Goal: Task Accomplishment & Management: Manage account settings

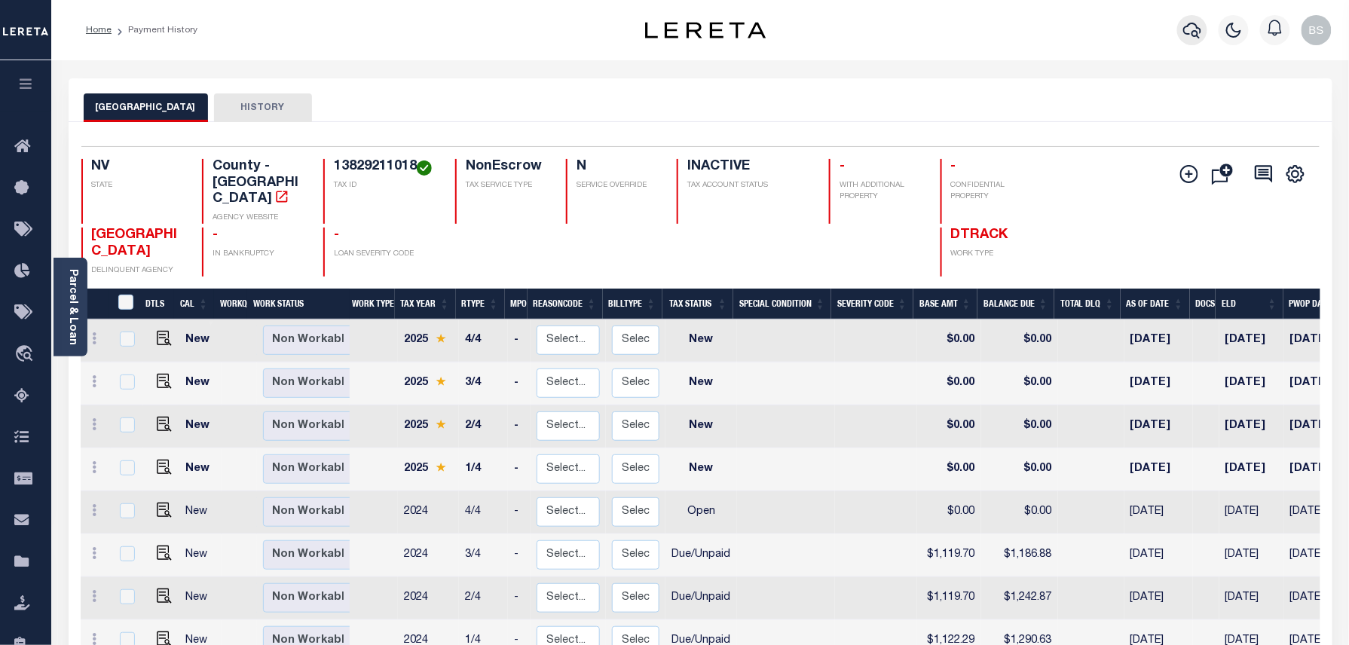
click at [1191, 25] on icon "button" at bounding box center [1192, 31] width 18 height 16
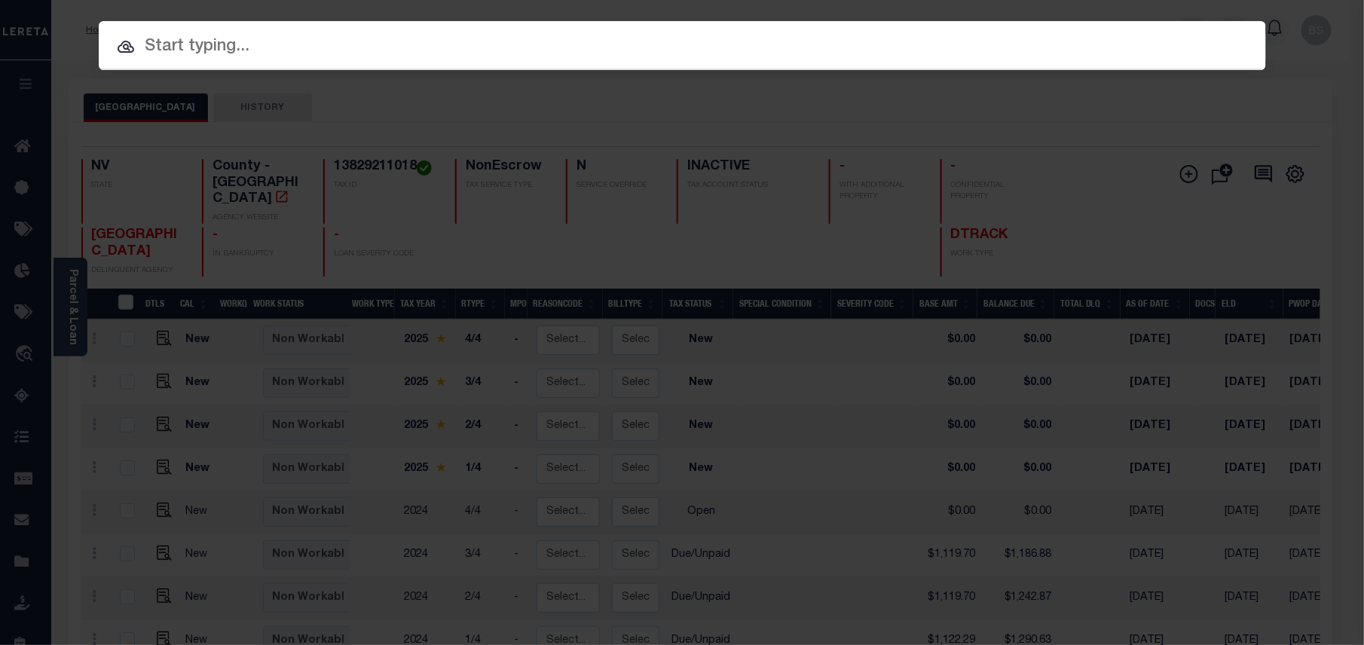
paste input "13923311064"
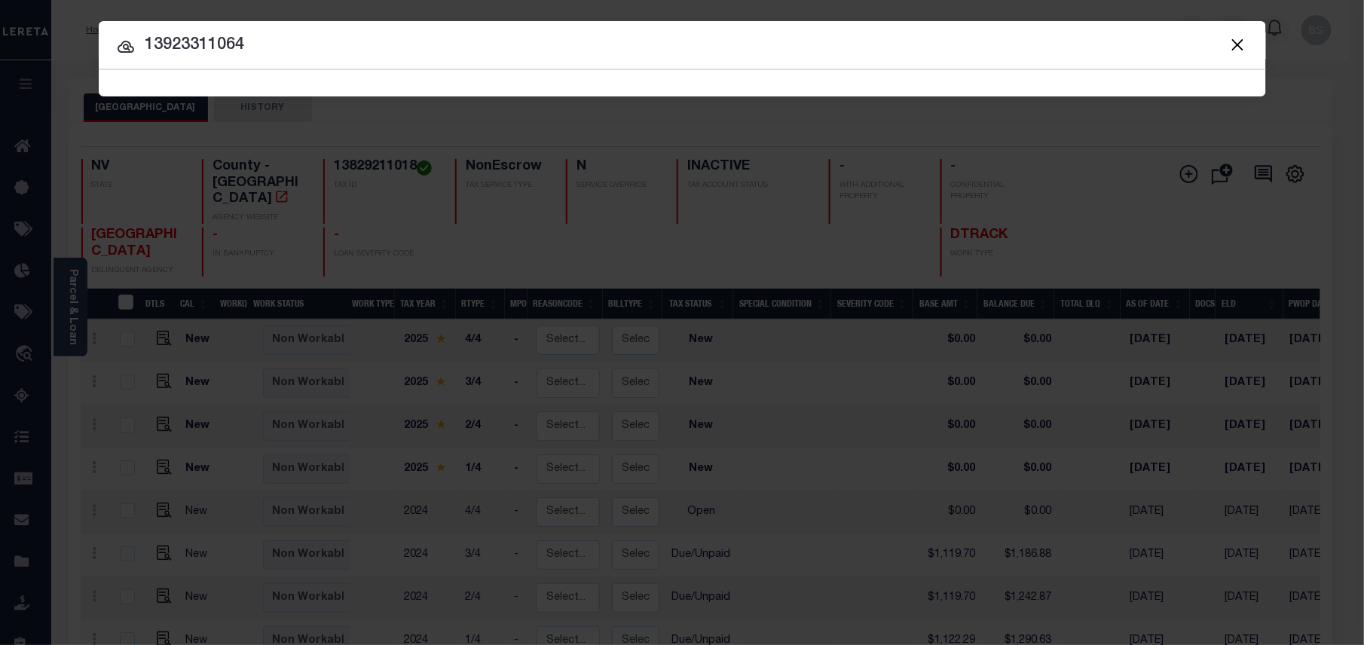
click at [202, 46] on input "13923311064" at bounding box center [682, 45] width 1167 height 26
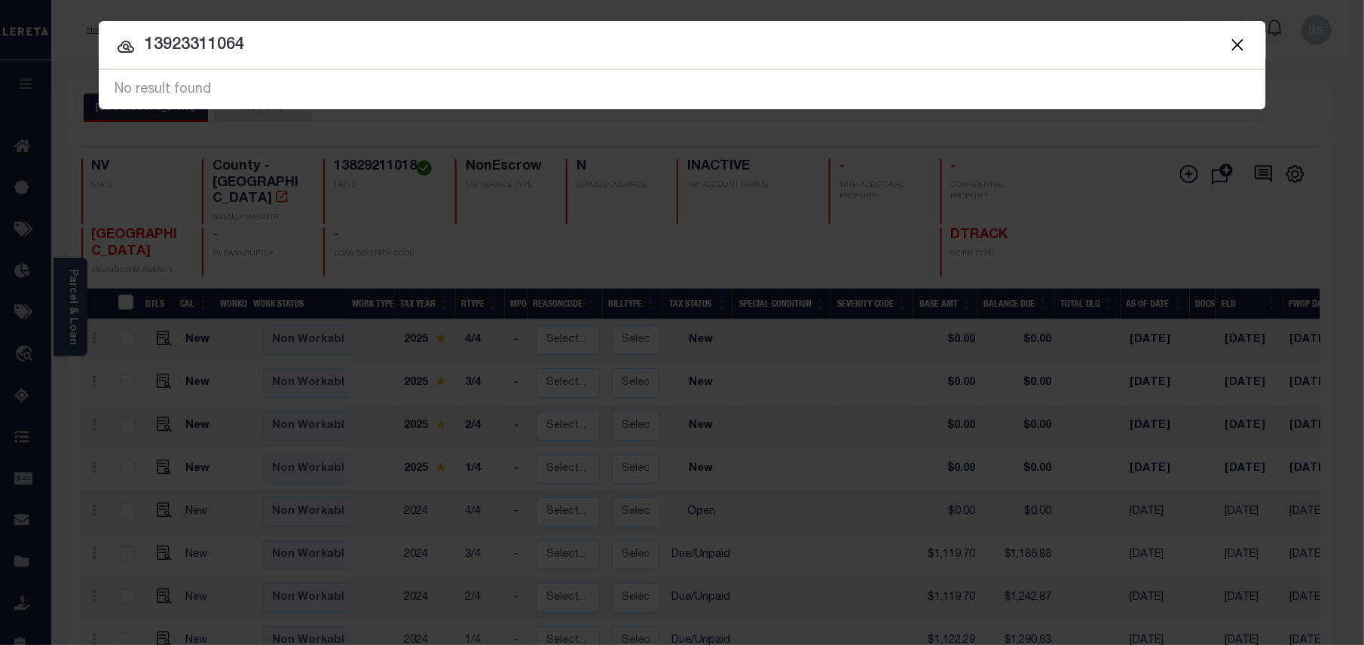
drag, startPoint x: 326, startPoint y: 54, endPoint x: 316, endPoint y: 57, distance: 10.2
click at [321, 55] on input "13923311064" at bounding box center [682, 45] width 1167 height 26
drag, startPoint x: 261, startPoint y: 45, endPoint x: 101, endPoint y: 45, distance: 159.7
click at [103, 45] on input "13923311064" at bounding box center [682, 45] width 1167 height 26
paste input "34823106"
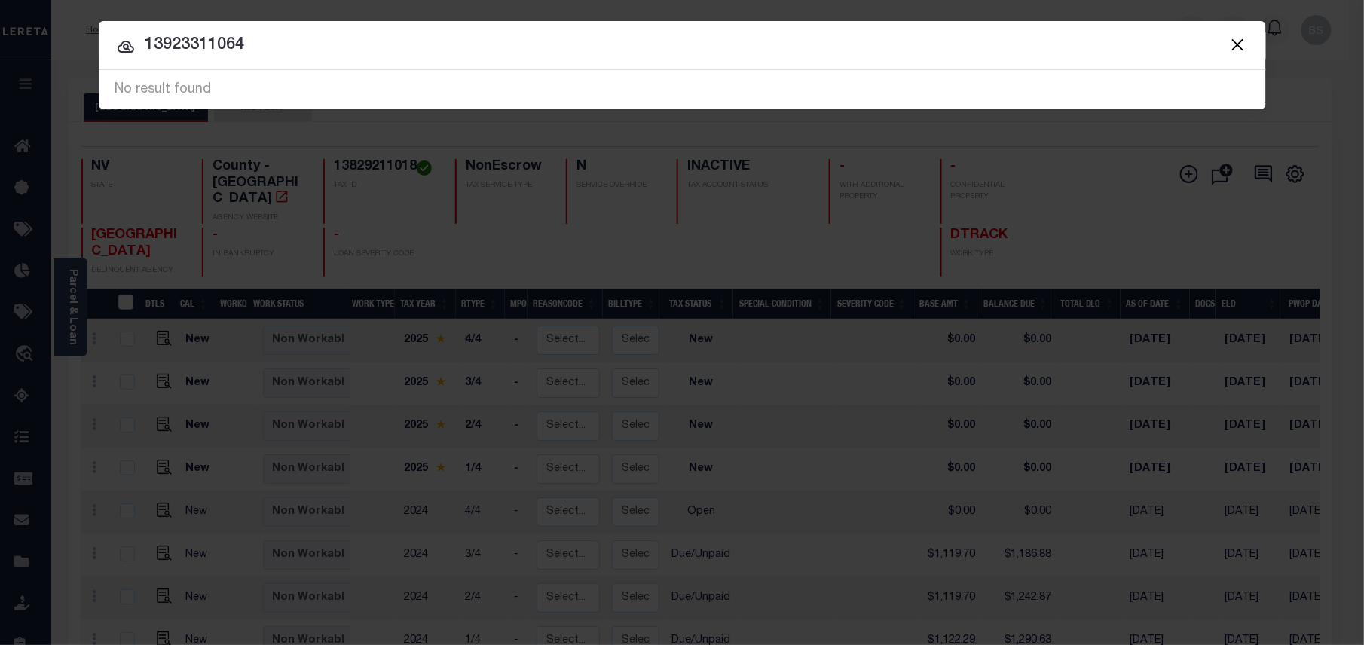
type input "34823106"
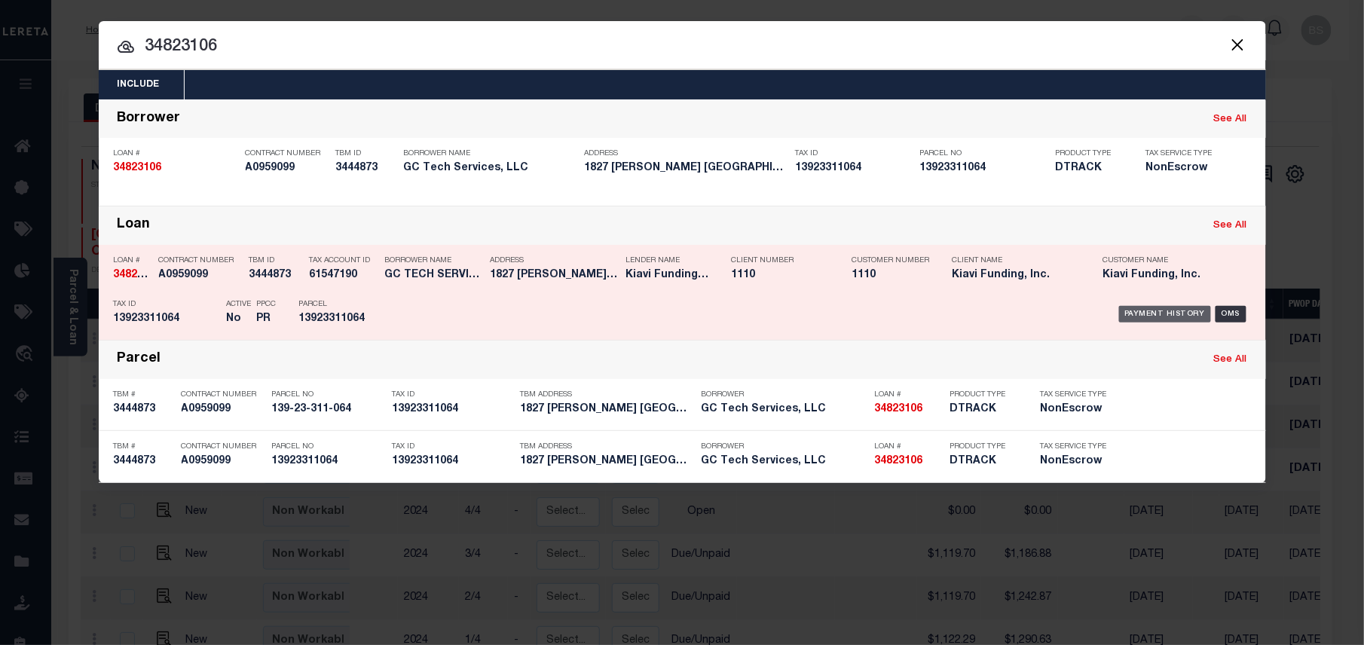
click at [1151, 316] on div "Payment History" at bounding box center [1165, 314] width 93 height 17
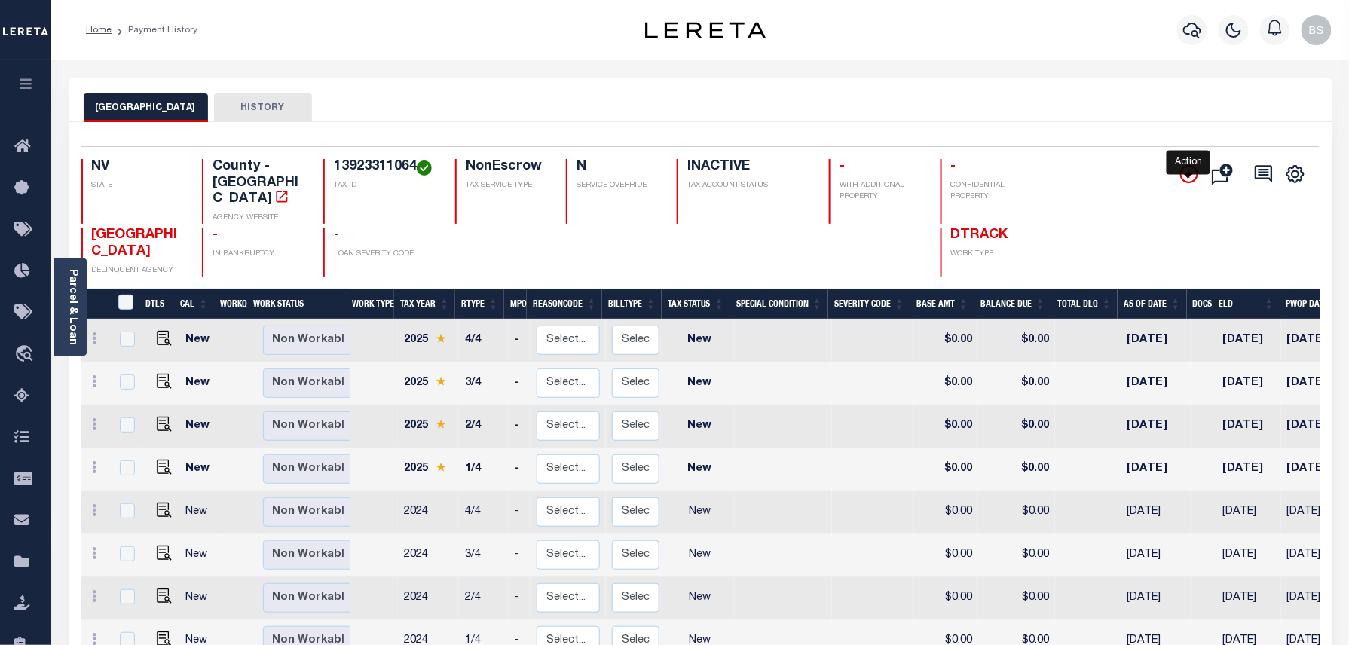
click at [1188, 170] on icon "" at bounding box center [1189, 174] width 18 height 18
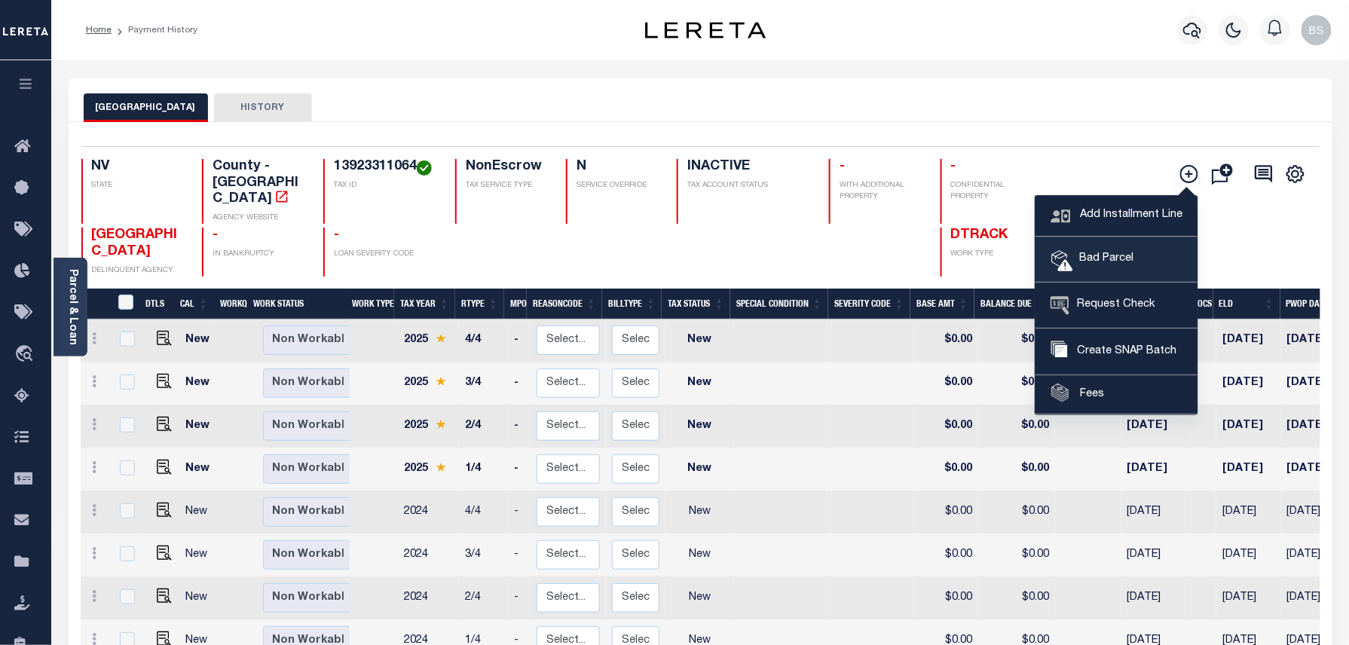
click at [1120, 259] on span "Bad Parcel" at bounding box center [1103, 259] width 60 height 17
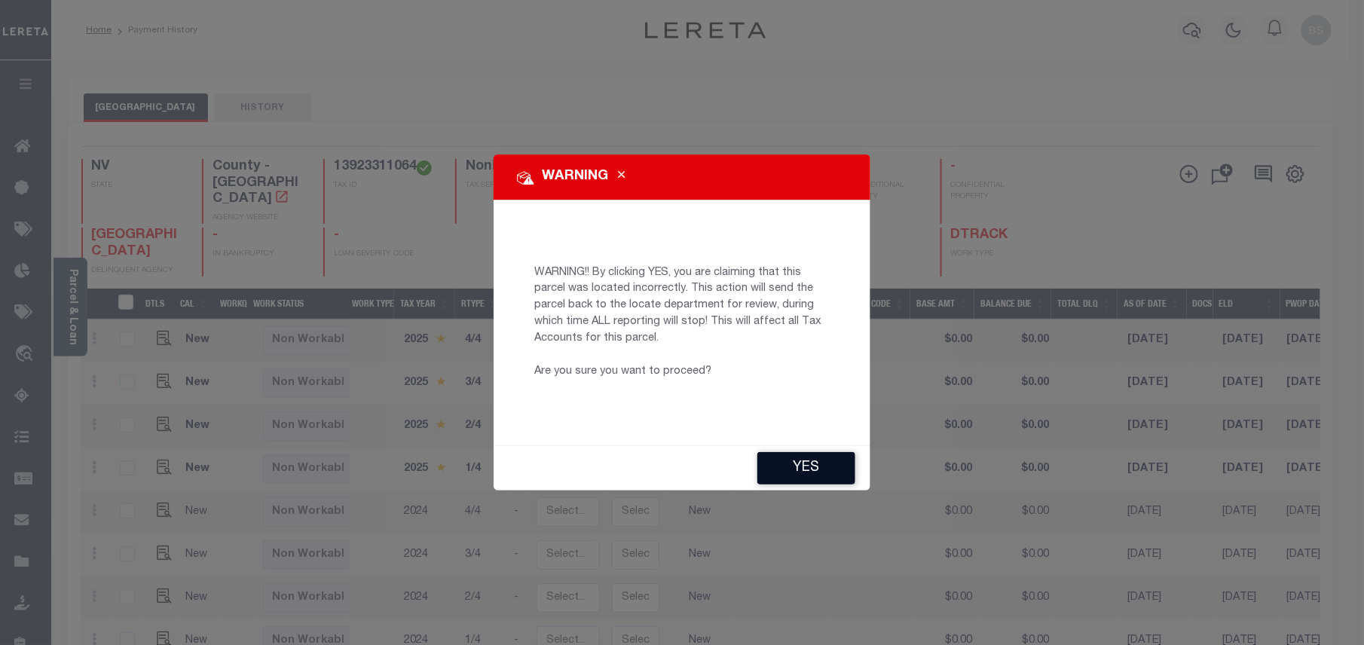
click at [782, 470] on button "YES" at bounding box center [806, 468] width 98 height 32
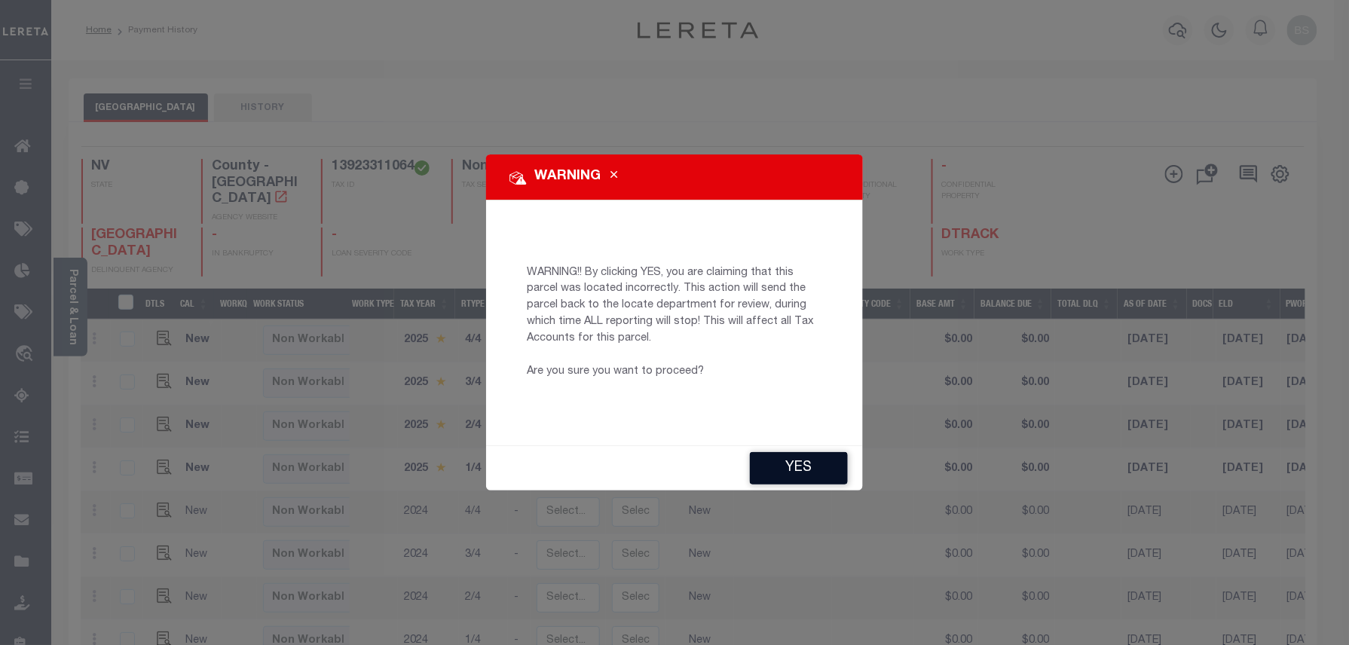
type input "BSSudarsana-c@lereta.net"
type input "[DATE]"
type input "PR"
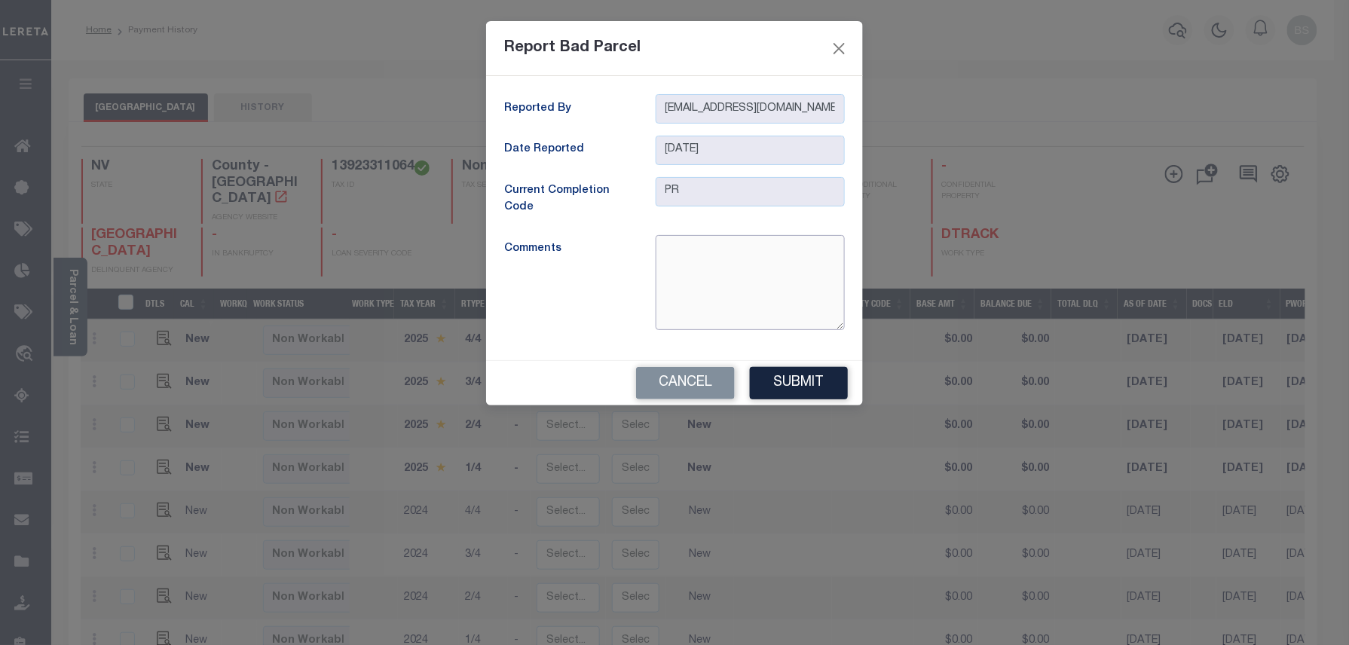
click at [698, 283] on textarea at bounding box center [749, 282] width 189 height 95
type textarea "parcel is inactive"
click at [799, 389] on button "Submit" at bounding box center [799, 383] width 98 height 32
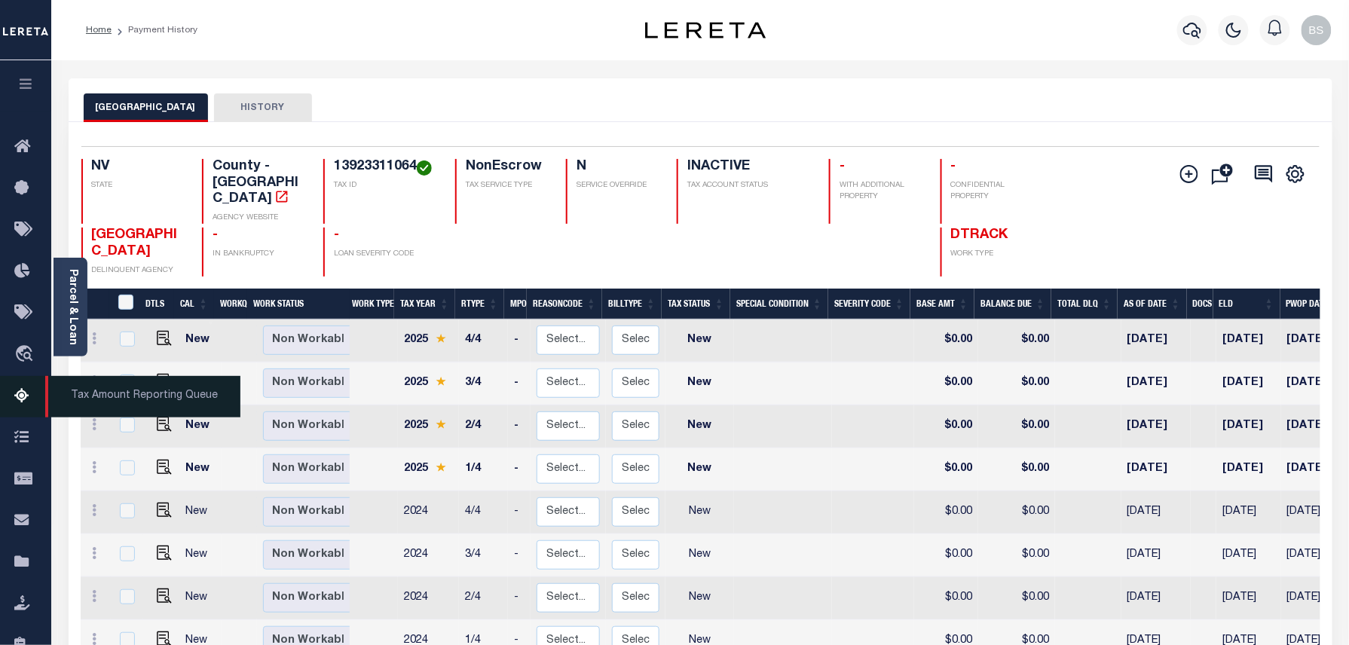
click at [22, 406] on icon at bounding box center [26, 396] width 24 height 19
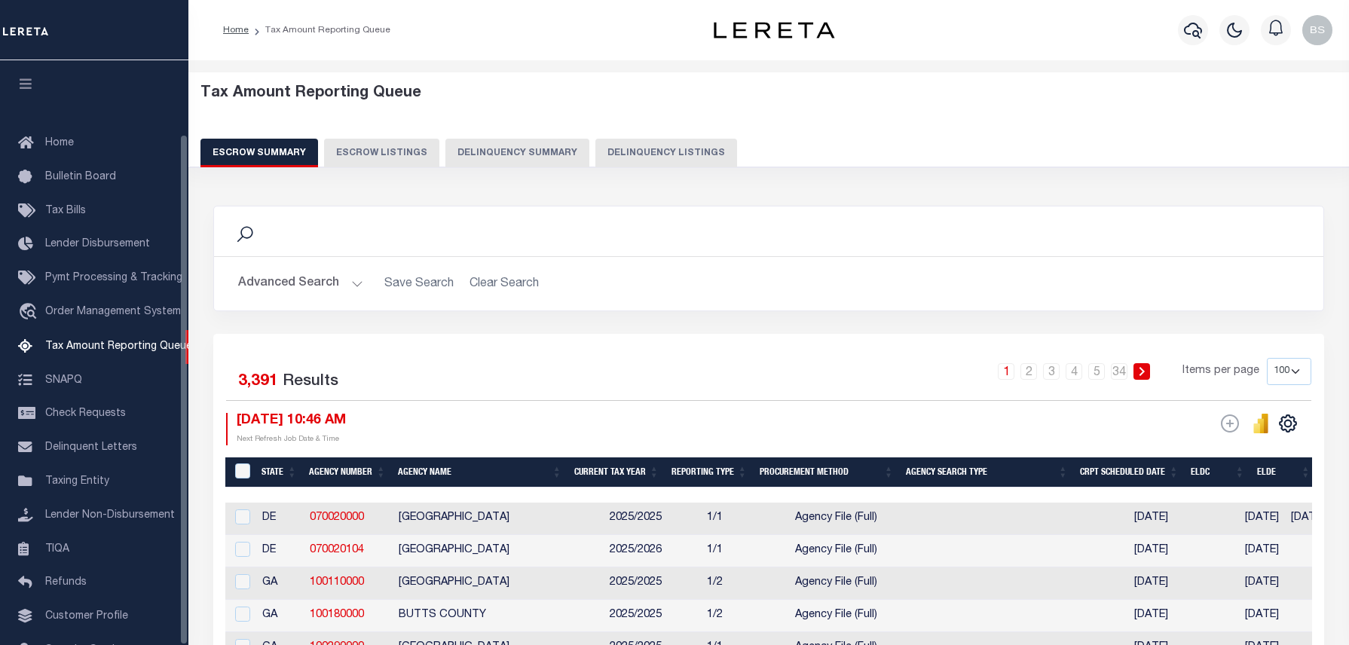
select select "100"
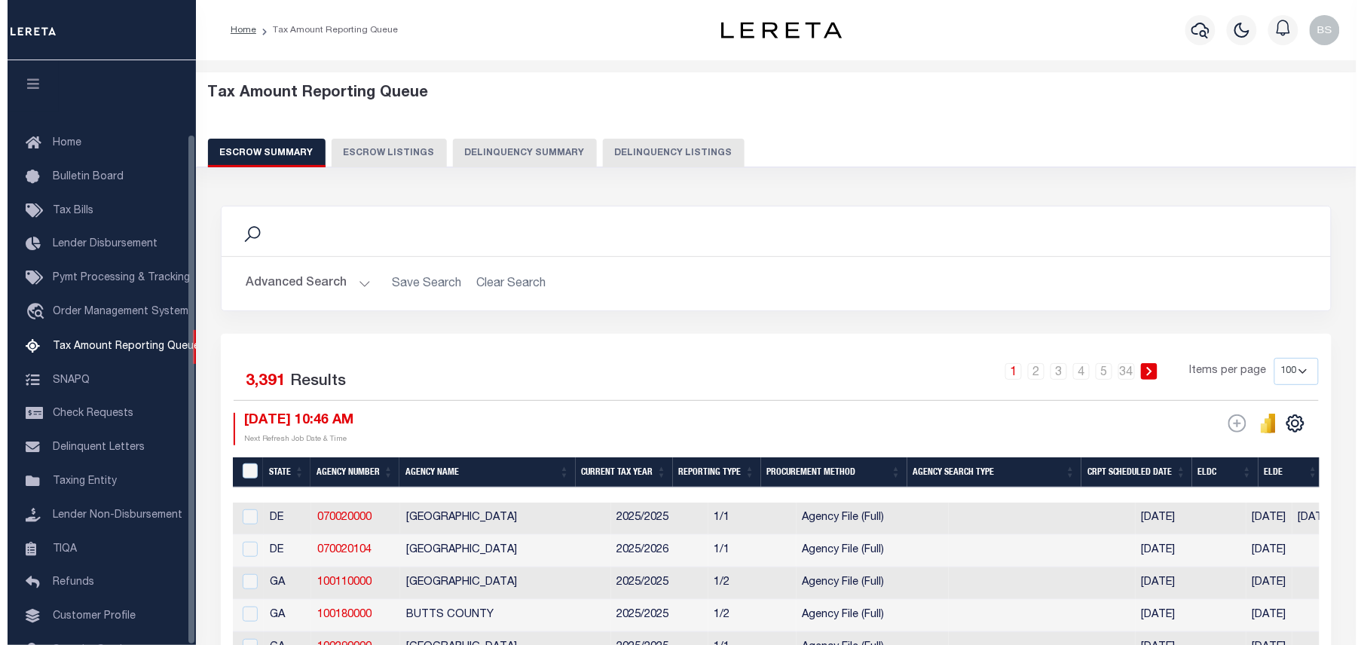
scroll to position [84, 0]
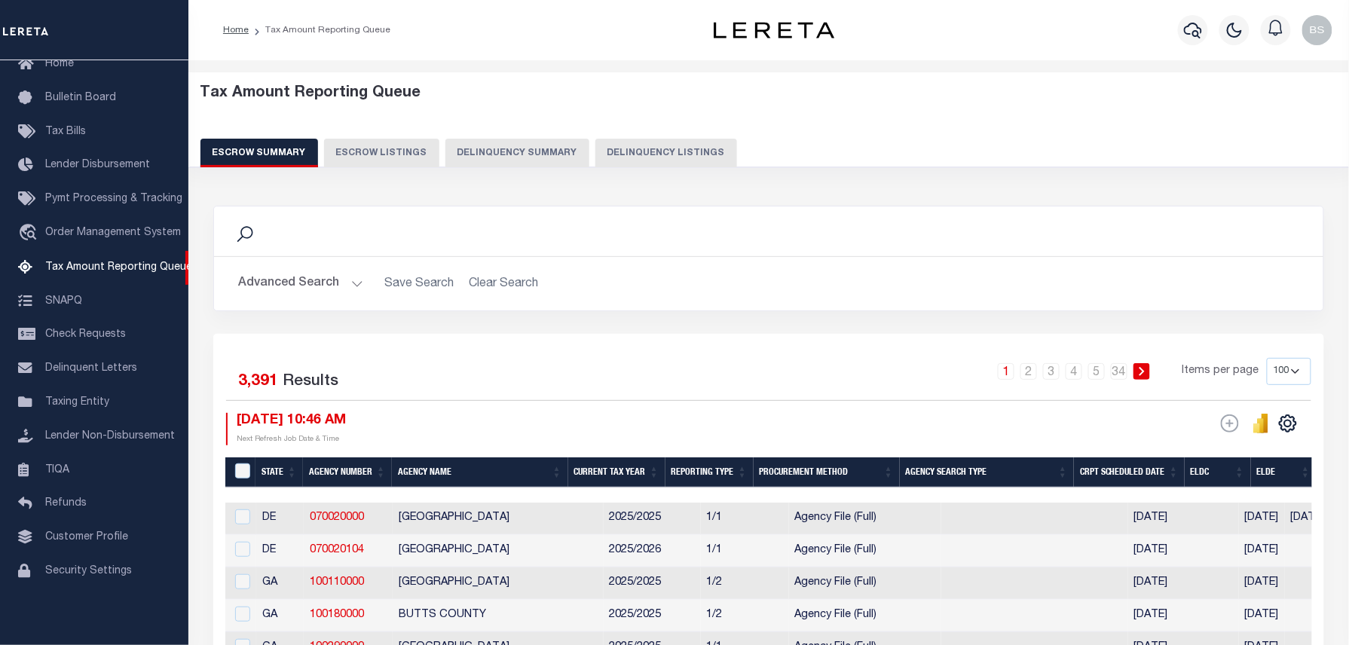
click at [637, 157] on button "Delinquency Listings" at bounding box center [666, 153] width 142 height 29
select select
select select "100"
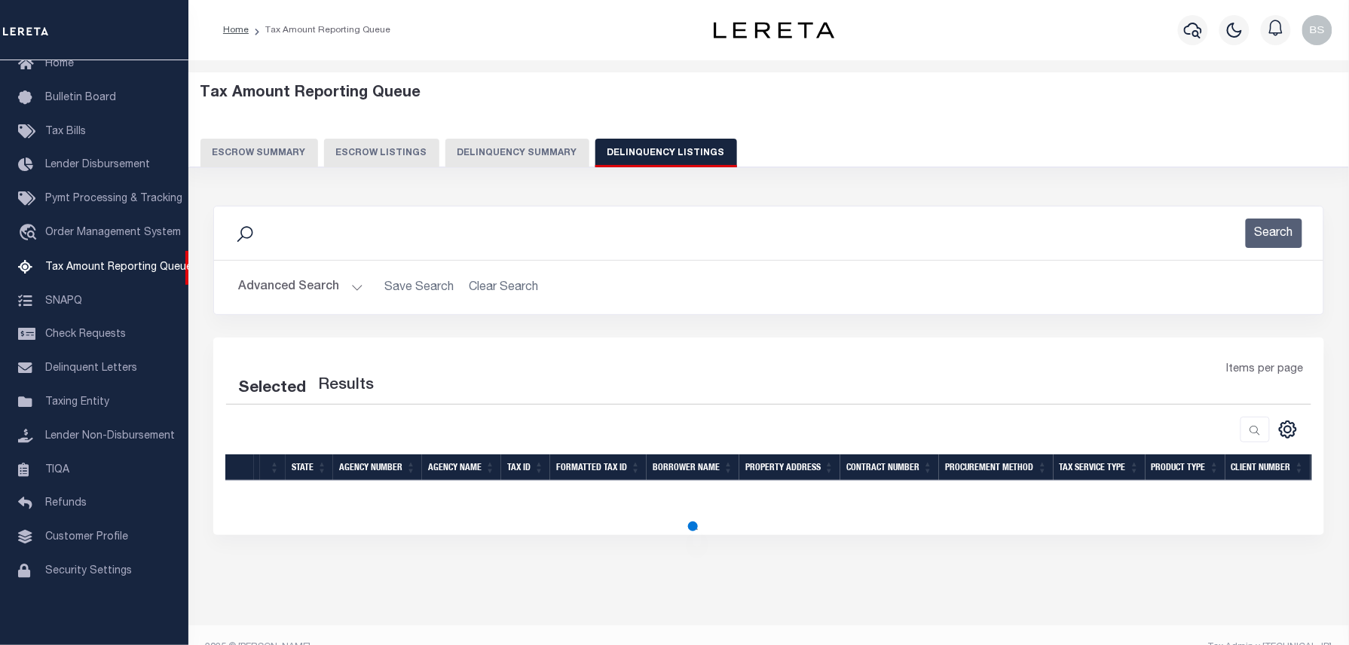
select select "100"
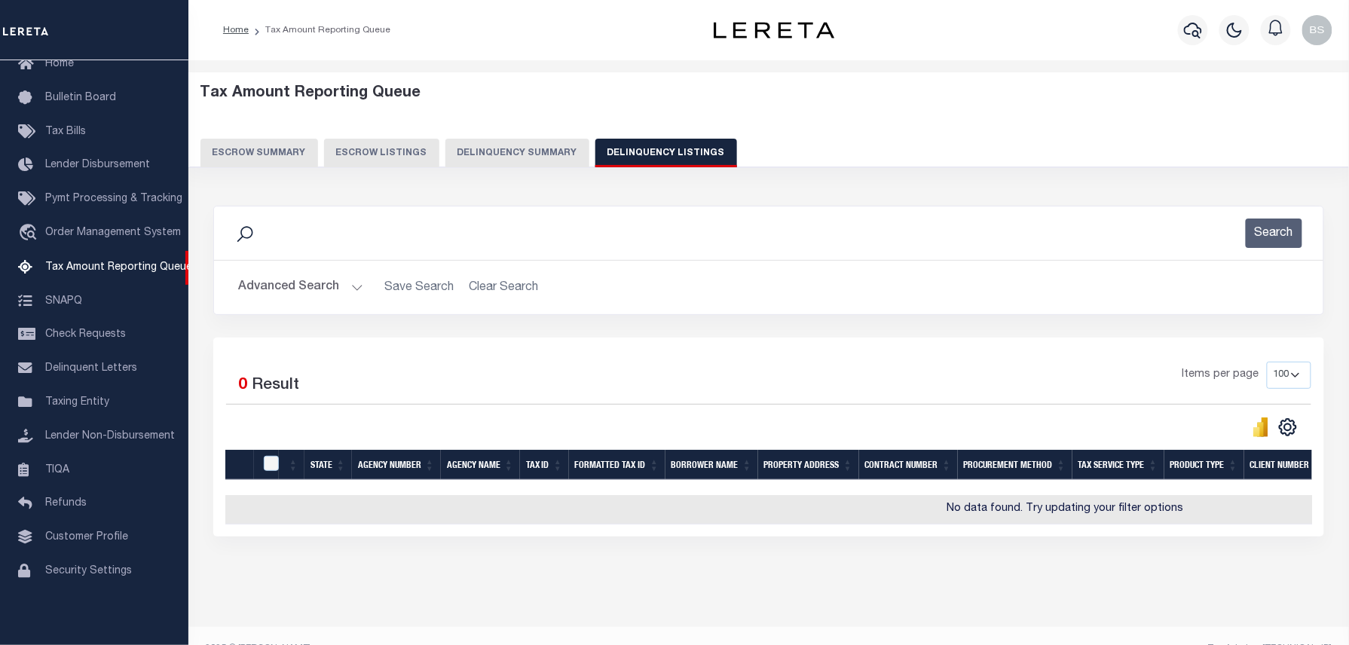
click at [318, 295] on button "Advanced Search" at bounding box center [300, 287] width 125 height 29
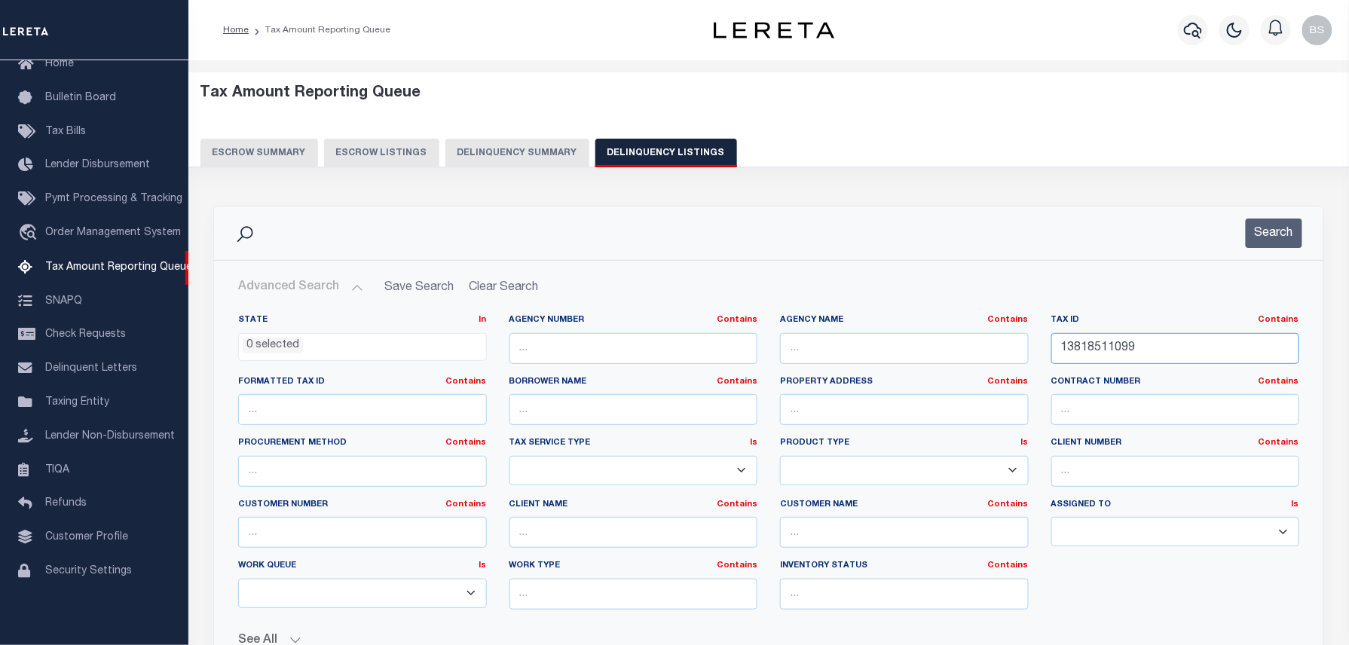
drag, startPoint x: 1144, startPoint y: 344, endPoint x: 1040, endPoint y: 338, distance: 104.1
click at [981, 347] on div "State In In AK AL AR AZ CA CO CT DC DE FL GA GU HI IA ID IL IN KS KY LA MA MD M…" at bounding box center [768, 467] width 1083 height 307
paste input "924713005"
type input "13924713005"
click at [1260, 250] on div "Search" at bounding box center [768, 232] width 1109 height 53
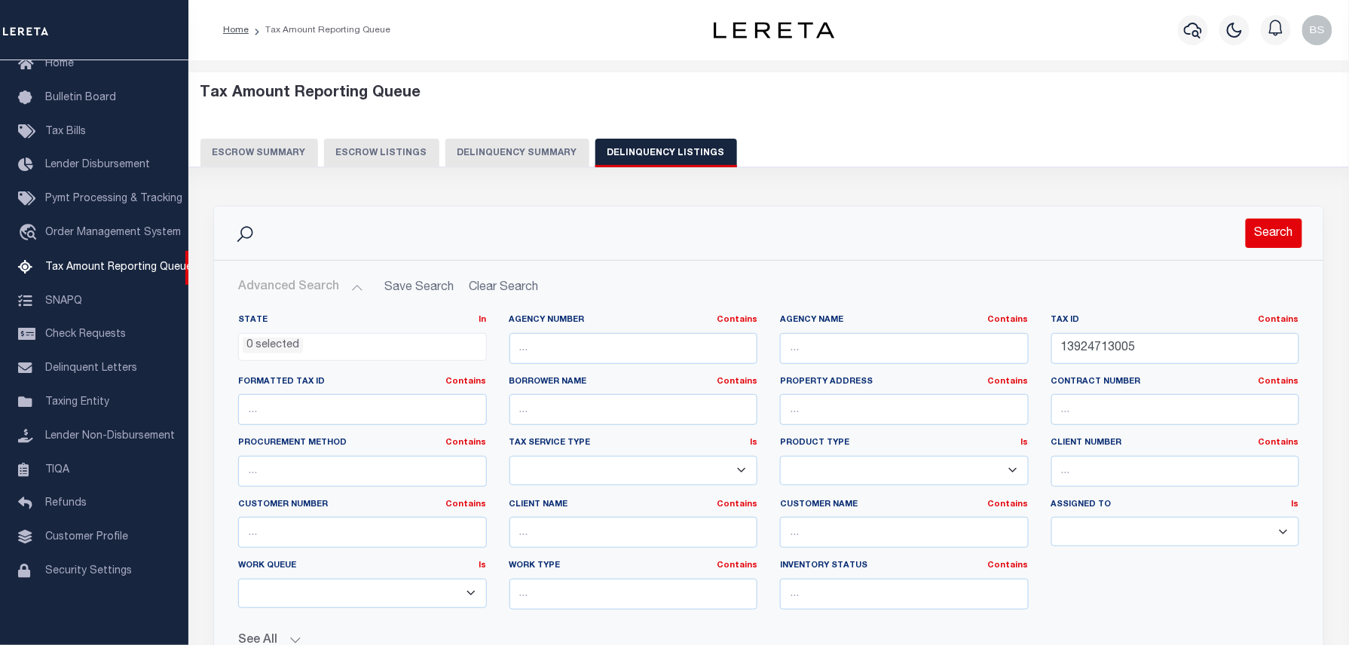
click at [1264, 239] on button "Search" at bounding box center [1273, 232] width 57 height 29
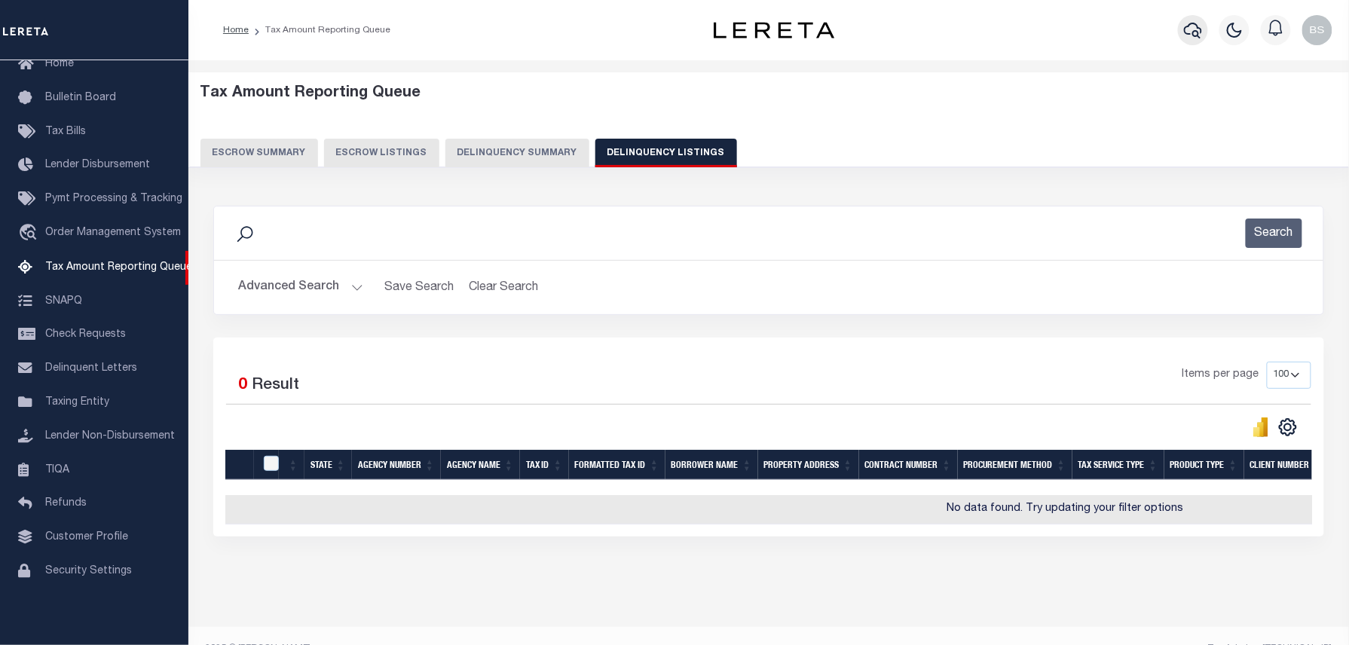
click at [1185, 25] on icon "button" at bounding box center [1193, 30] width 18 height 18
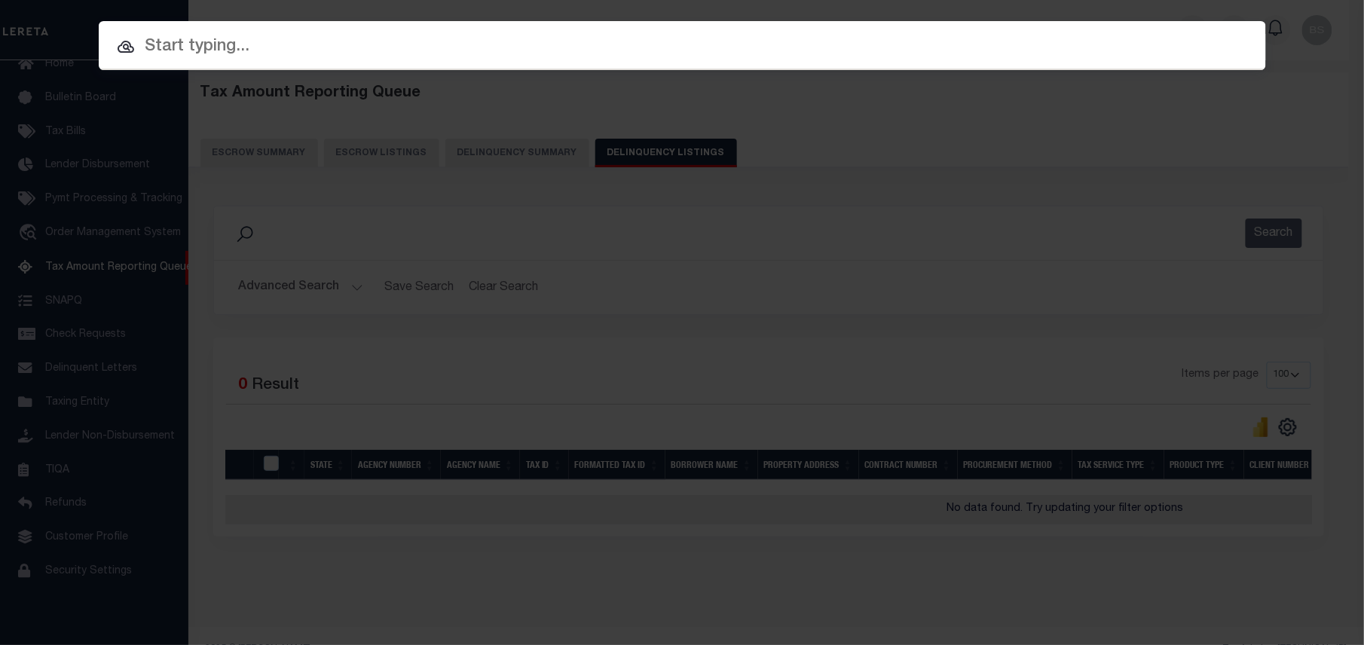
paste input "34879304"
type input "34879304"
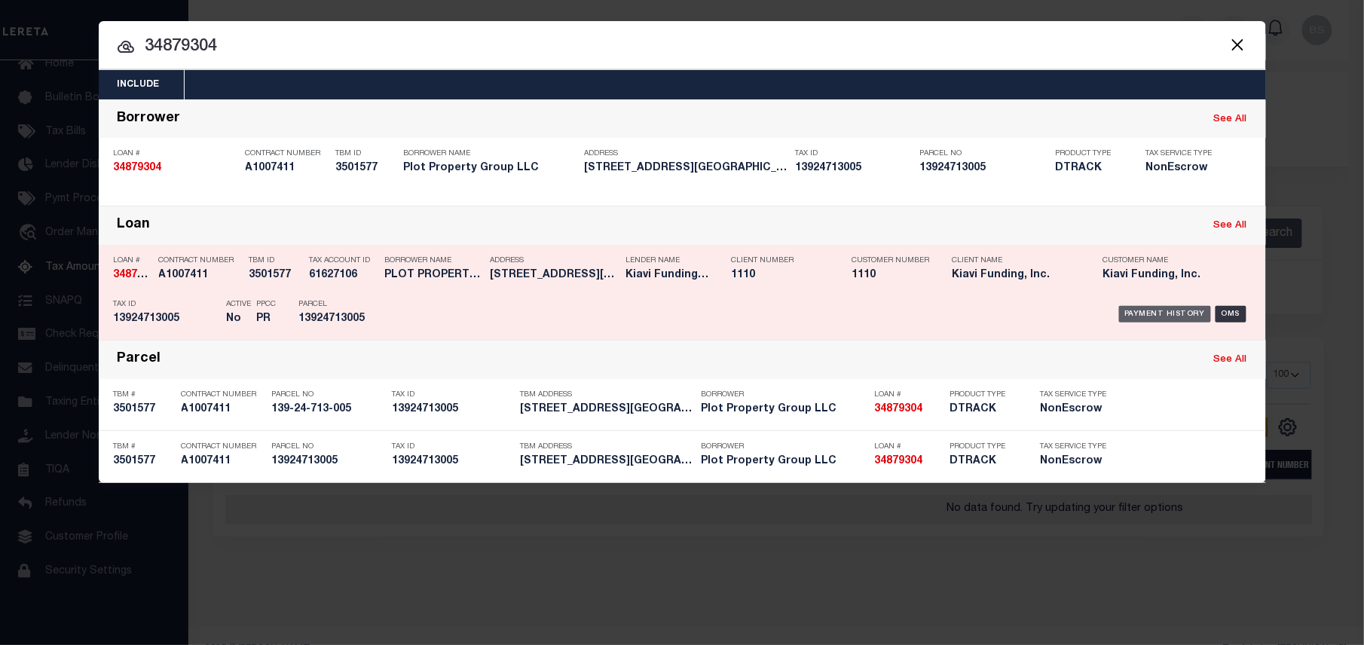
click at [1148, 318] on div "Payment History" at bounding box center [1165, 314] width 93 height 17
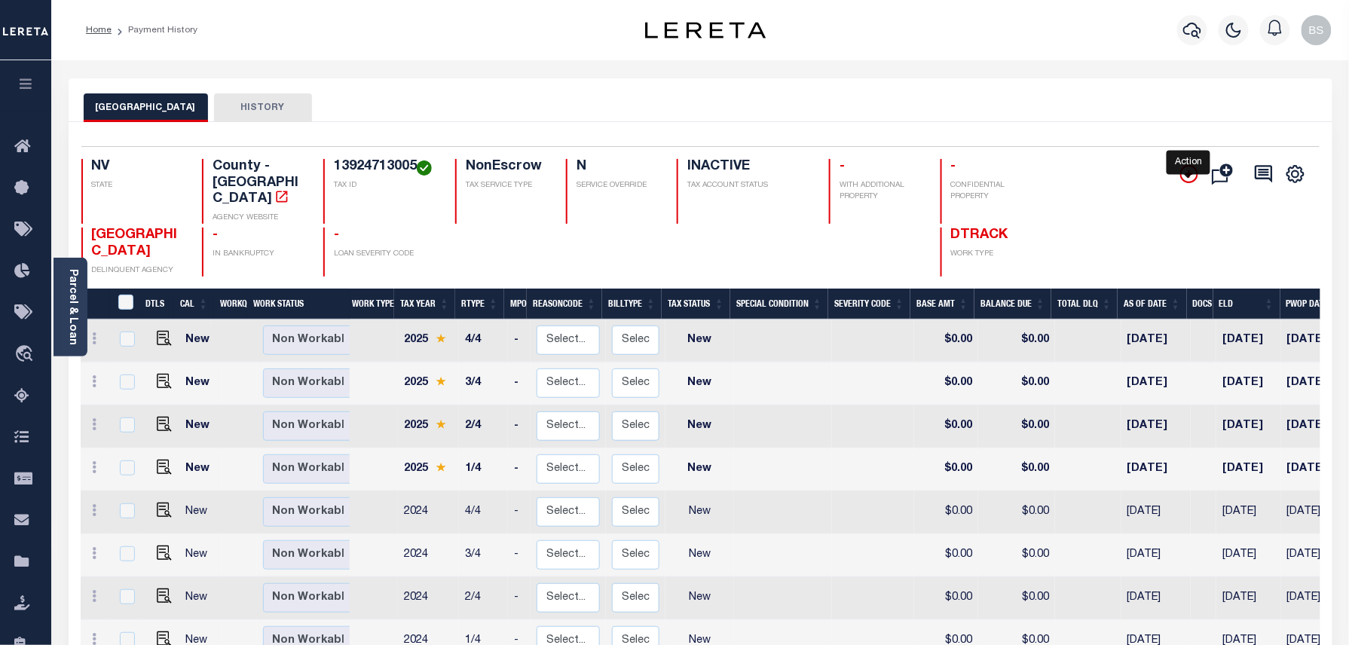
click at [1196, 179] on icon "" at bounding box center [1189, 174] width 18 height 18
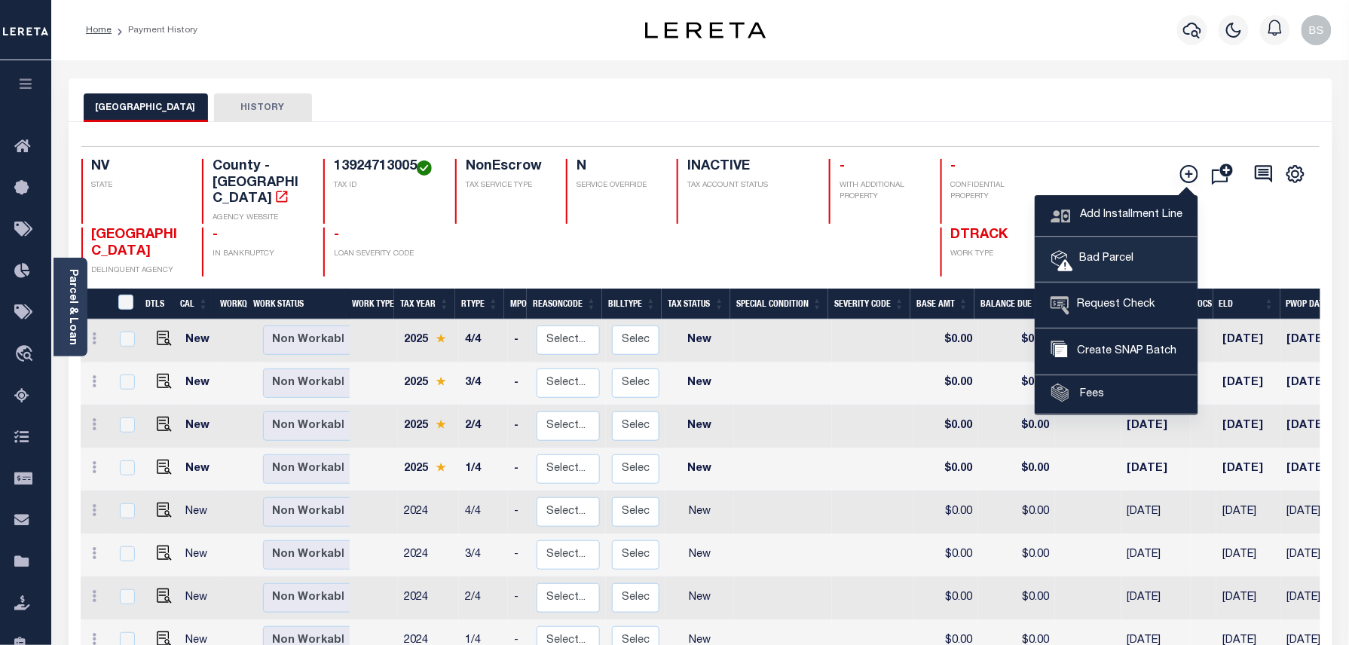
click at [1113, 256] on span "Bad Parcel" at bounding box center [1103, 259] width 60 height 17
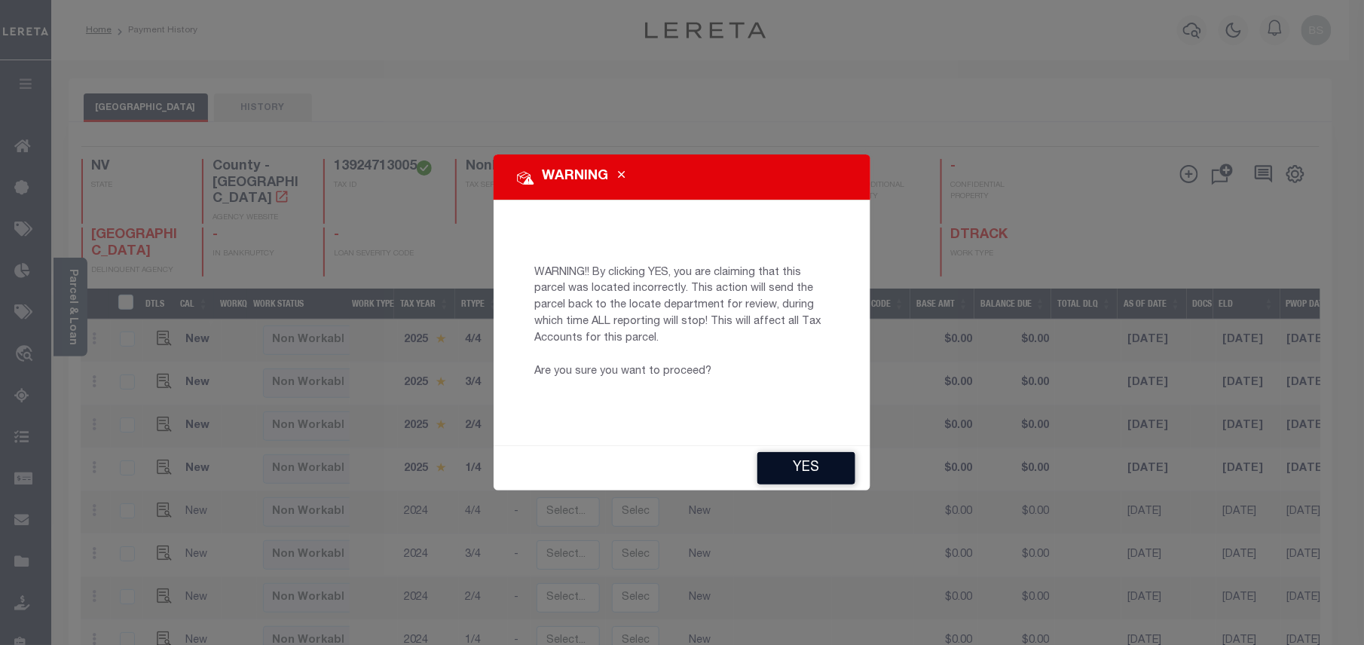
click at [827, 453] on button "YES" at bounding box center [806, 468] width 98 height 32
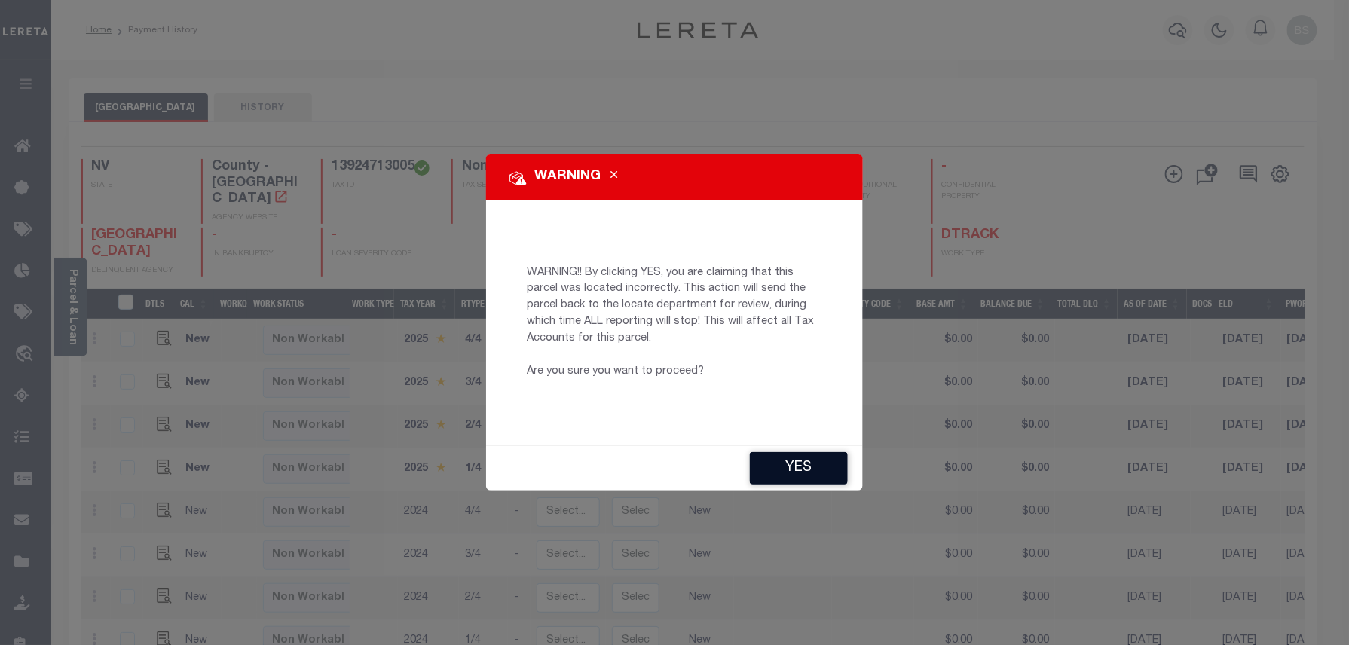
type input "BSSudarsana-c@lereta.net"
type input "[DATE]"
type input "PR"
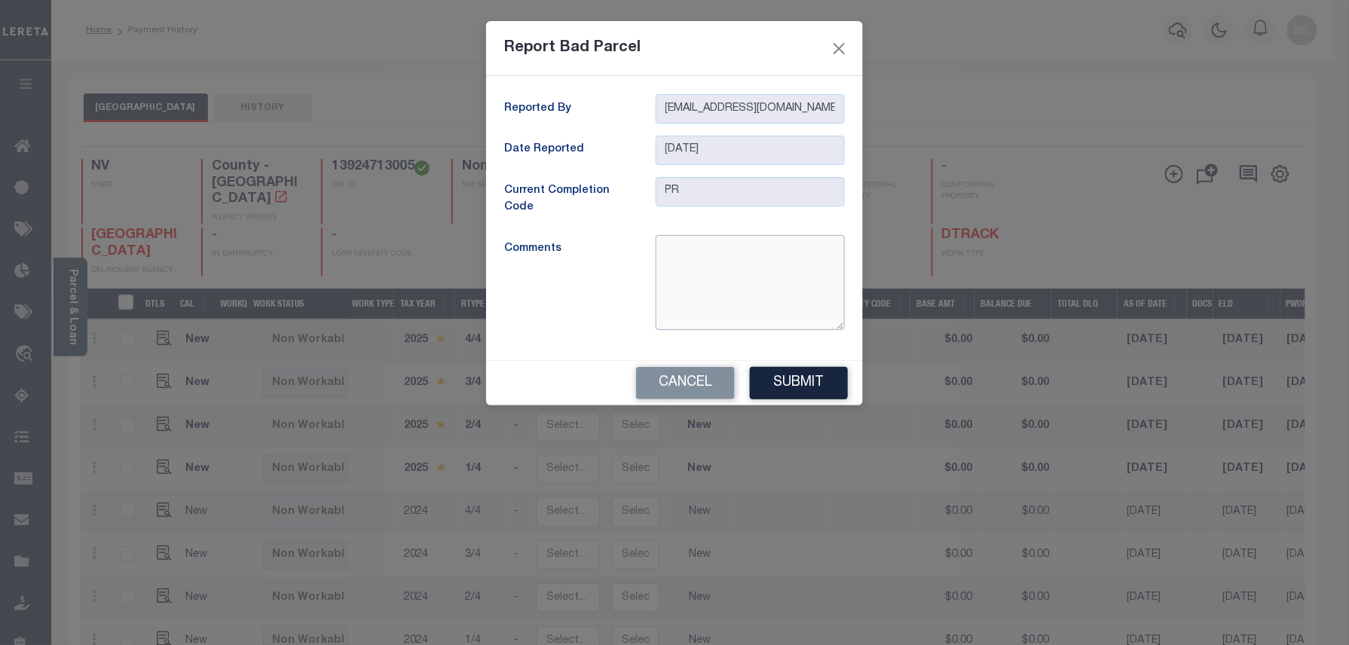
click at [692, 266] on textarea at bounding box center [749, 282] width 189 height 95
type textarea "Parcel is inactive"
click at [808, 377] on button "Submit" at bounding box center [799, 383] width 98 height 32
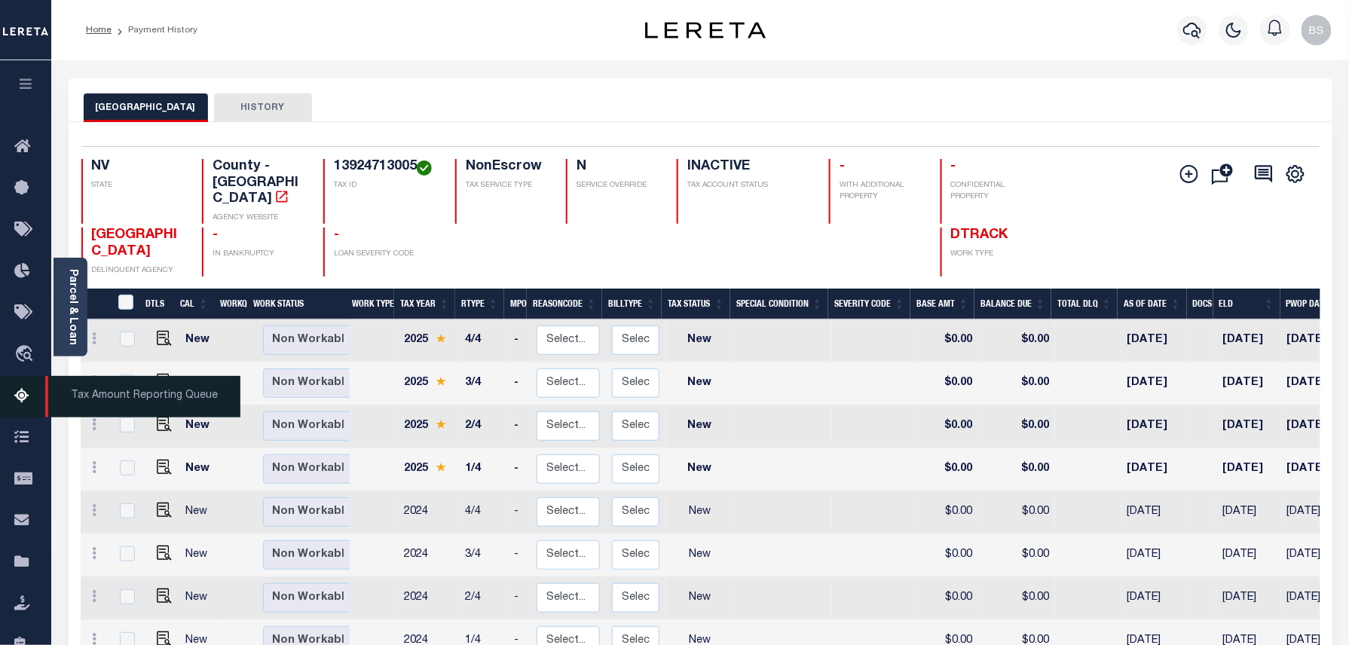
click at [13, 396] on link "Tax Amount Reporting Queue" at bounding box center [25, 396] width 51 height 41
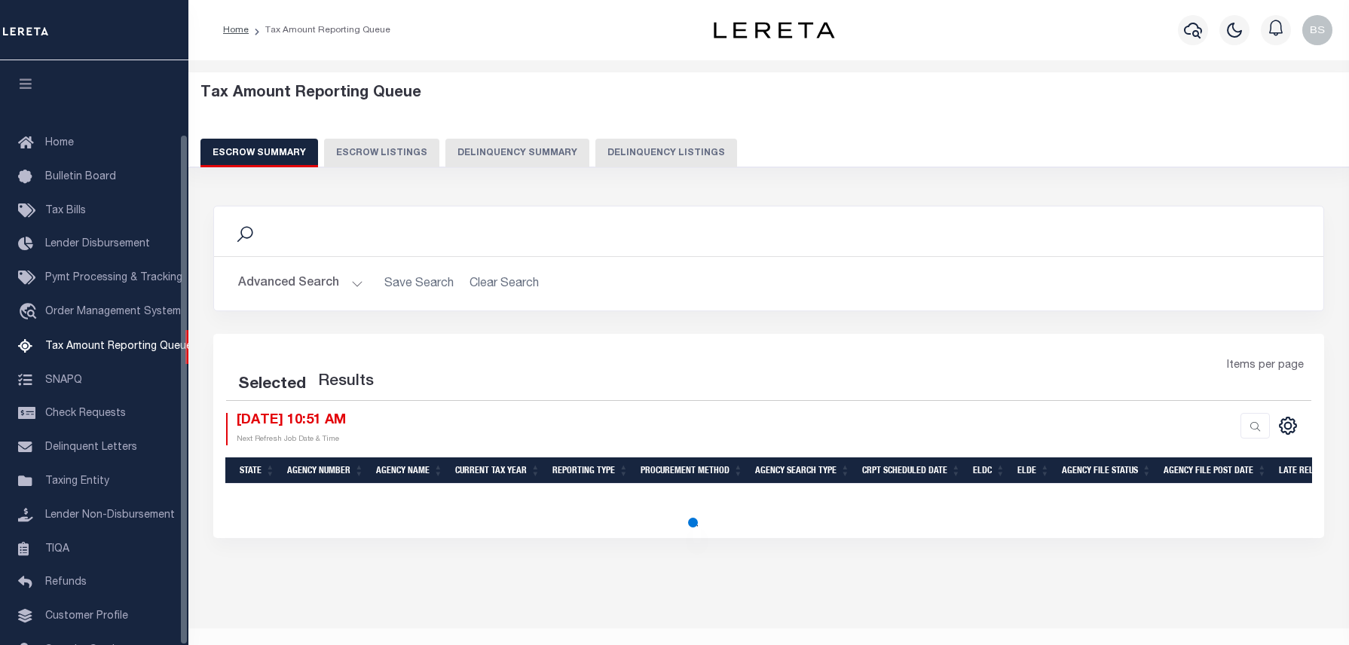
select select "100"
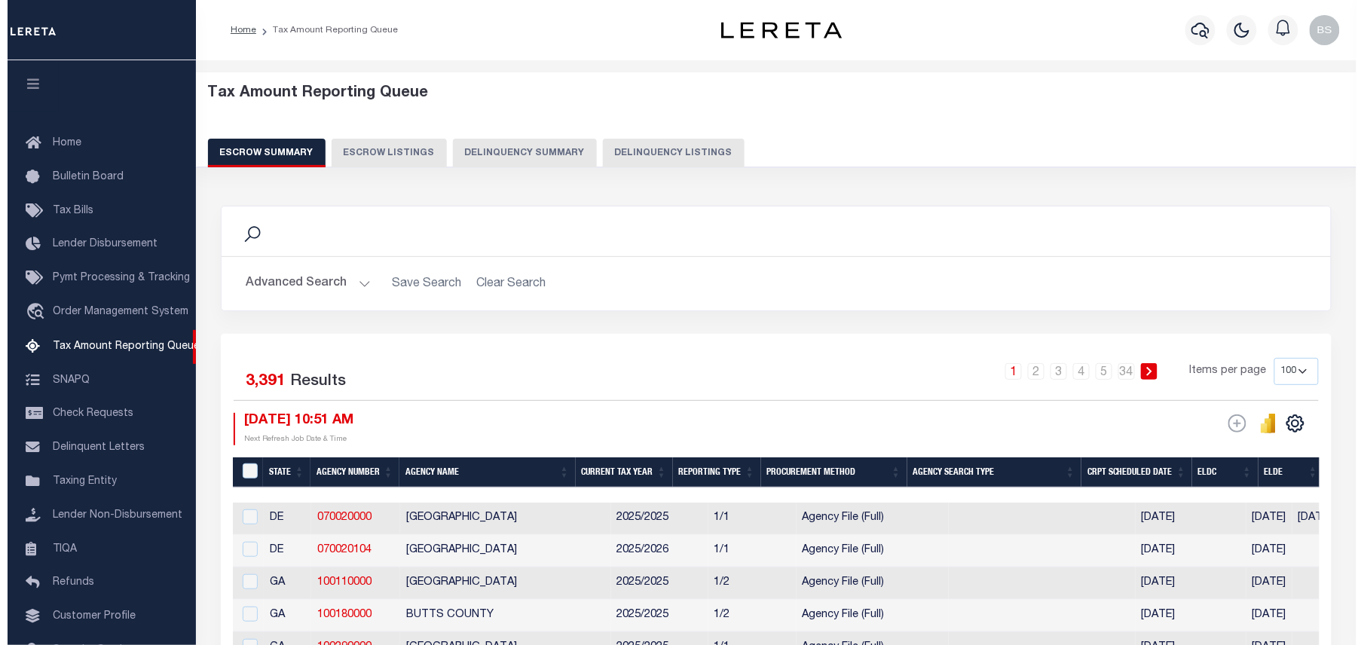
scroll to position [84, 0]
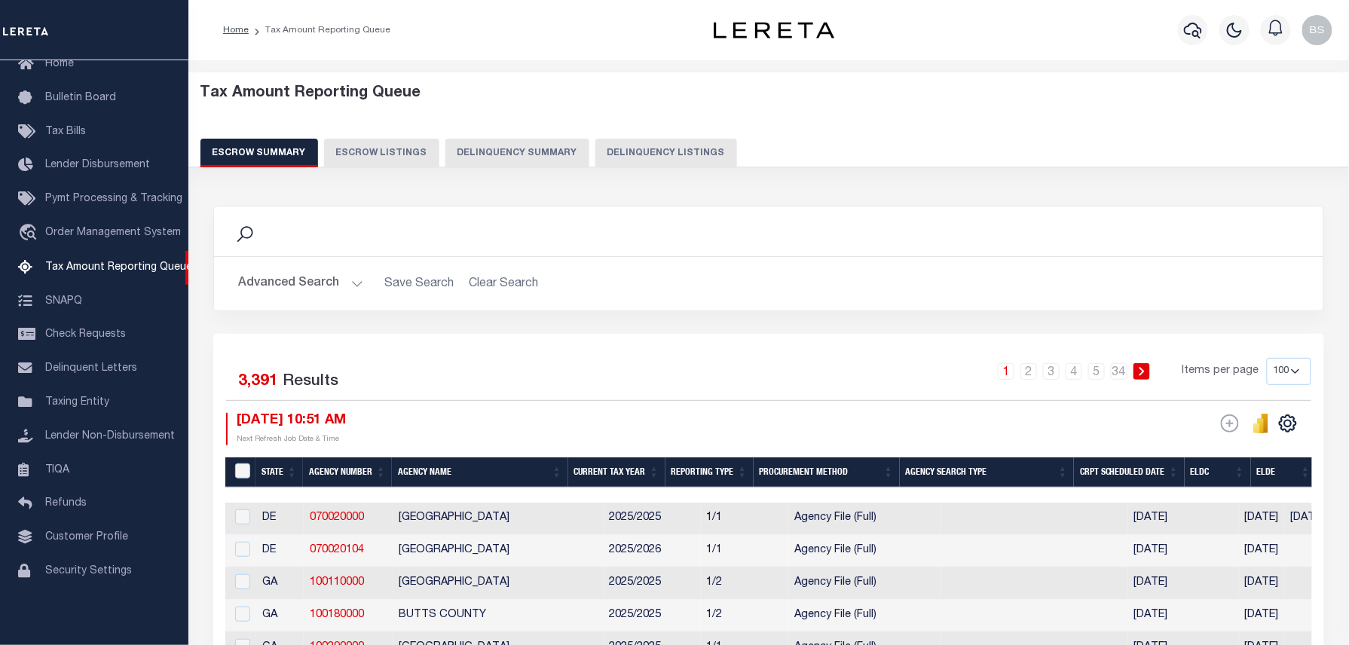
click at [696, 157] on button "Delinquency Listings" at bounding box center [666, 153] width 142 height 29
select select "100"
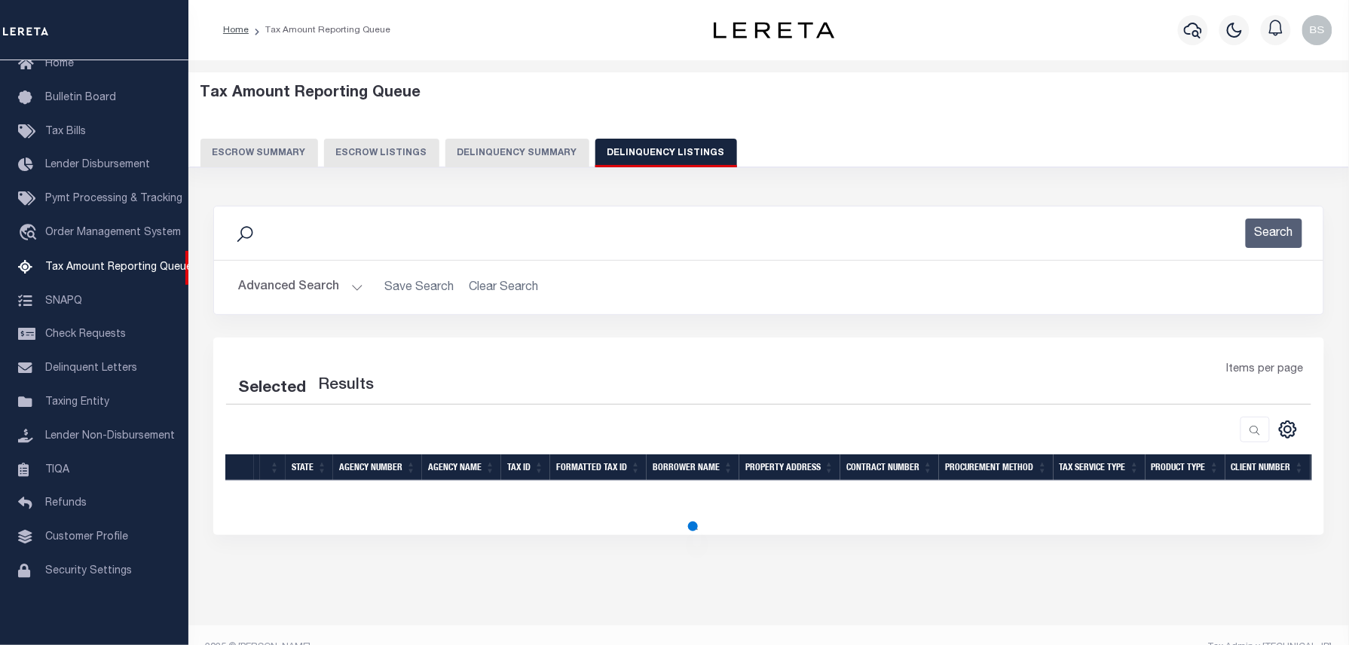
select select "100"
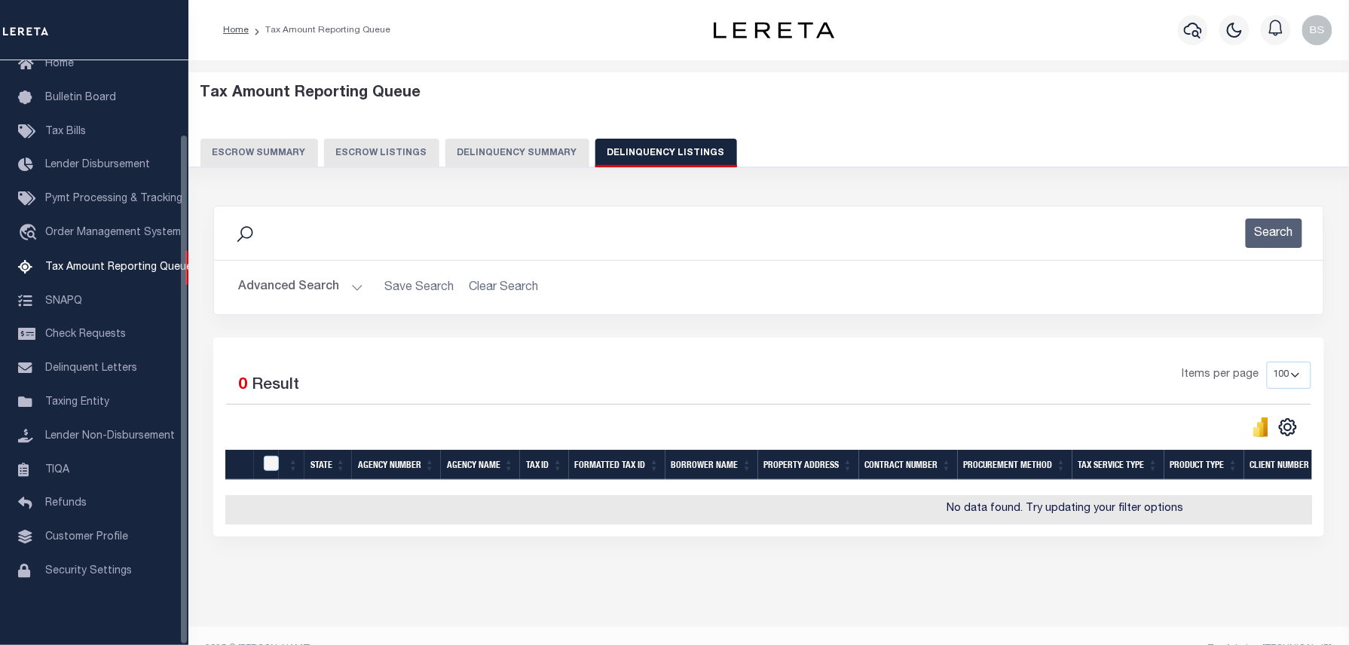
click at [311, 290] on button "Advanced Search" at bounding box center [300, 287] width 125 height 29
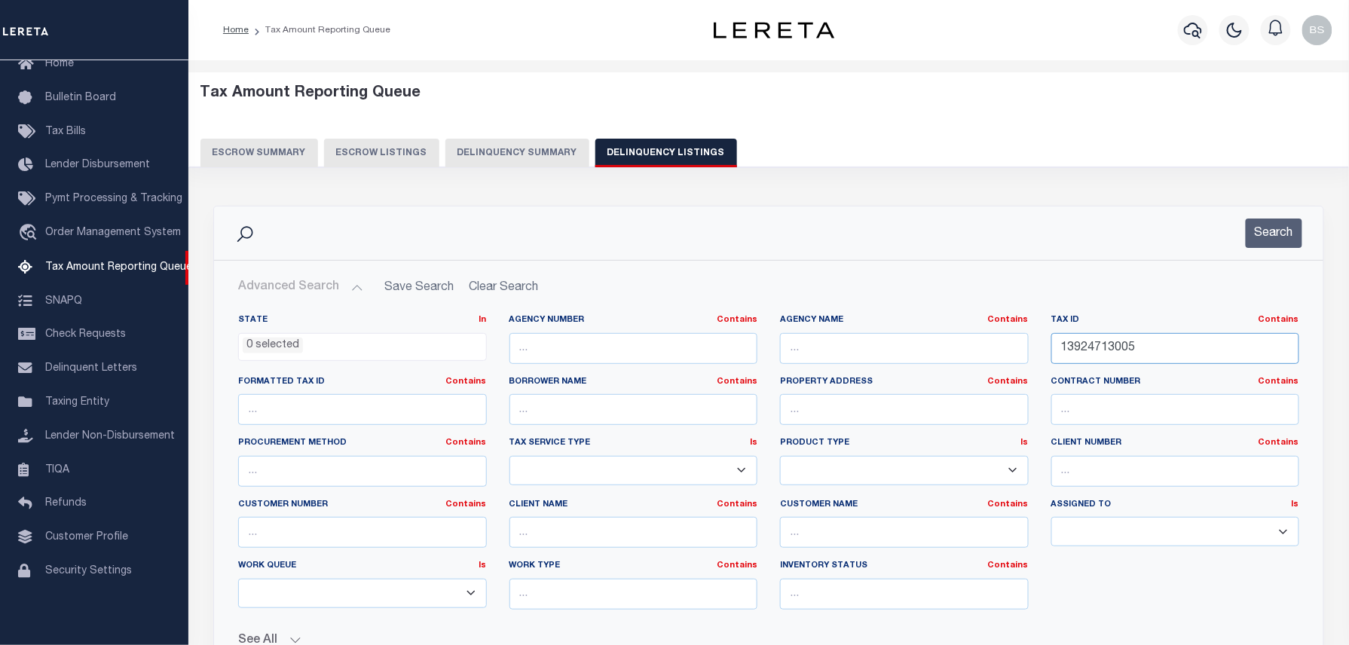
drag, startPoint x: 1046, startPoint y: 341, endPoint x: 871, endPoint y: 336, distance: 174.8
click at [869, 344] on div "State In In AK AL AR AZ CA CO CT DC DE FL GA GU HI IA ID IL IN KS [GEOGRAPHIC_D…" at bounding box center [768, 467] width 1083 height 307
paste input "6410"
type input "13926410005"
click at [1263, 235] on button "Search" at bounding box center [1273, 232] width 57 height 29
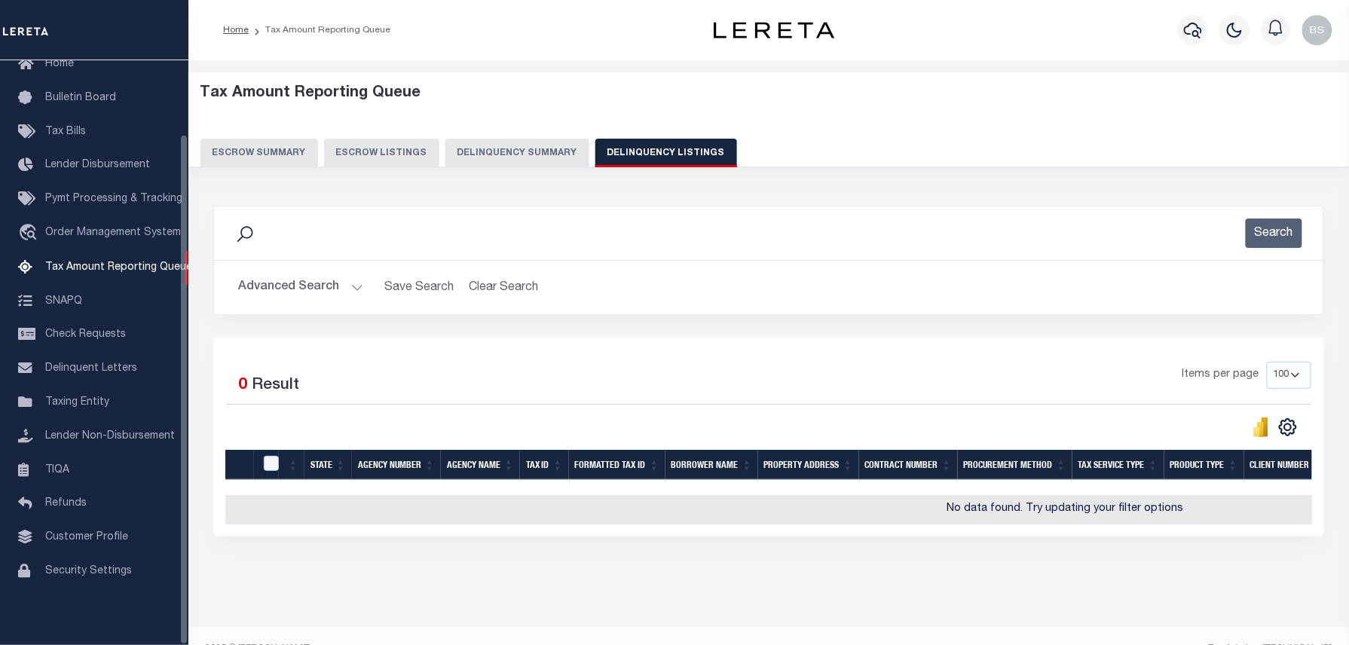
click at [305, 280] on button "Advanced Search" at bounding box center [300, 287] width 125 height 29
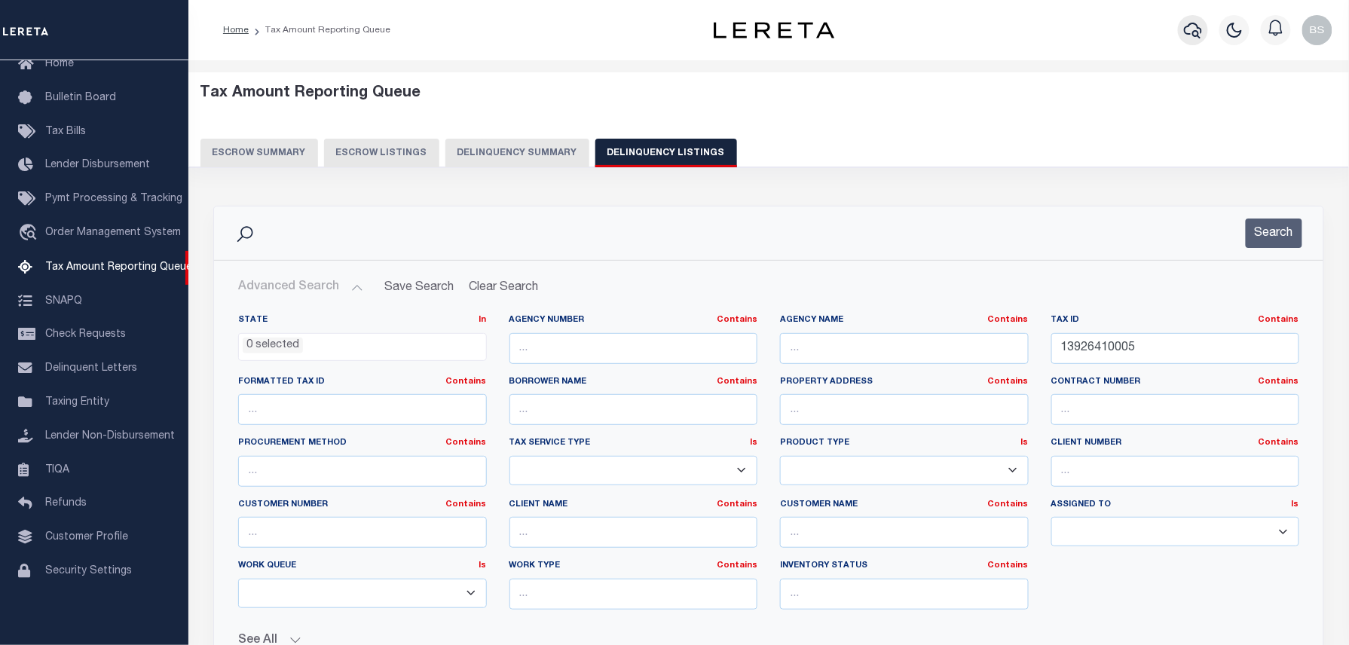
click at [1186, 34] on icon "button" at bounding box center [1193, 31] width 18 height 16
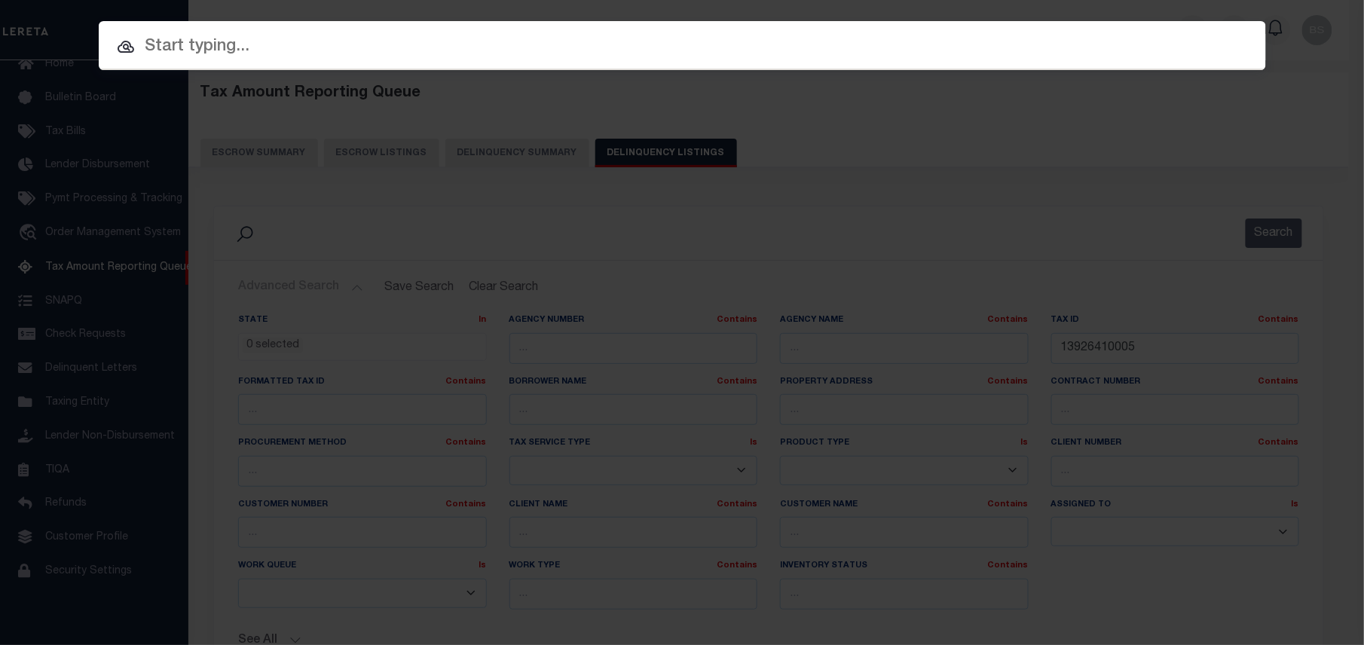
paste input "34824107"
type input "34824107"
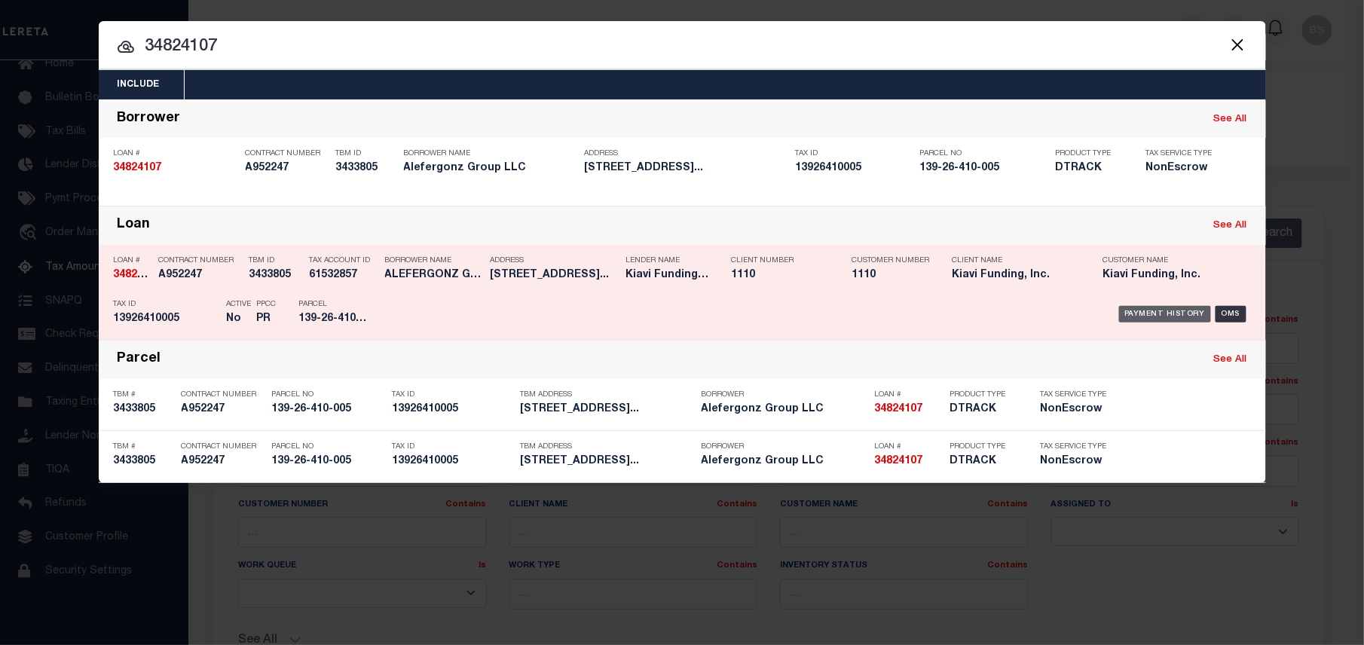
click at [1165, 316] on div "Payment History" at bounding box center [1165, 314] width 93 height 17
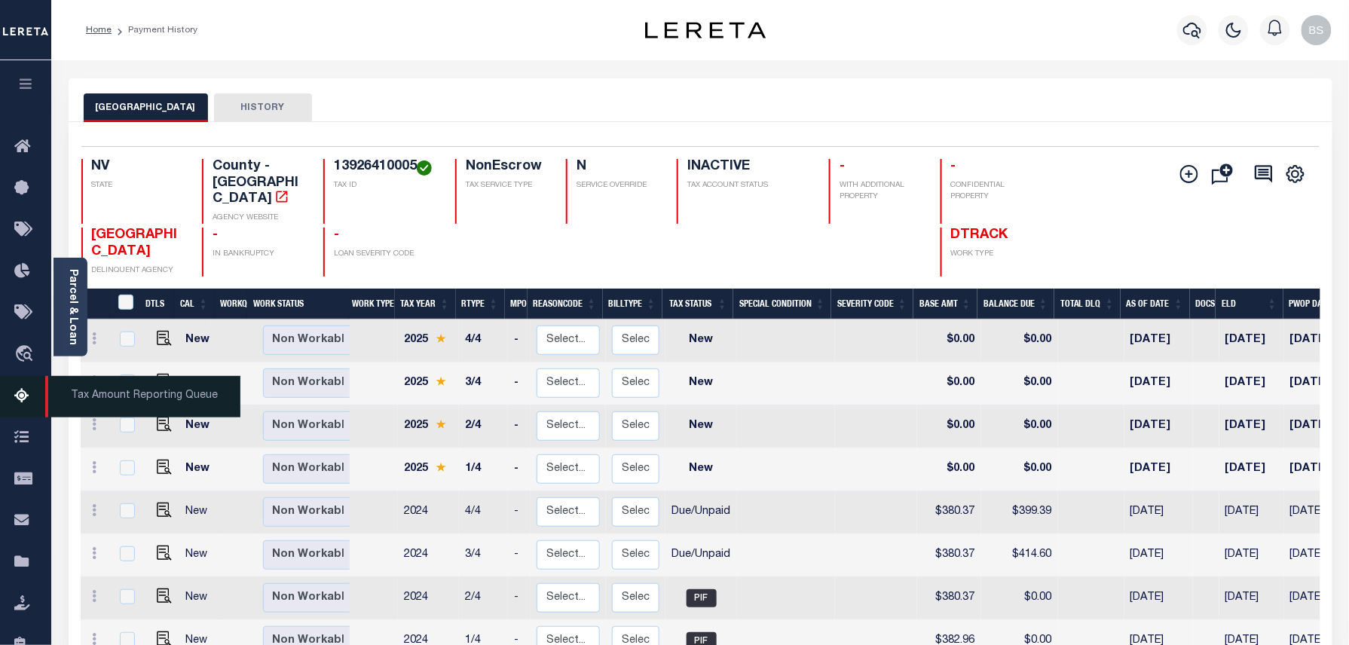
click at [20, 387] on icon at bounding box center [26, 396] width 24 height 19
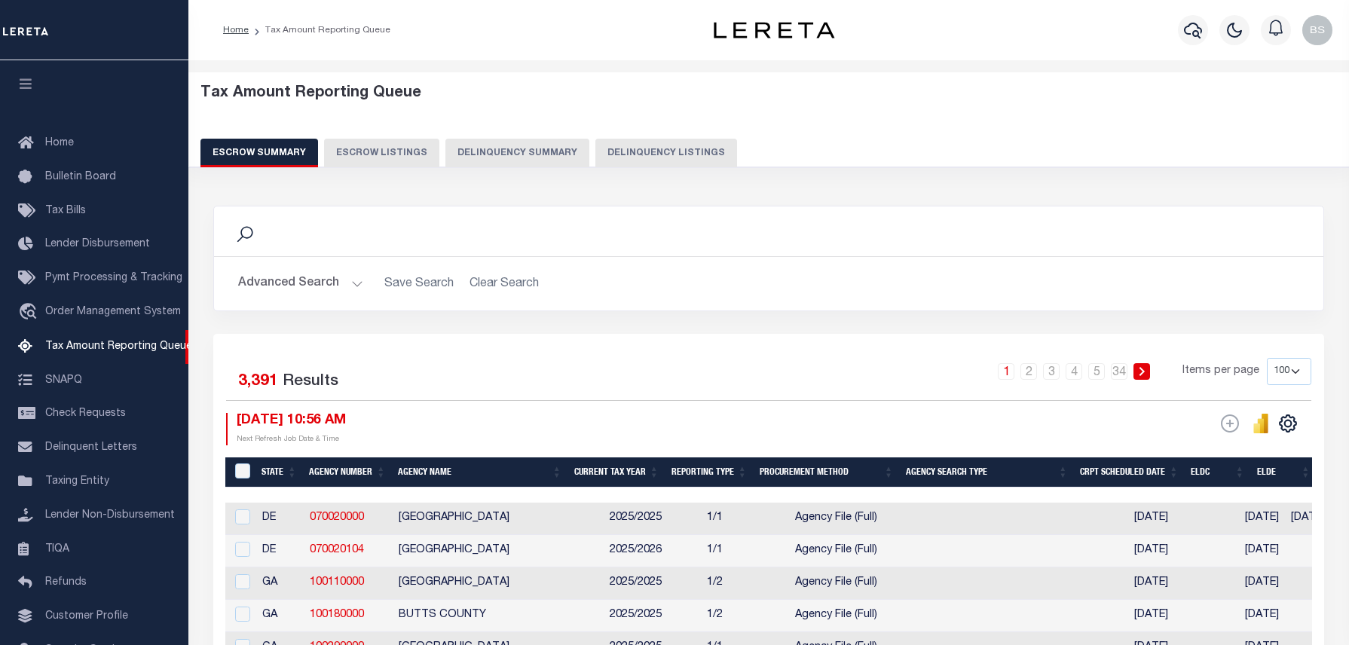
click at [667, 142] on button "Delinquency Listings" at bounding box center [666, 153] width 142 height 29
select select
select select "100"
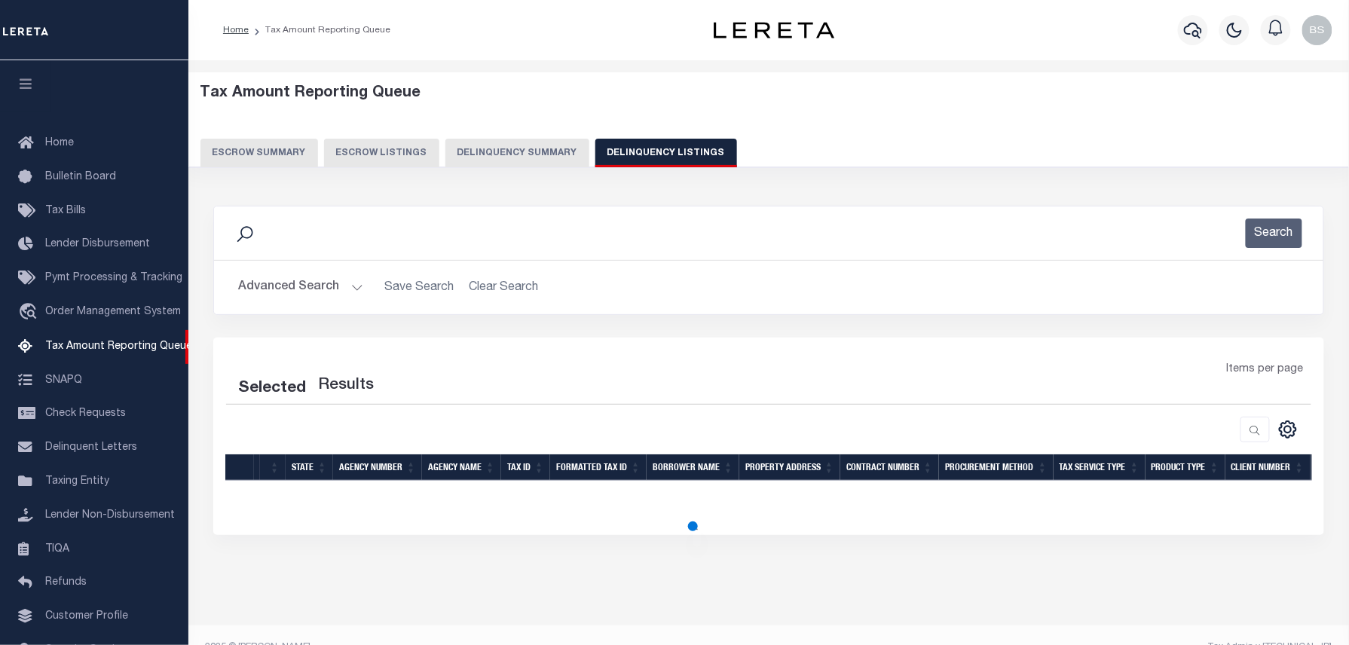
select select "100"
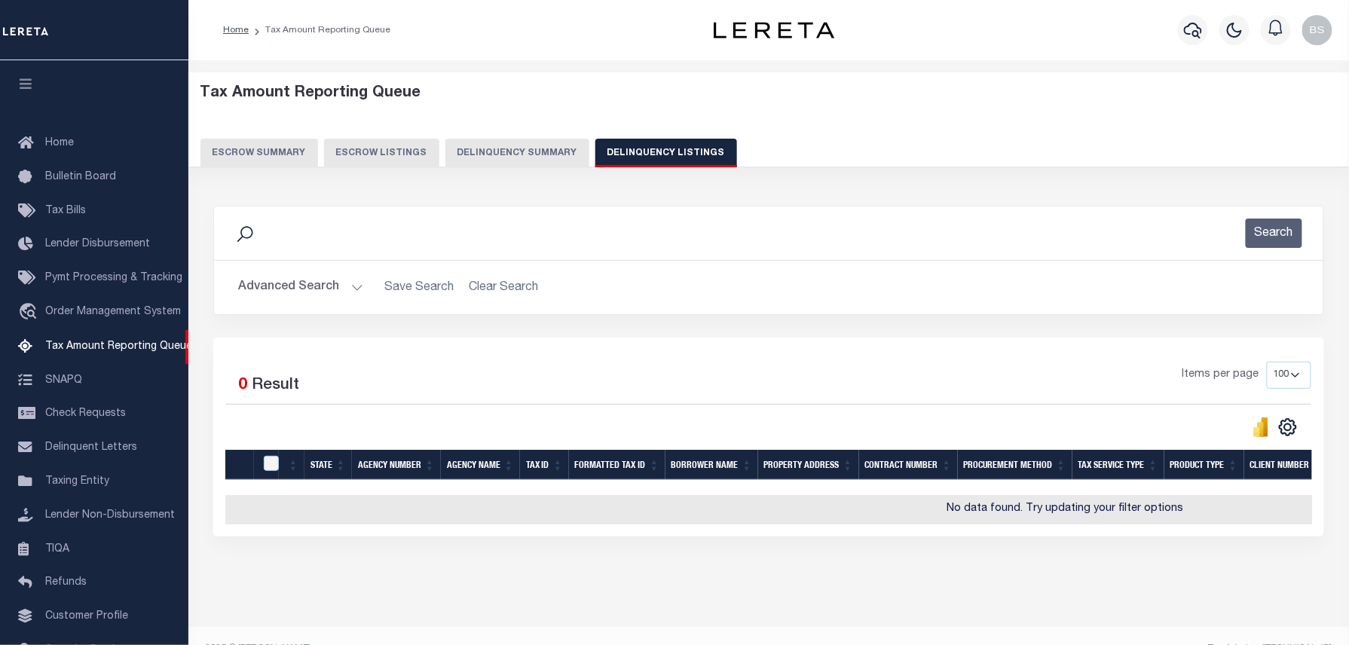
scroll to position [84, 0]
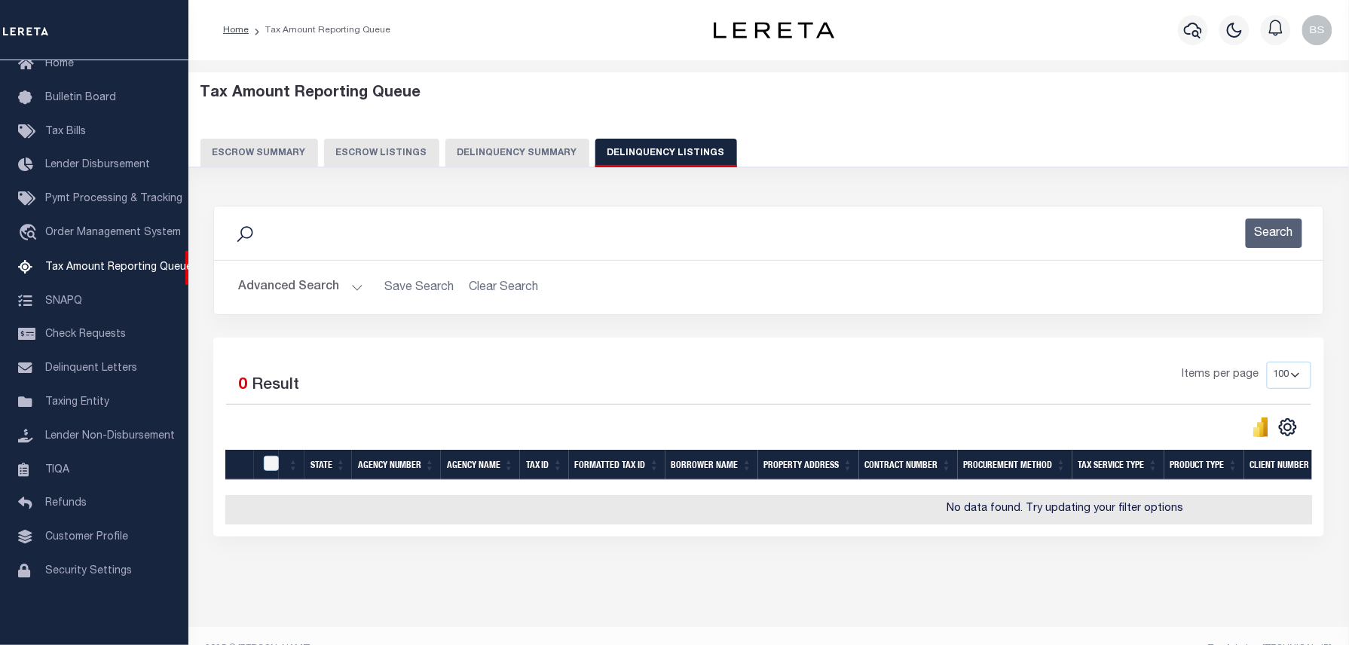
click at [304, 285] on button "Advanced Search" at bounding box center [300, 287] width 125 height 29
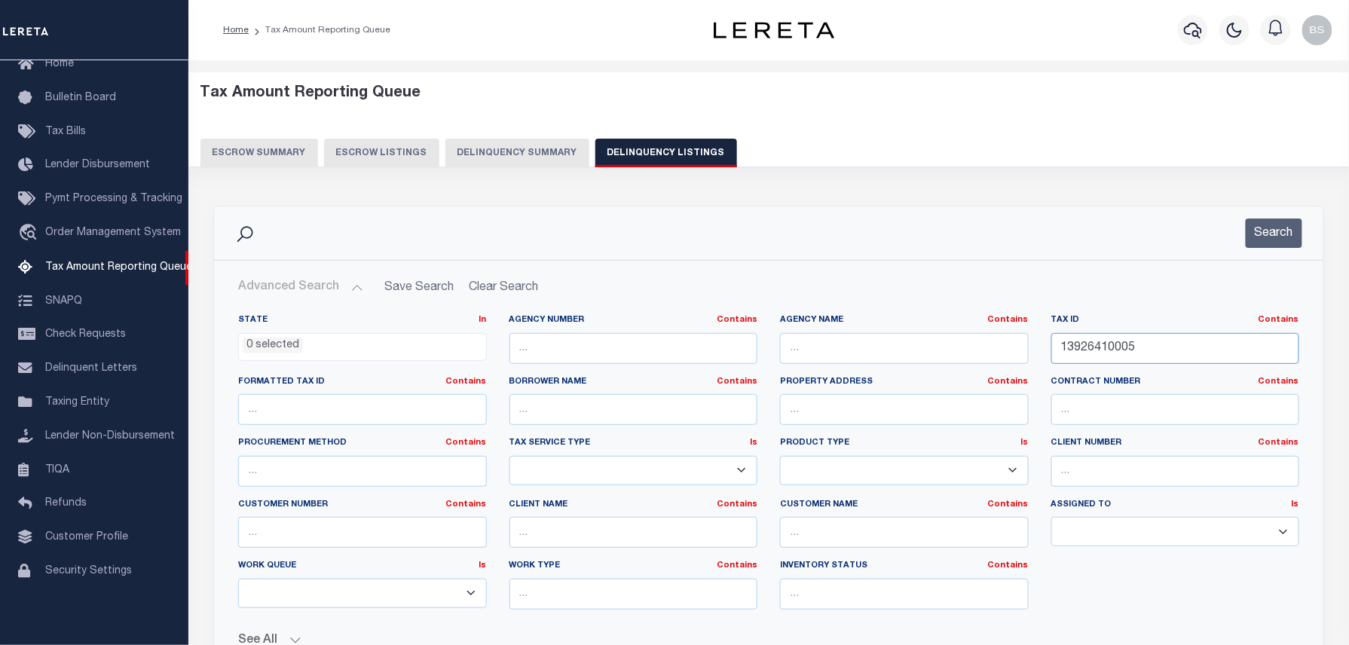
drag, startPoint x: 1130, startPoint y: 356, endPoint x: 987, endPoint y: 347, distance: 143.5
click at [987, 347] on div "State In In AK AL AR AZ CA CO CT DC DE FL GA GU HI IA ID IL IN KS [GEOGRAPHIC_D…" at bounding box center [768, 467] width 1083 height 307
paste input "00217284"
type input "00217284"
click at [1261, 230] on button "Search" at bounding box center [1273, 232] width 57 height 29
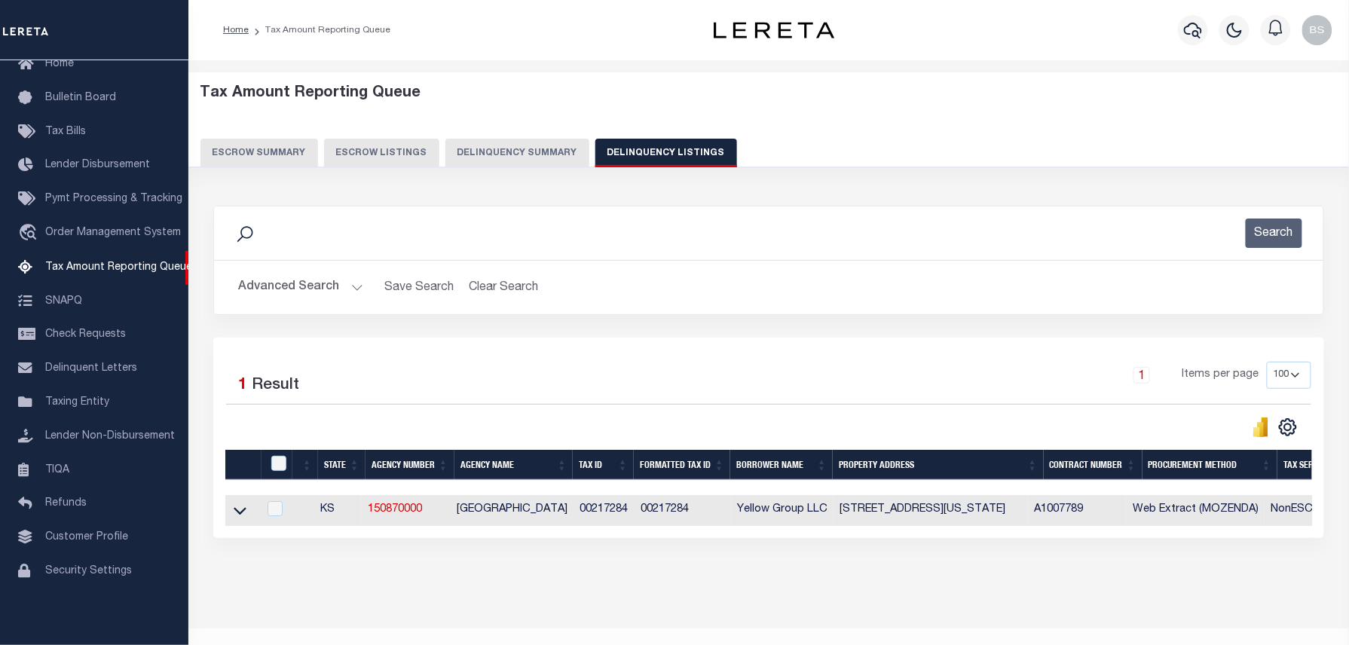
scroll to position [33, 0]
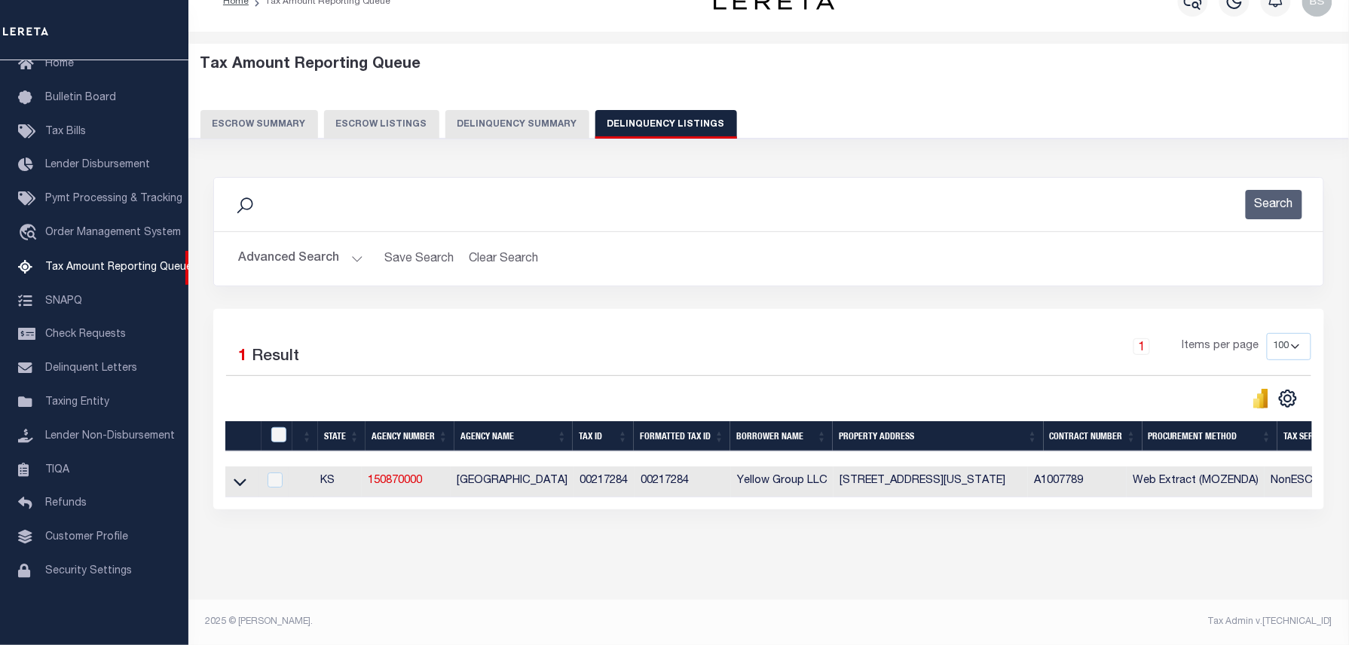
click at [235, 484] on icon at bounding box center [240, 482] width 13 height 16
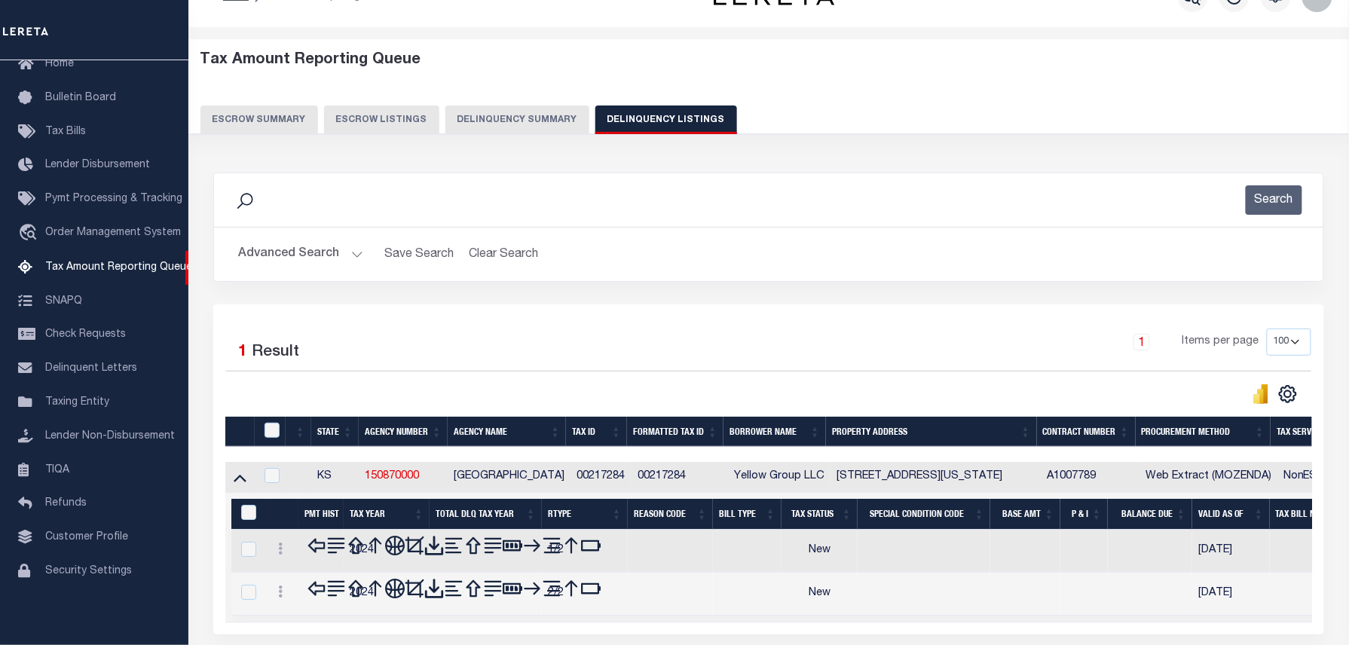
scroll to position [43, 0]
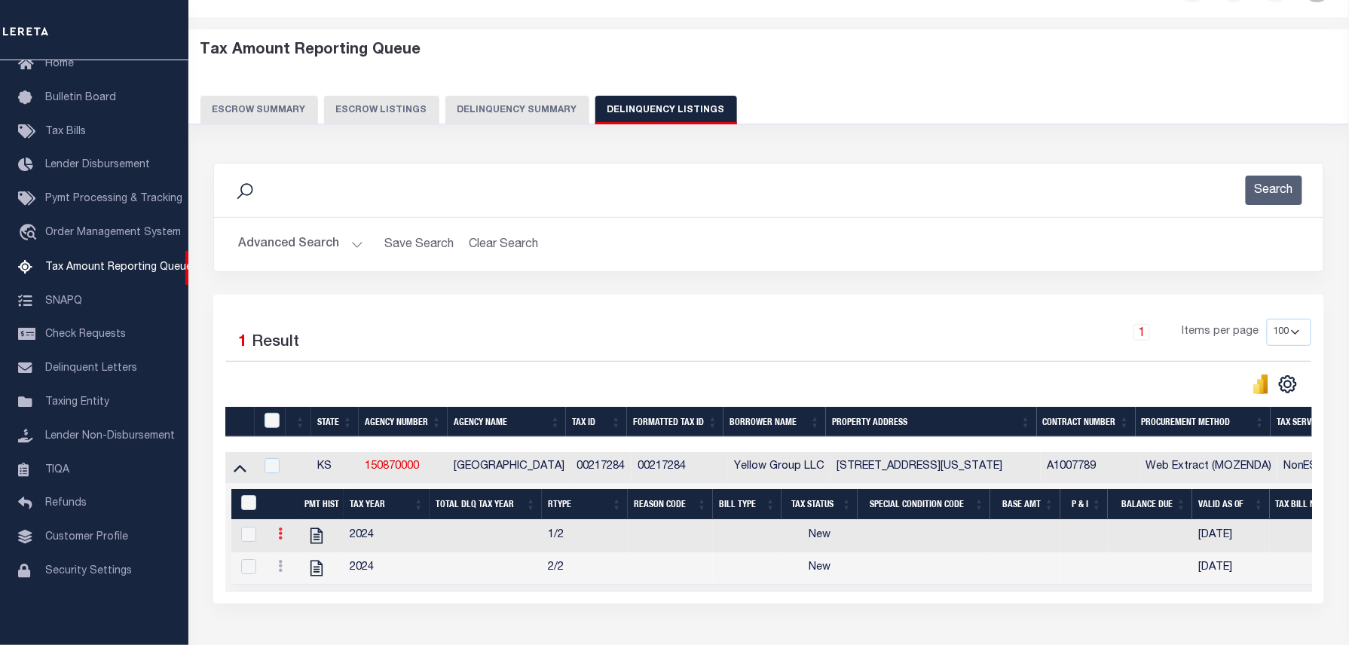
click at [286, 542] on link at bounding box center [280, 536] width 17 height 12
click at [293, 564] on img "" at bounding box center [298, 558] width 15 height 15
checkbox input "true"
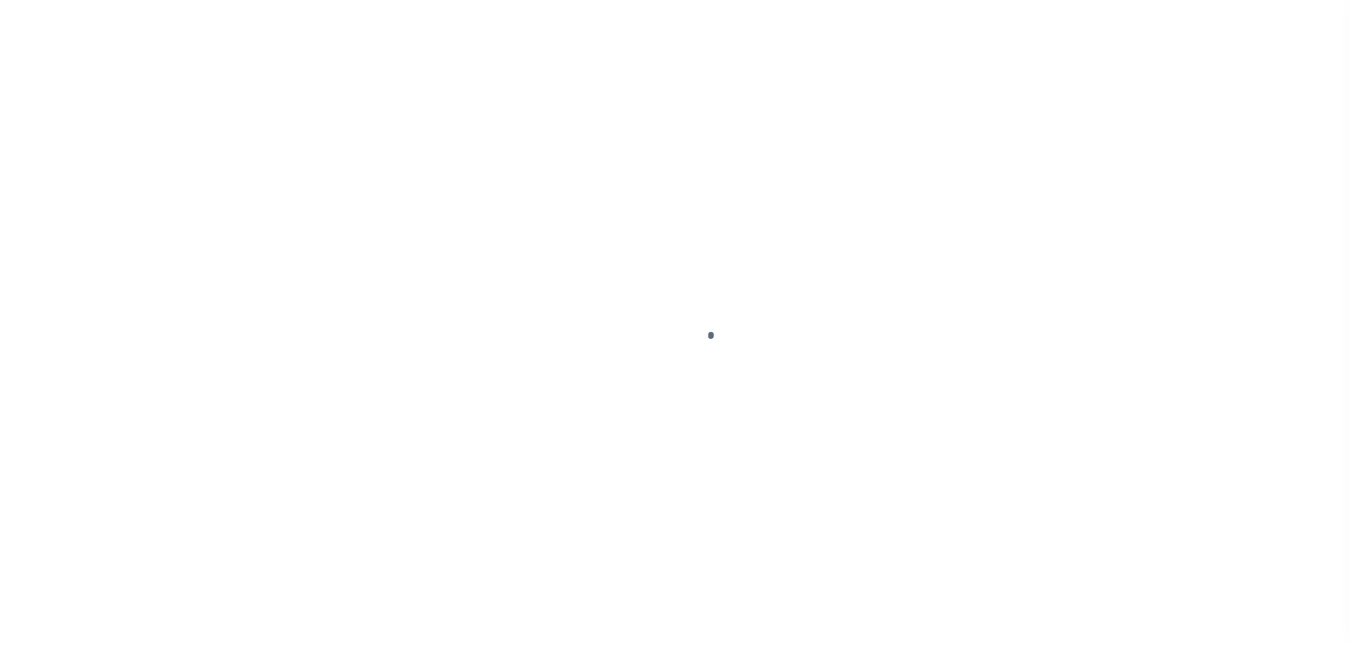
select select "NW2"
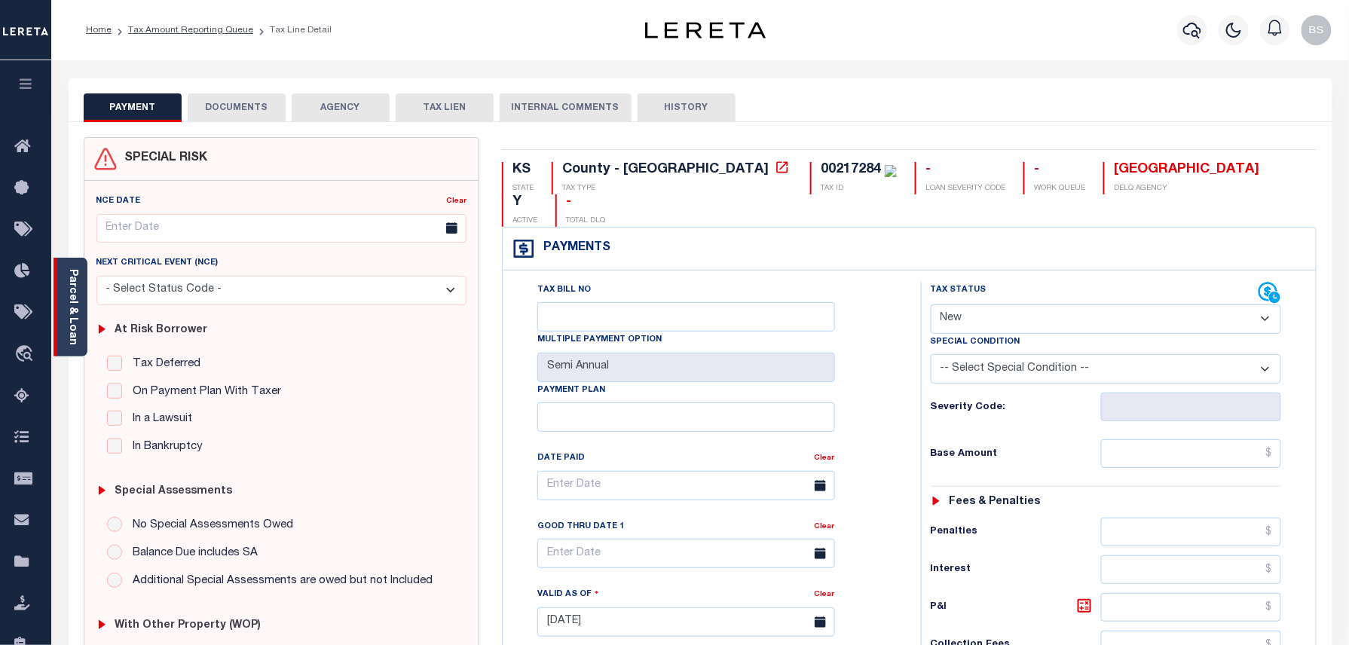
click at [76, 307] on link "Parcel & Loan" at bounding box center [72, 307] width 11 height 76
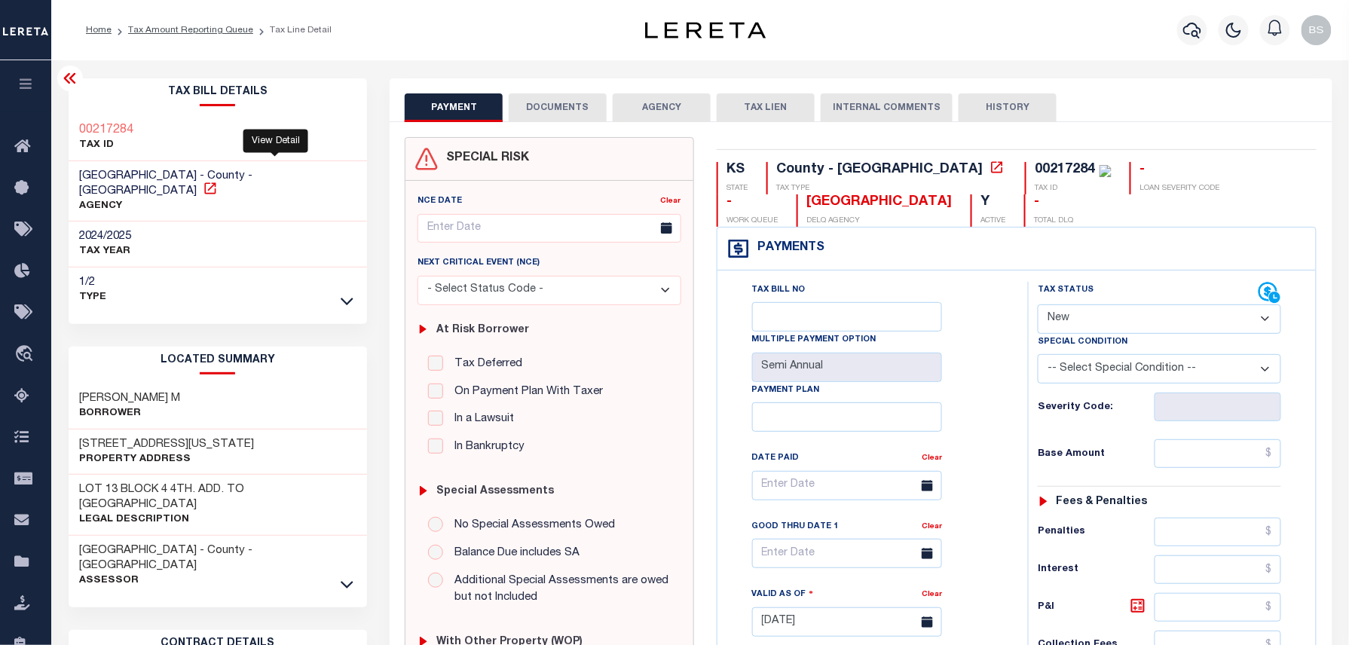
click at [218, 181] on icon at bounding box center [210, 188] width 15 height 15
click at [229, 27] on link "Tax Amount Reporting Queue" at bounding box center [190, 30] width 125 height 9
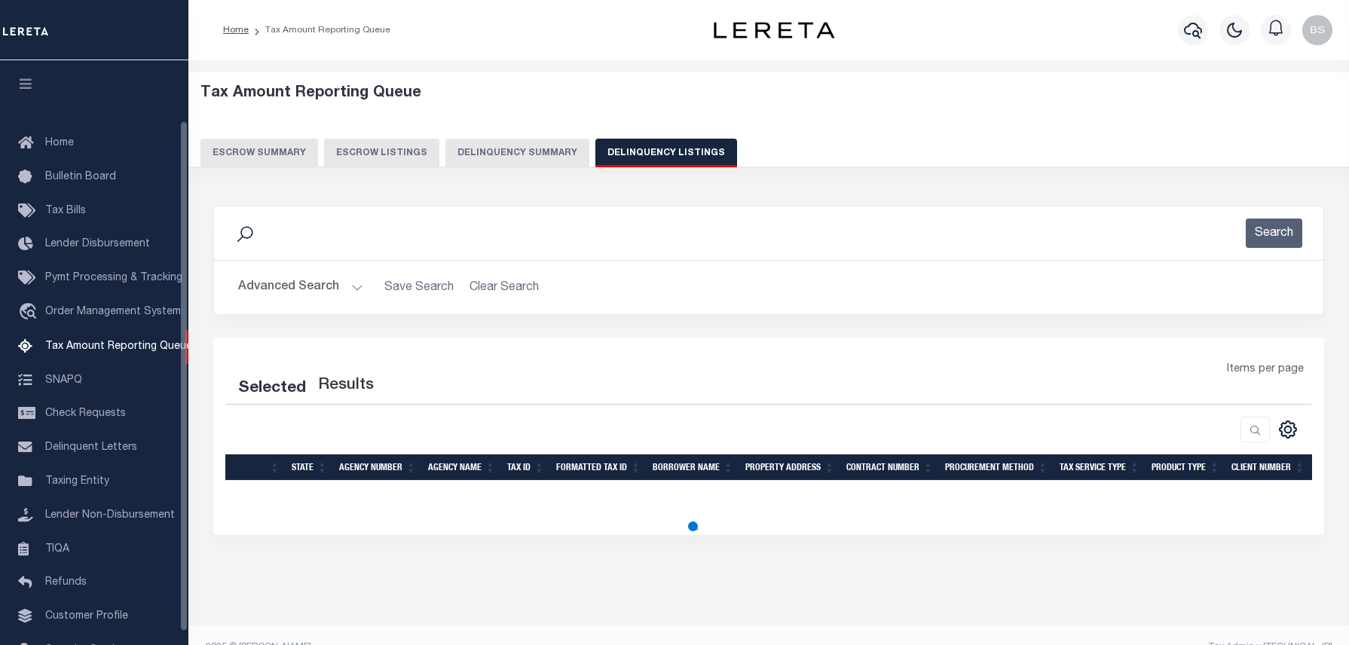
select select "100"
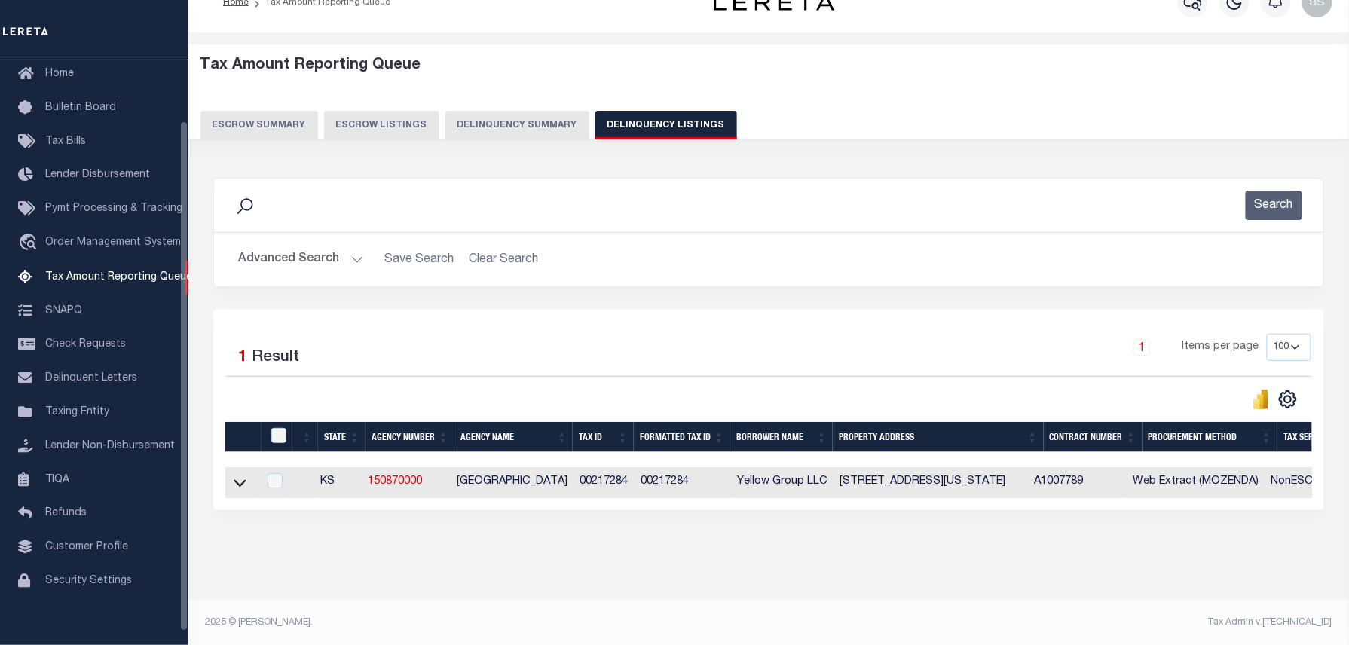
scroll to position [28, 0]
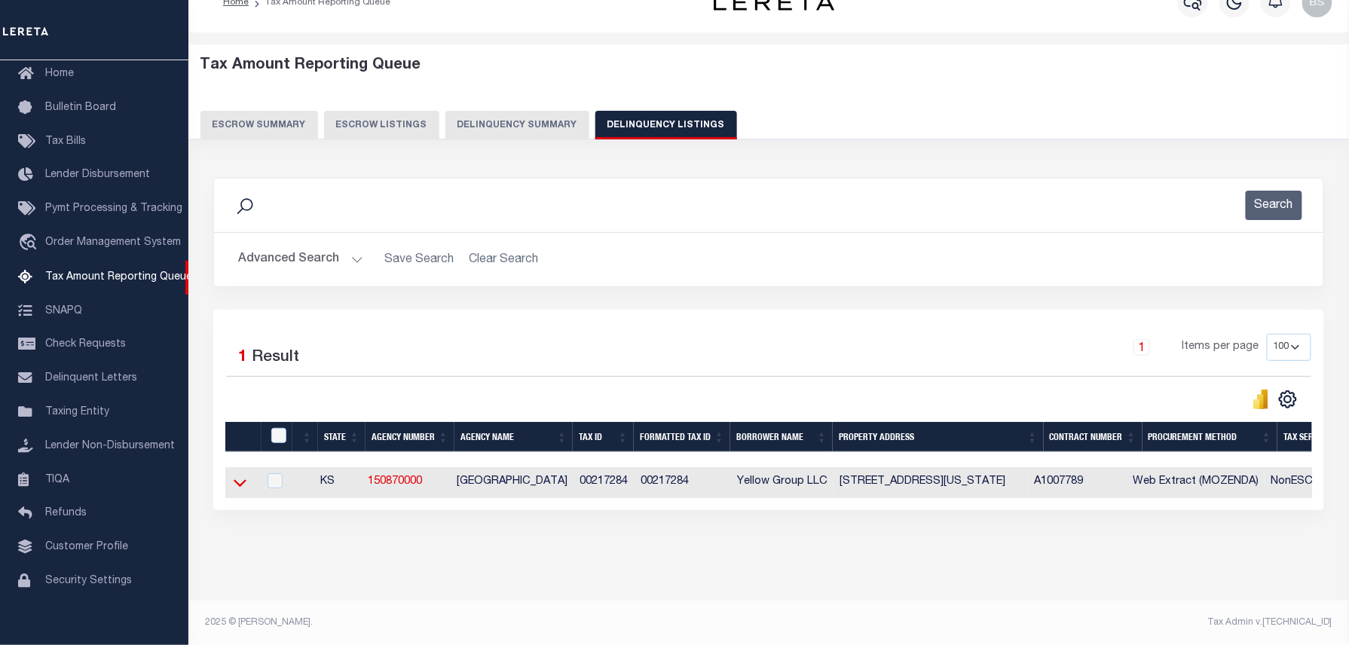
click at [241, 484] on icon at bounding box center [240, 483] width 13 height 16
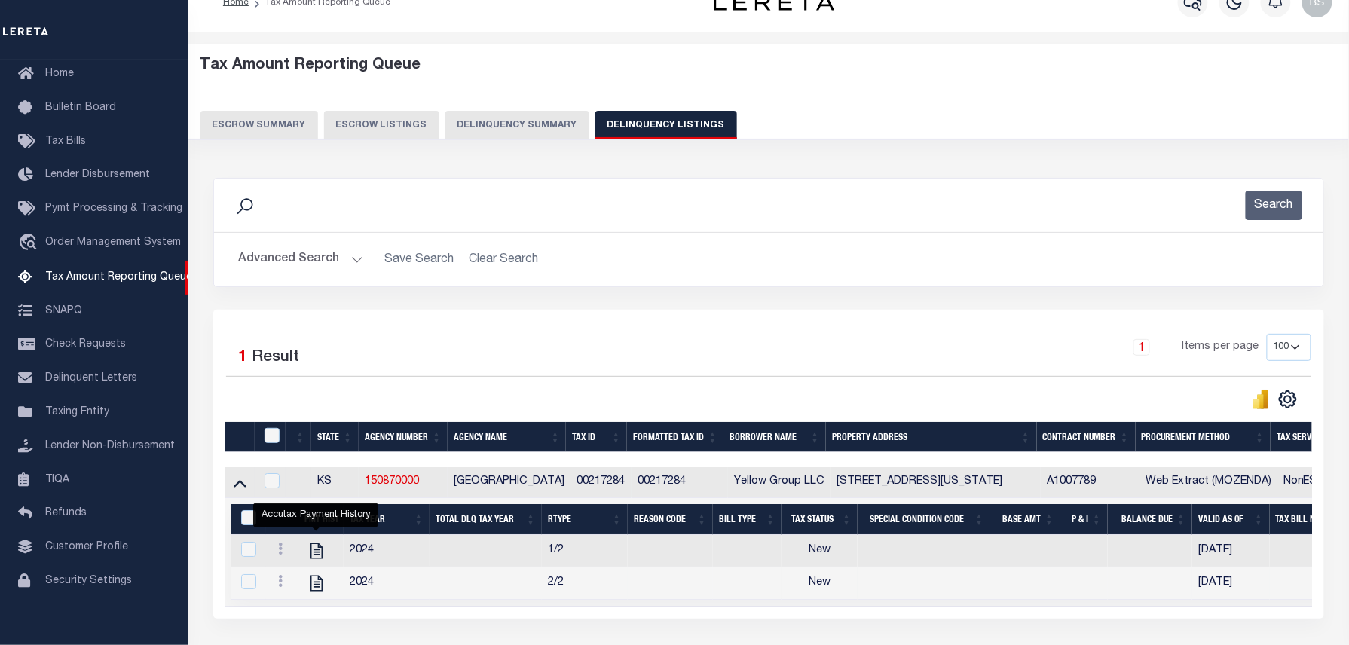
scroll to position [154, 0]
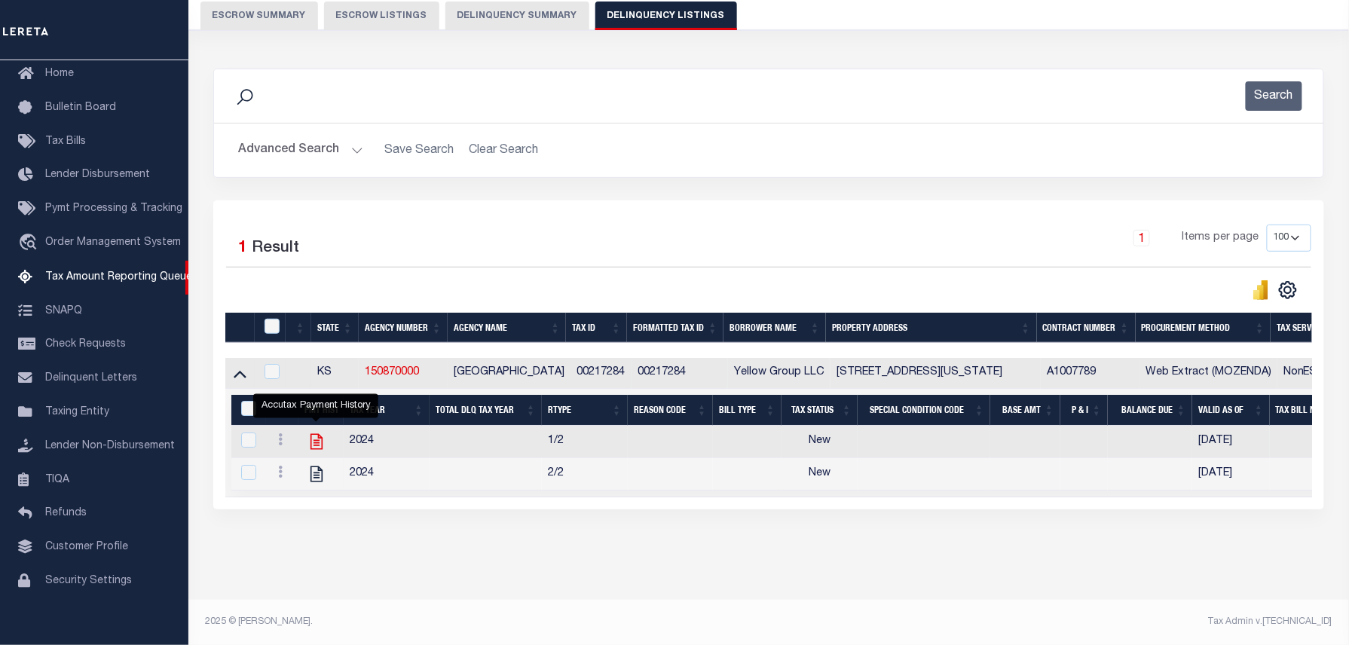
click at [312, 432] on icon "" at bounding box center [317, 442] width 20 height 20
checkbox input "true"
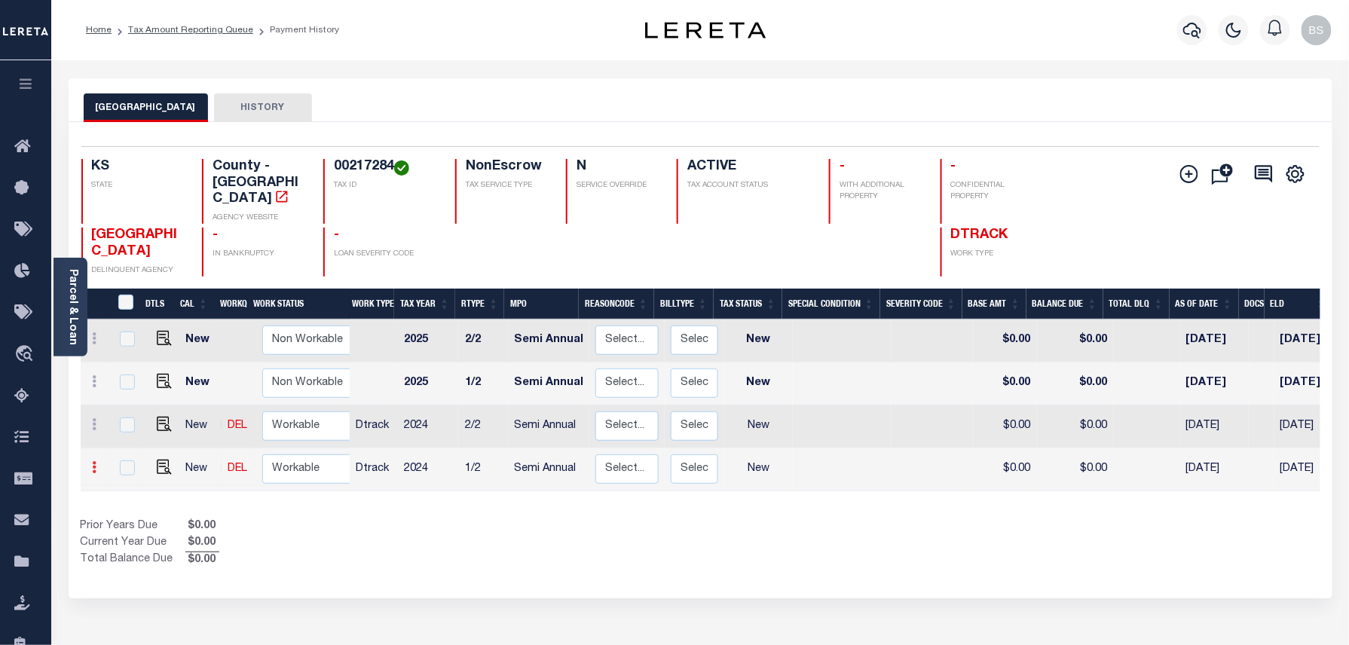
click at [93, 461] on icon at bounding box center [95, 467] width 5 height 12
click at [133, 429] on img at bounding box center [131, 437] width 15 height 16
select select "NW2"
type input "$0.00"
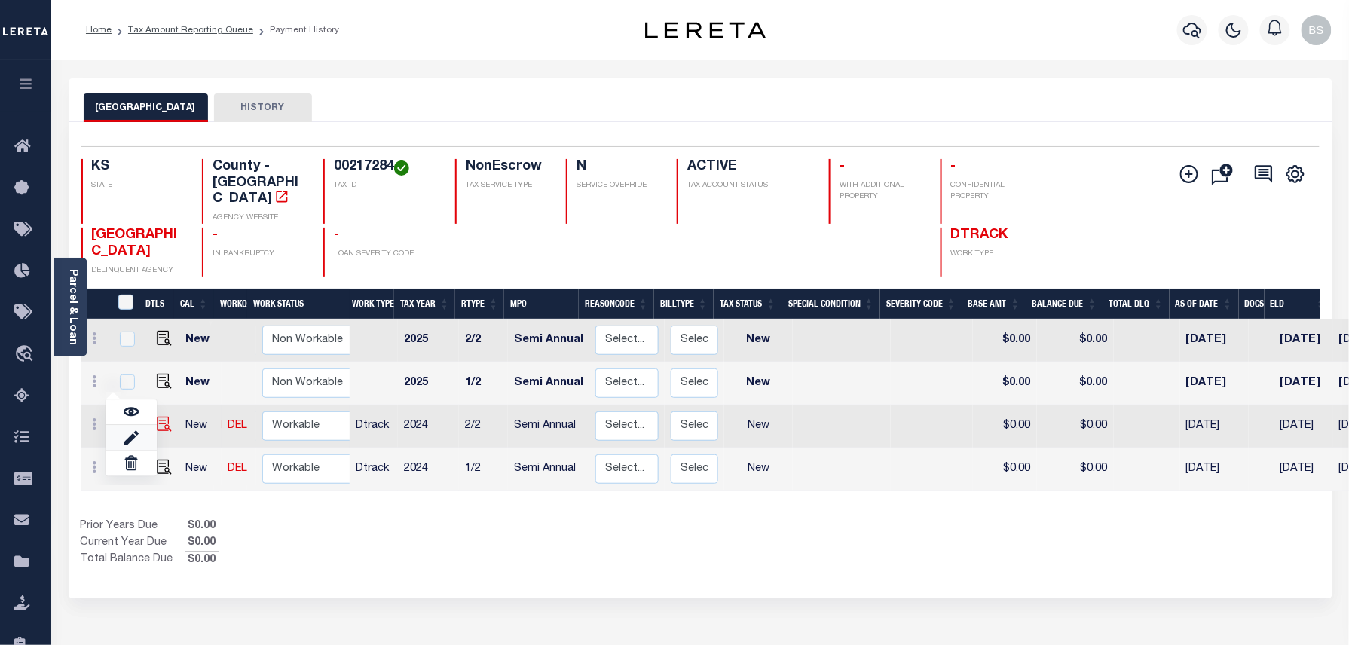
type input "[DATE]"
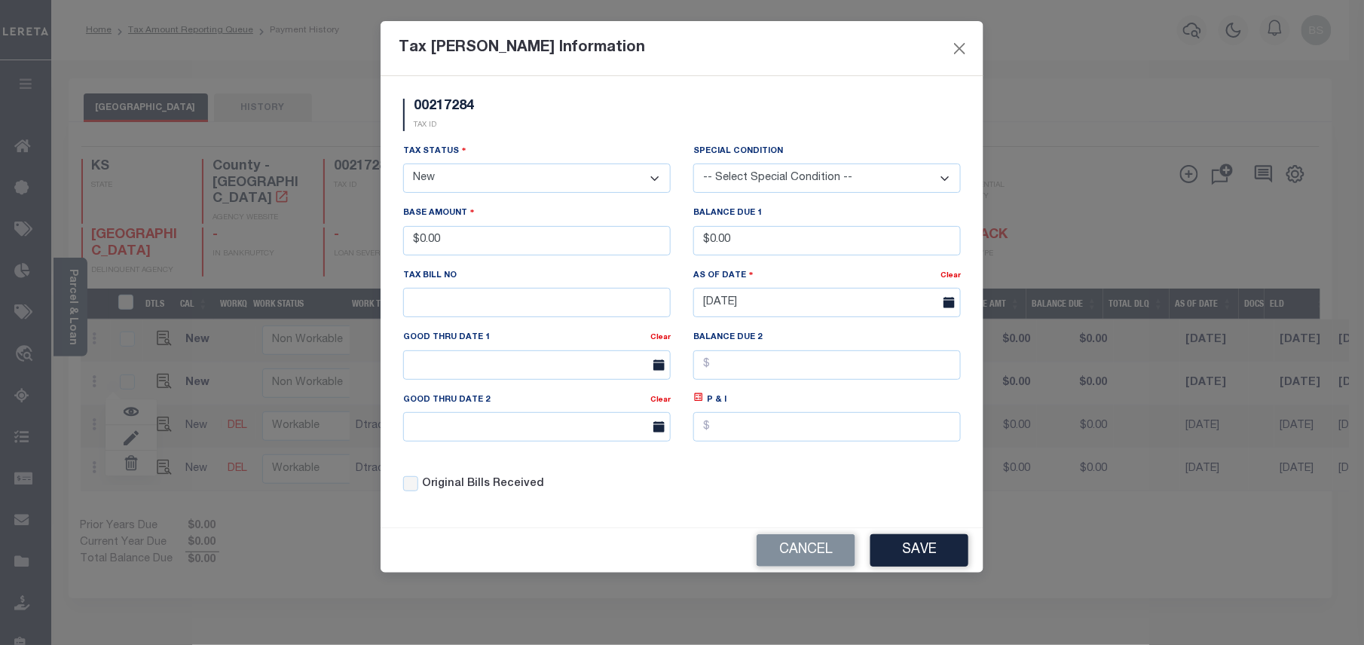
click at [479, 178] on select "- Select Status - Open Due/Unpaid Paid Incomplete No Tax Due Internal Refund Pr…" at bounding box center [536, 177] width 267 height 29
click at [482, 181] on select "- Select Status - Open Due/Unpaid Paid Incomplete No Tax Due Internal Refund Pr…" at bounding box center [536, 177] width 267 height 29
select select "PYD"
click at [403, 166] on select "- Select Status - Open Due/Unpaid Paid Incomplete No Tax Due Internal Refund Pr…" at bounding box center [536, 177] width 267 height 29
drag, startPoint x: 494, startPoint y: 244, endPoint x: 414, endPoint y: 232, distance: 81.5
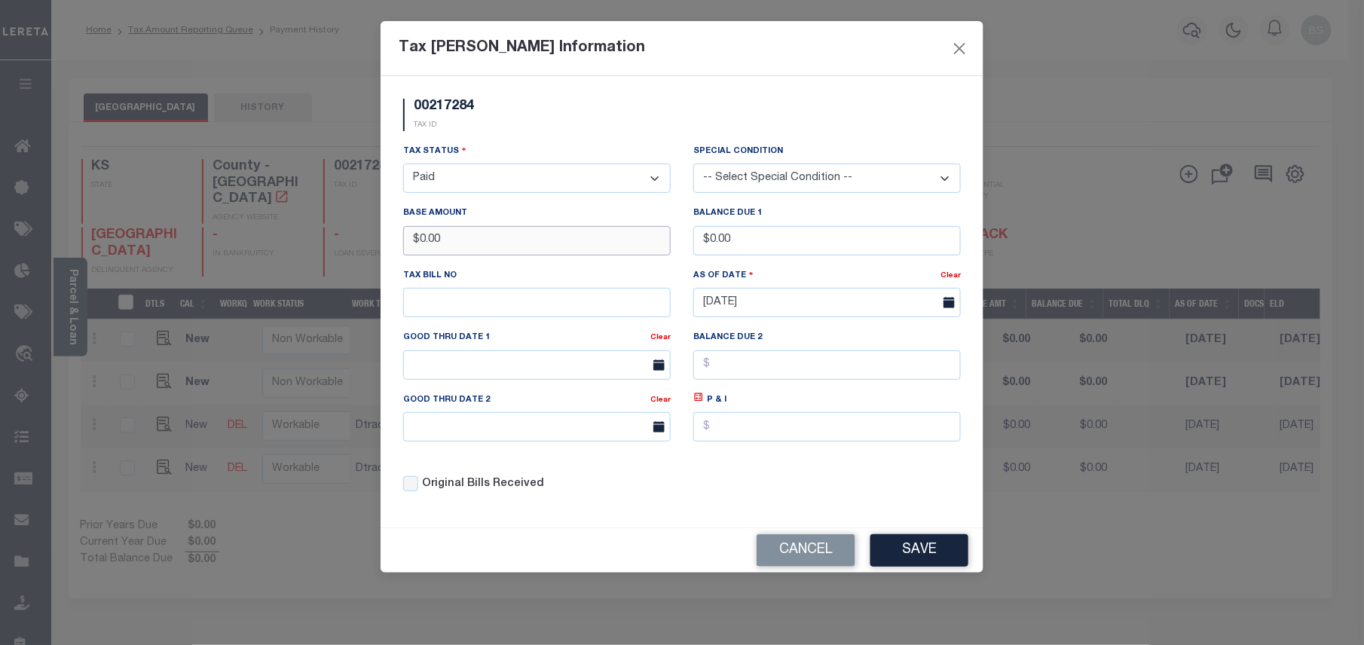
click at [414, 232] on input "$0.00" at bounding box center [536, 240] width 267 height 29
click at [910, 556] on button "Save" at bounding box center [919, 550] width 98 height 32
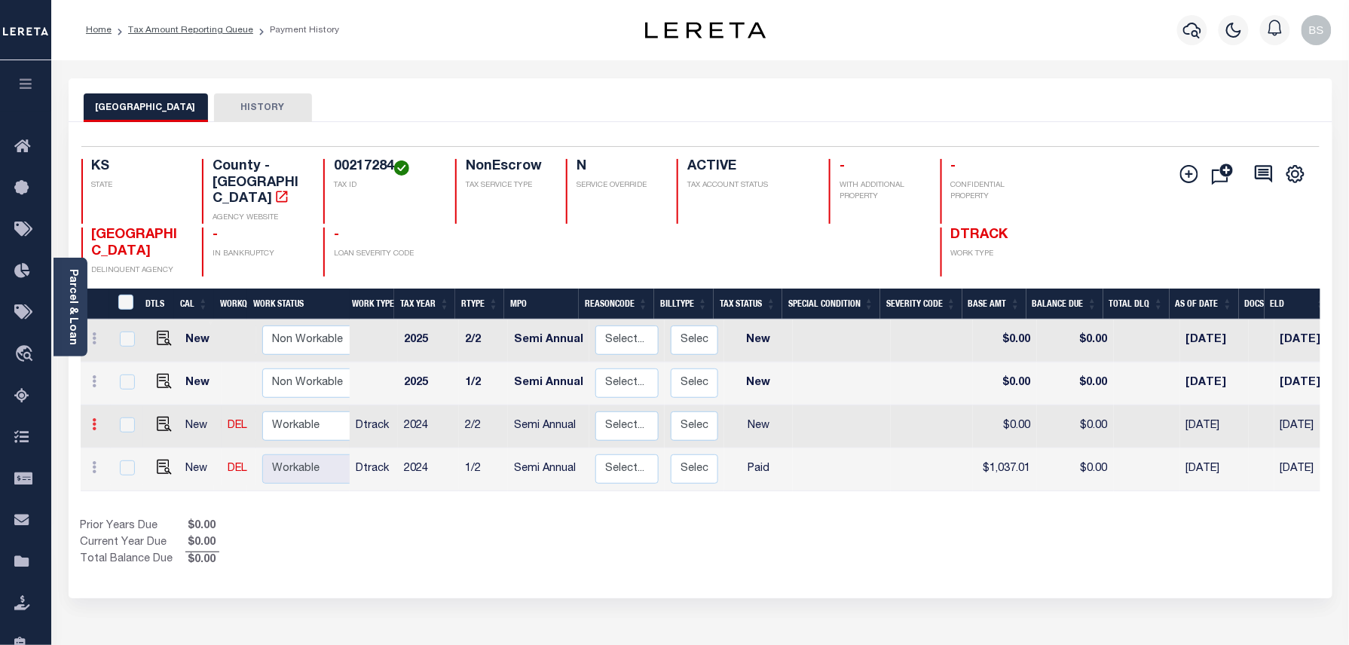
click at [94, 418] on icon at bounding box center [95, 424] width 5 height 12
click at [133, 386] on img at bounding box center [131, 394] width 15 height 16
type input "$0.00"
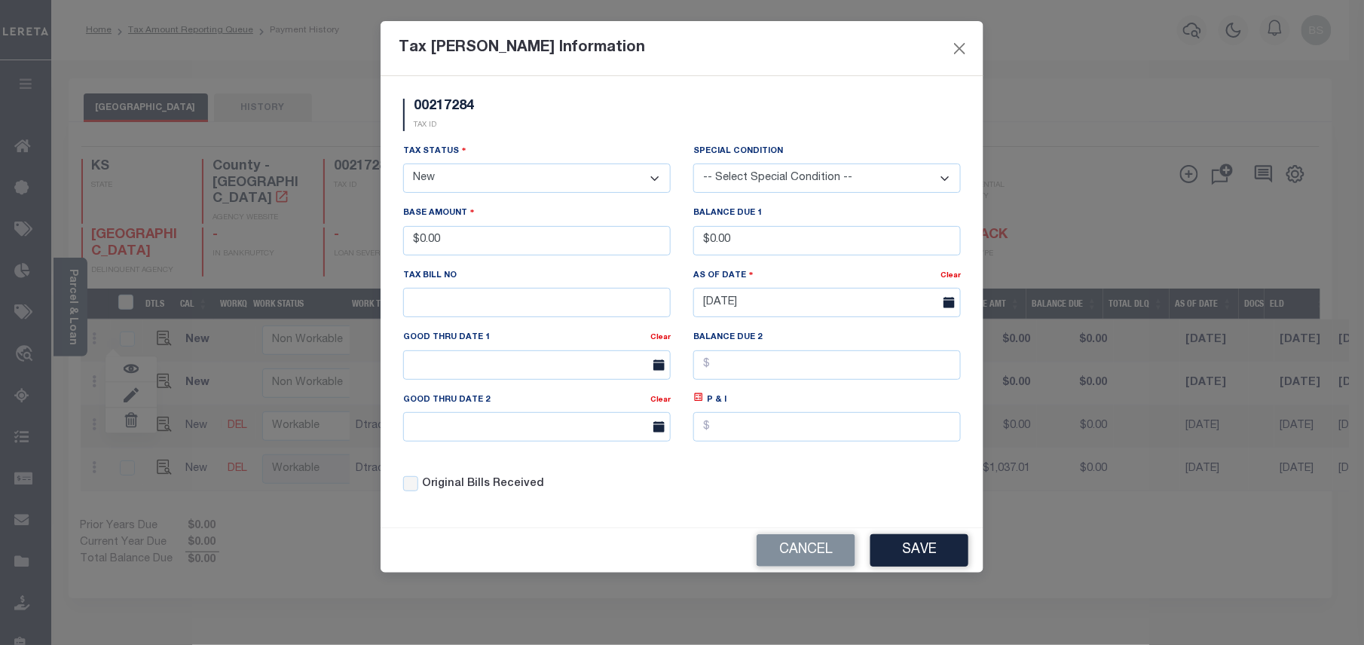
click at [476, 188] on select "- Select Status - Open Due/Unpaid Paid Incomplete No Tax Due Internal Refund Pr…" at bounding box center [536, 177] width 267 height 29
click at [475, 182] on select "- Select Status - Open Due/Unpaid Paid Incomplete No Tax Due Internal Refund Pr…" at bounding box center [536, 177] width 267 height 29
select select "PYD"
click at [403, 166] on select "- Select Status - Open Due/Unpaid Paid Incomplete No Tax Due Internal Refund Pr…" at bounding box center [536, 177] width 267 height 29
drag, startPoint x: 480, startPoint y: 235, endPoint x: 422, endPoint y: 225, distance: 59.0
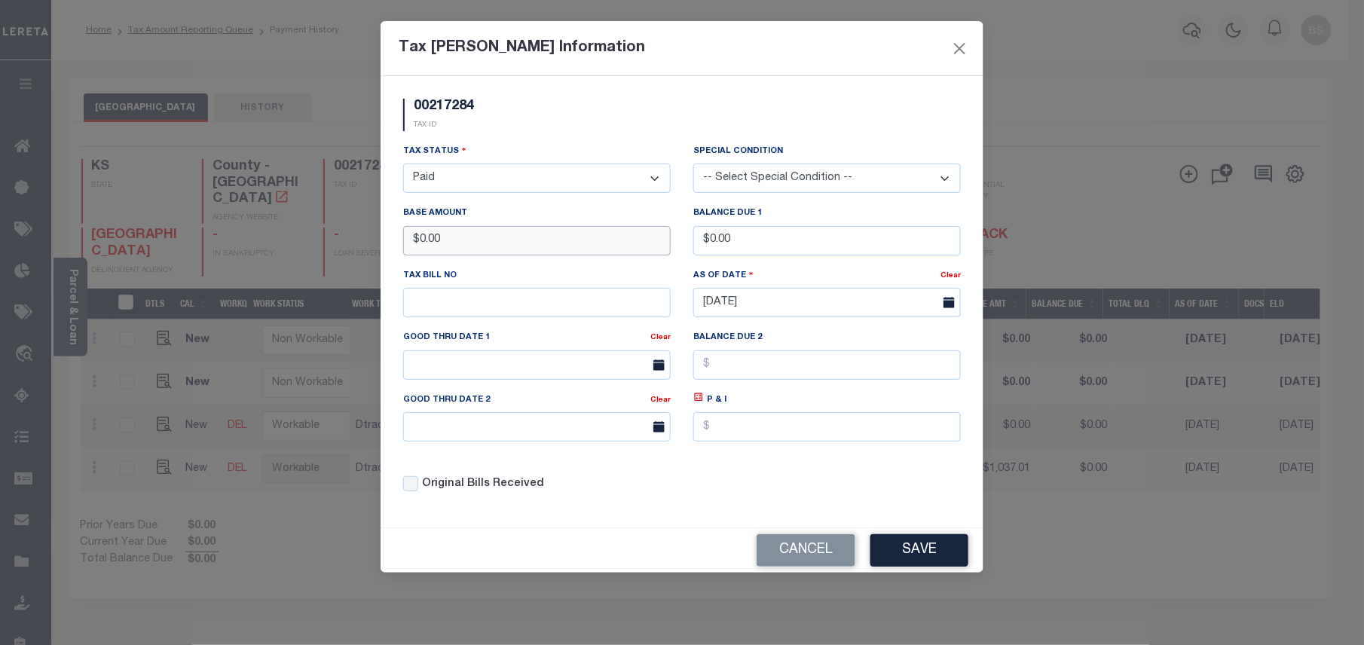
click at [422, 225] on div "Base Amount $0.00" at bounding box center [536, 230] width 267 height 50
type input "$1,037.00"
click at [942, 556] on button "Save" at bounding box center [919, 550] width 98 height 32
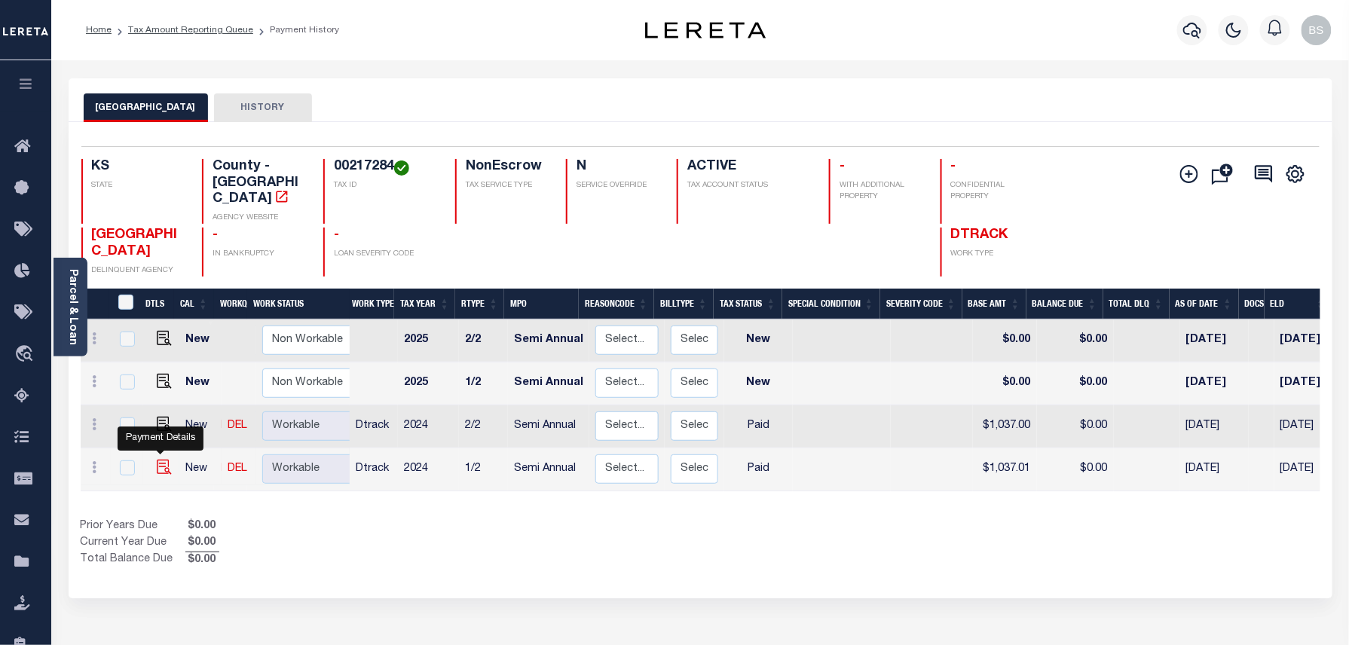
click at [160, 460] on img at bounding box center [164, 467] width 15 height 15
checkbox input "true"
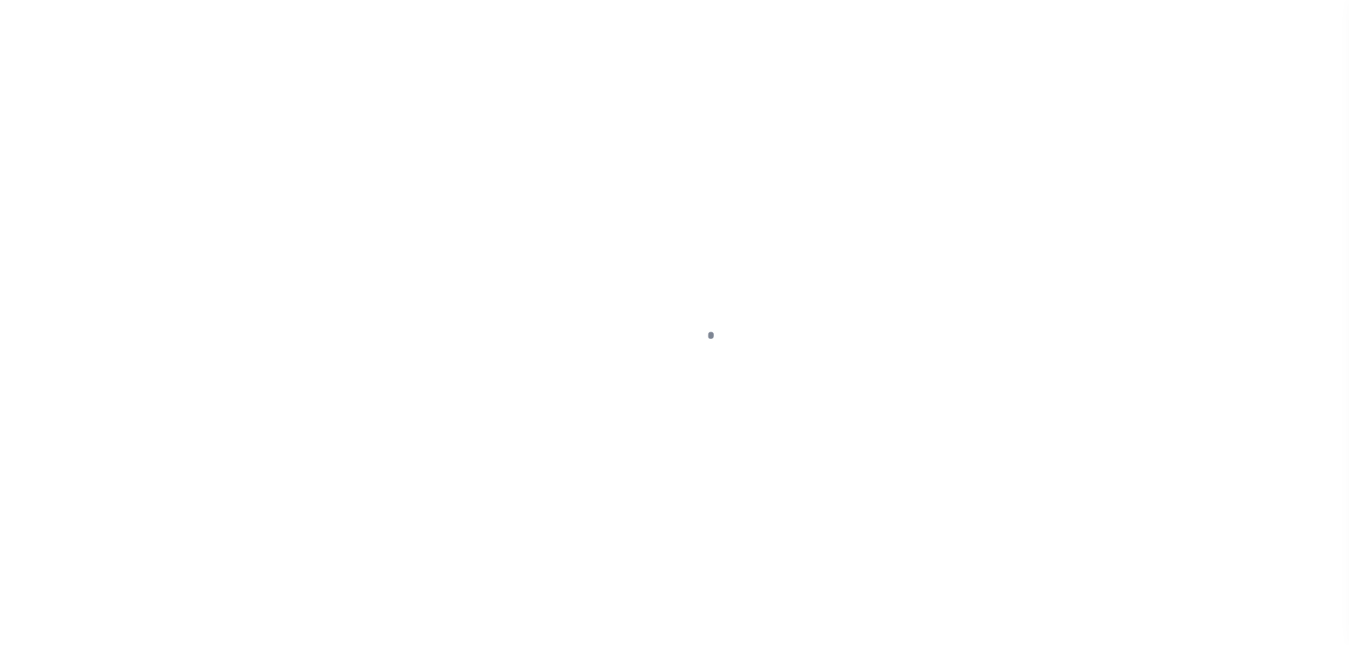
select select "PYD"
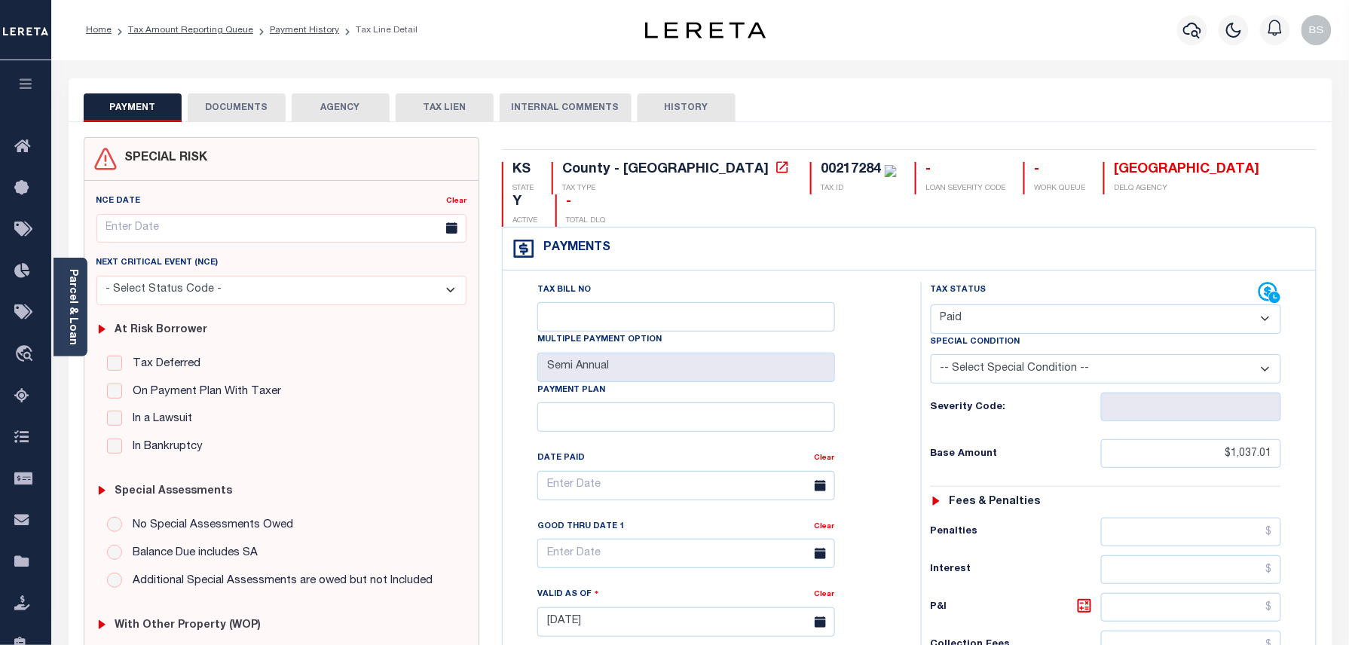
click at [238, 115] on button "DOCUMENTS" at bounding box center [237, 107] width 98 height 29
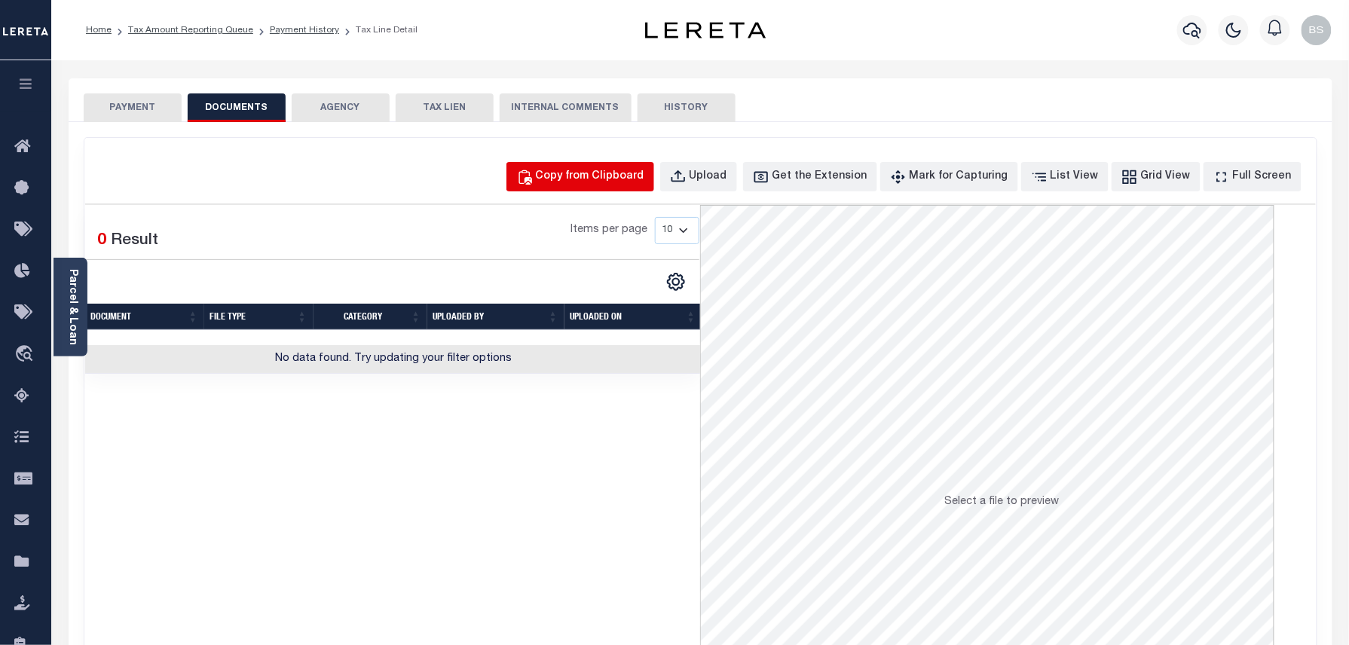
click at [616, 179] on div "Copy from Clipboard" at bounding box center [590, 177] width 108 height 17
select select "POP"
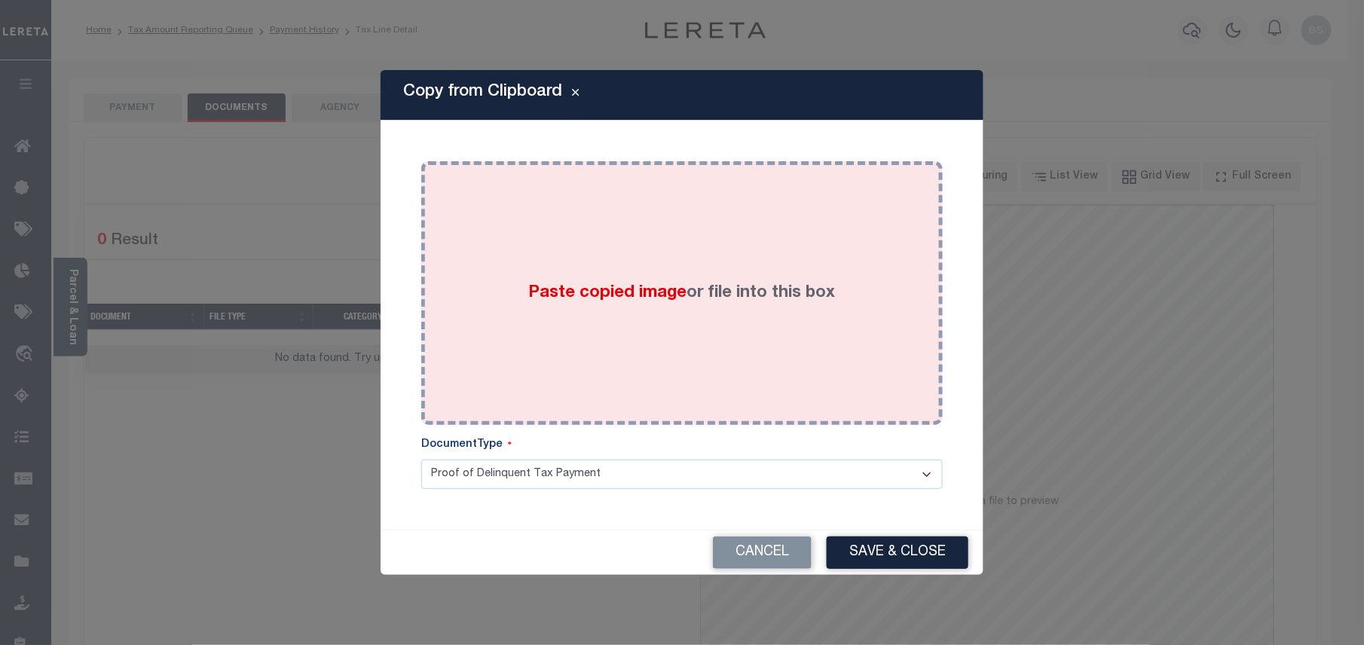
click at [700, 237] on div "Paste copied image or file into this box" at bounding box center [681, 293] width 499 height 241
click at [675, 300] on span "Paste copied image" at bounding box center [608, 293] width 158 height 17
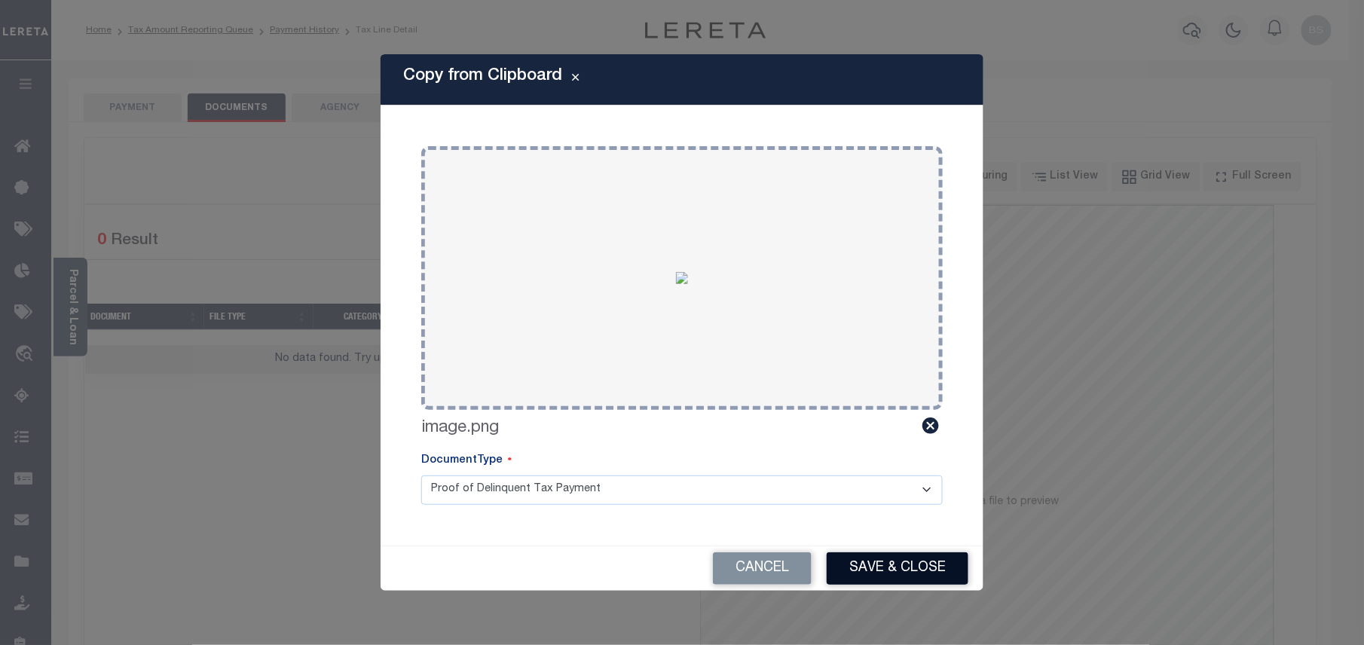
click at [891, 564] on button "Save & Close" at bounding box center [897, 568] width 142 height 32
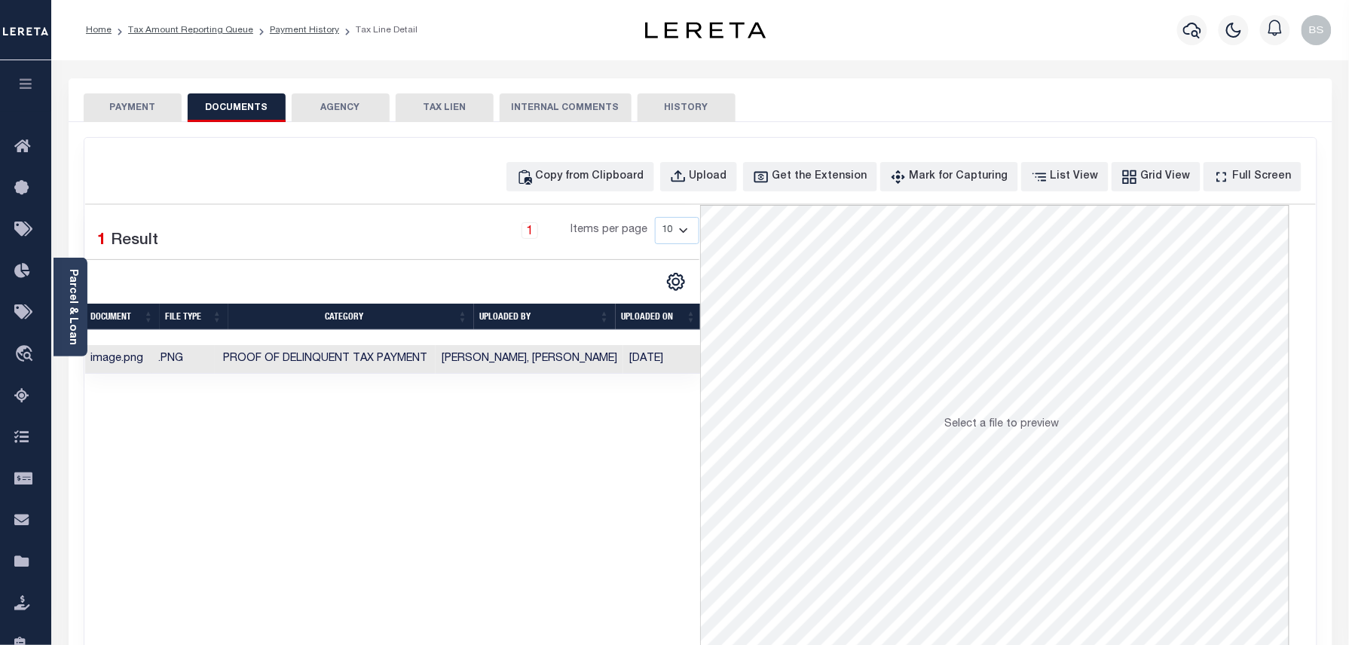
click at [307, 31] on link "Payment History" at bounding box center [304, 30] width 69 height 9
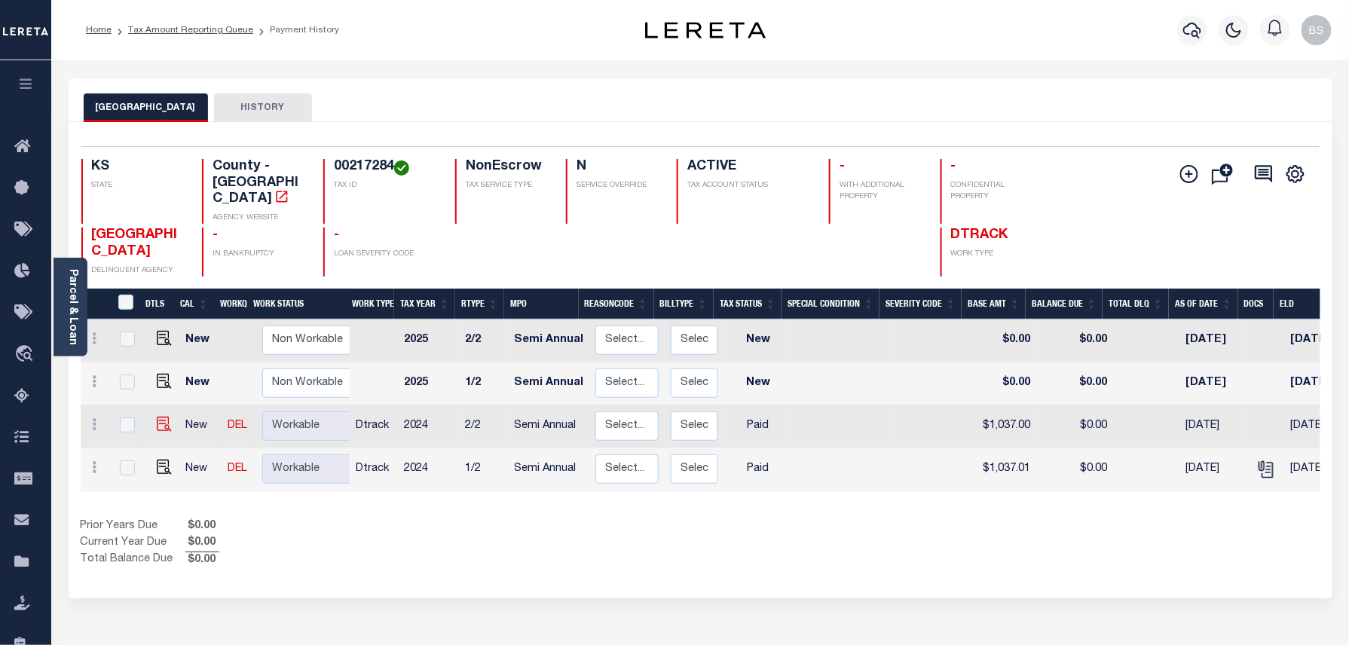
click at [158, 417] on img at bounding box center [164, 424] width 15 height 15
checkbox input "true"
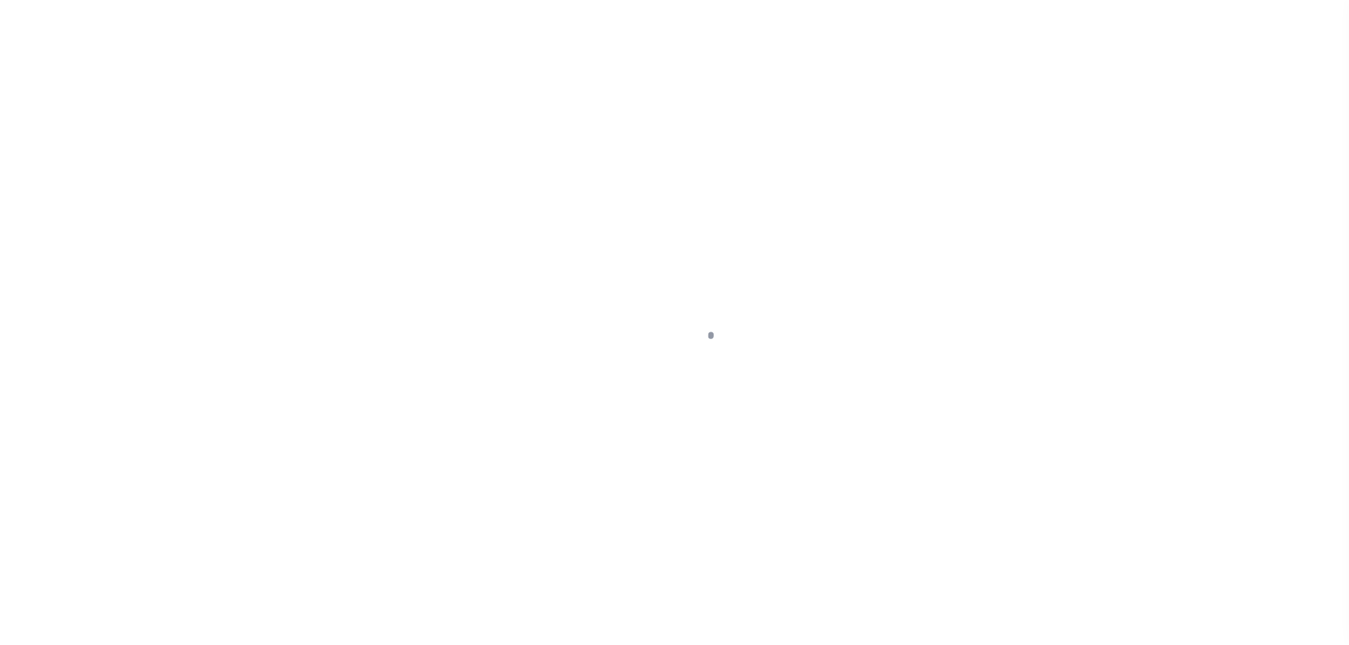
select select "PYD"
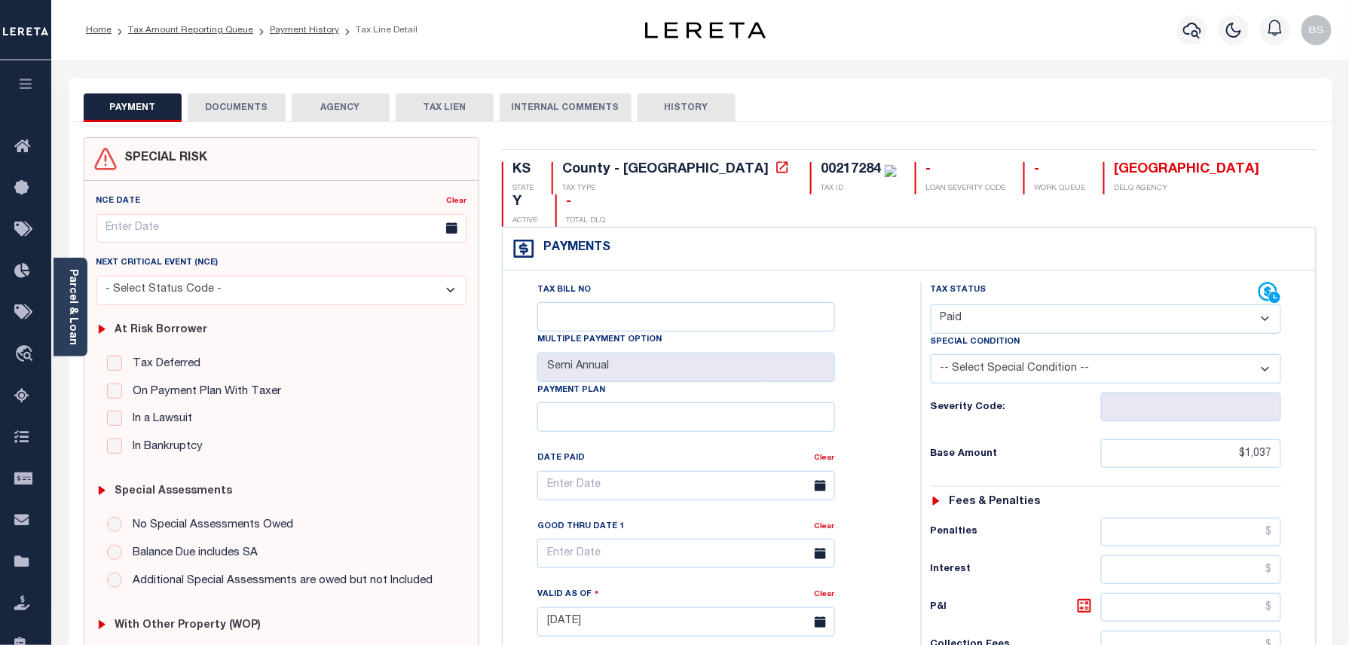
click at [214, 116] on button "DOCUMENTS" at bounding box center [237, 107] width 98 height 29
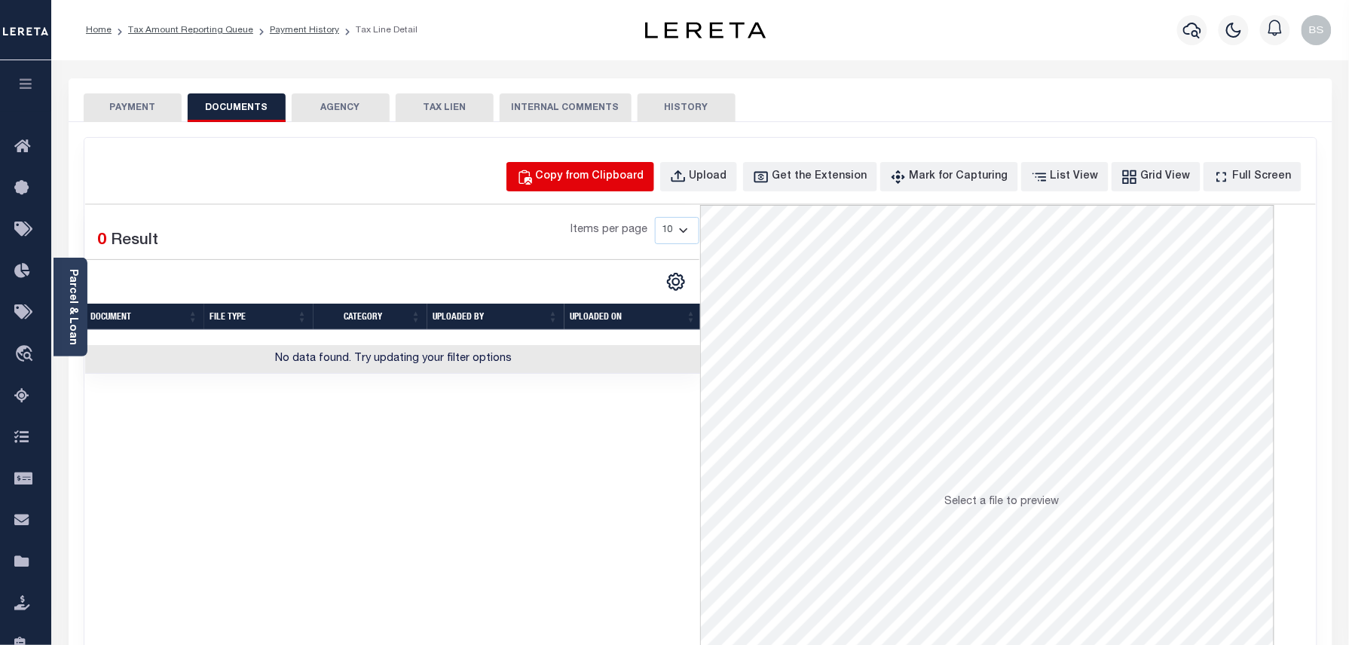
click at [591, 184] on div "Copy from Clipboard" at bounding box center [590, 177] width 108 height 17
select select "POP"
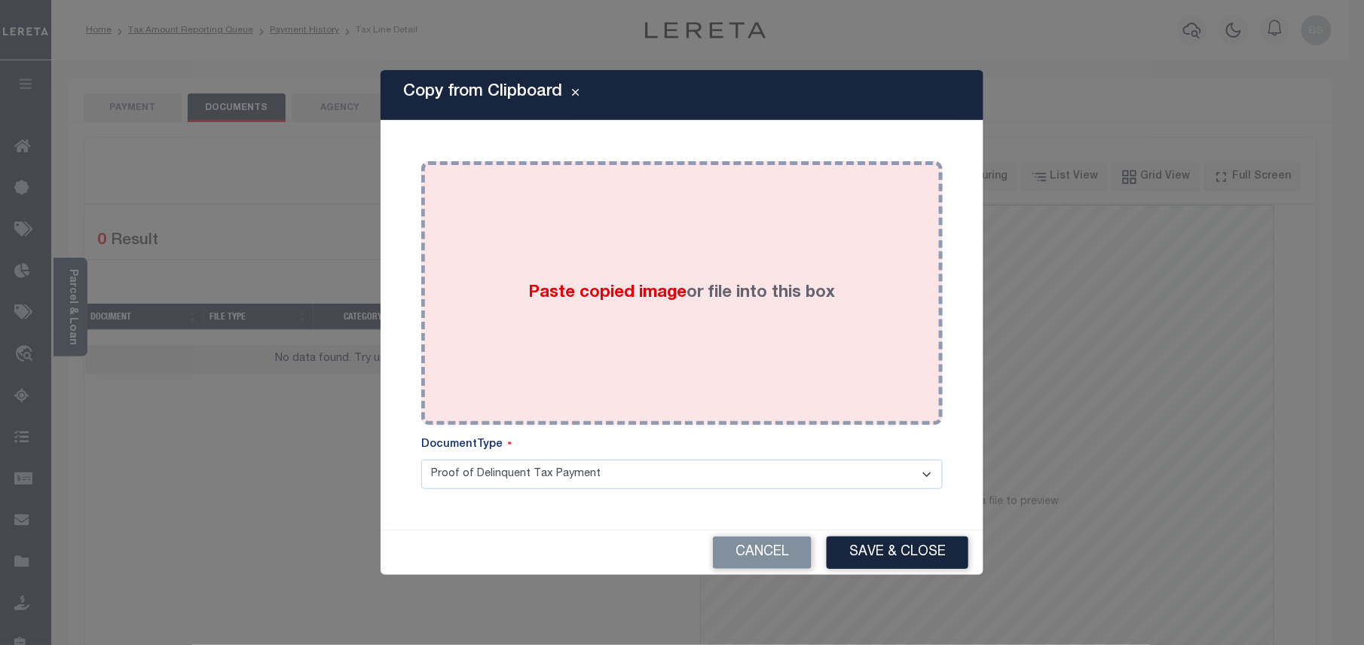
click at [698, 250] on div "Paste copied image or file into this box" at bounding box center [681, 293] width 499 height 241
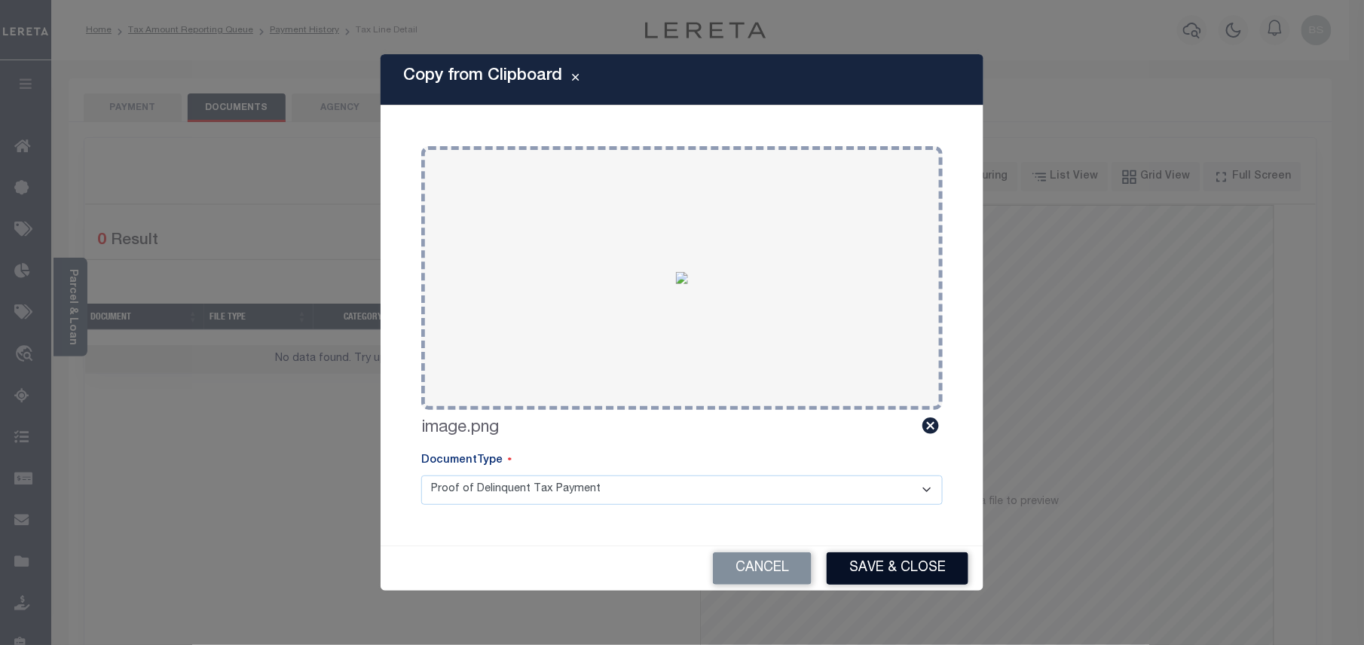
click at [905, 561] on button "Save & Close" at bounding box center [897, 568] width 142 height 32
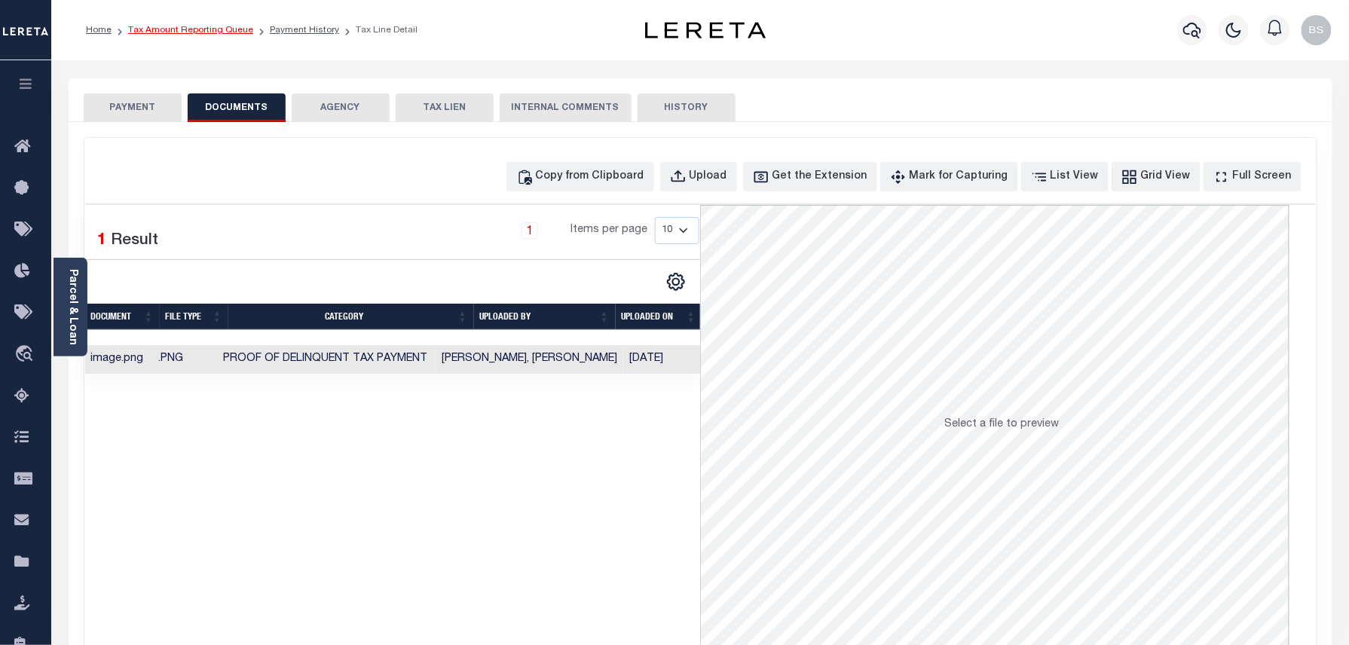
click at [209, 28] on link "Tax Amount Reporting Queue" at bounding box center [190, 30] width 125 height 9
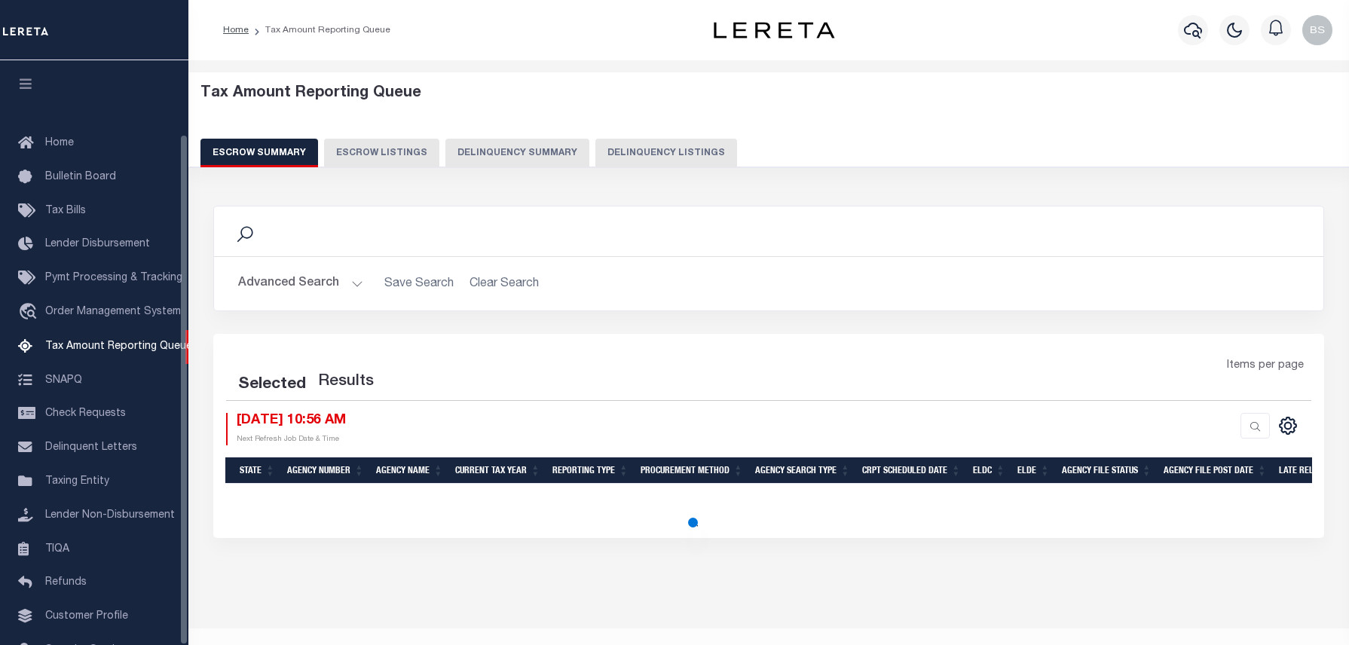
click at [640, 155] on button "Delinquency Listings" at bounding box center [666, 153] width 142 height 29
select select "100"
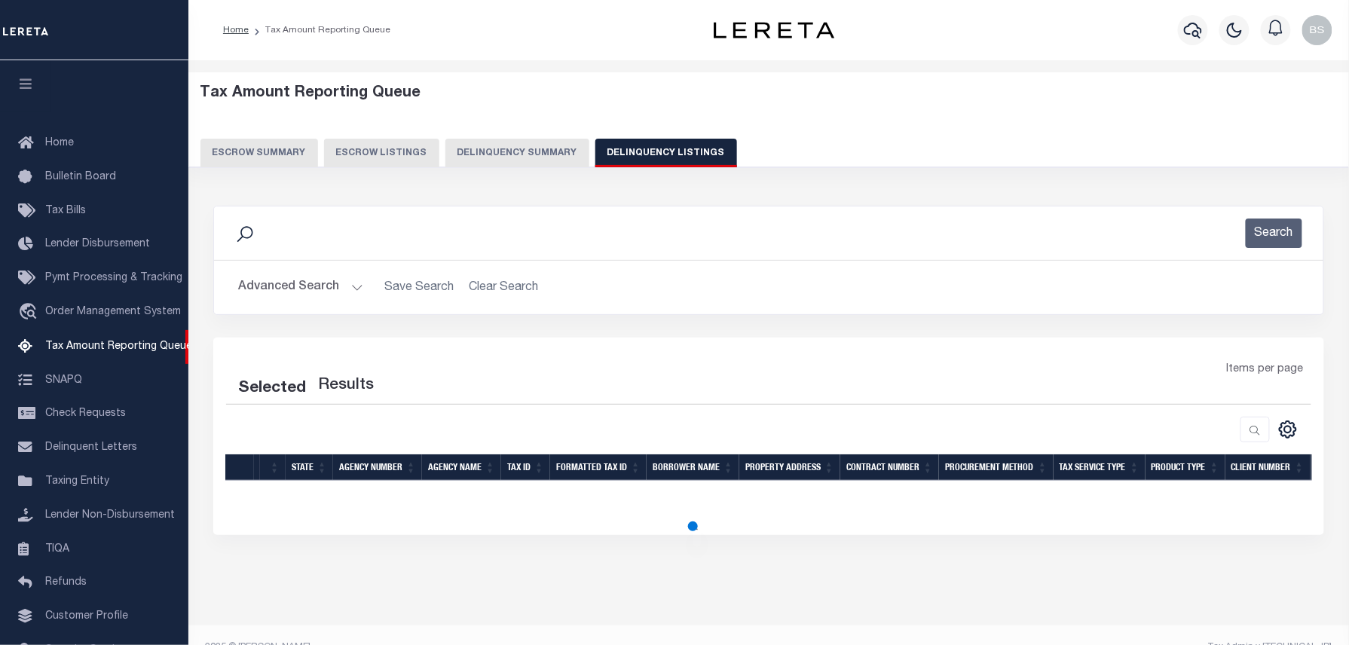
scroll to position [84, 0]
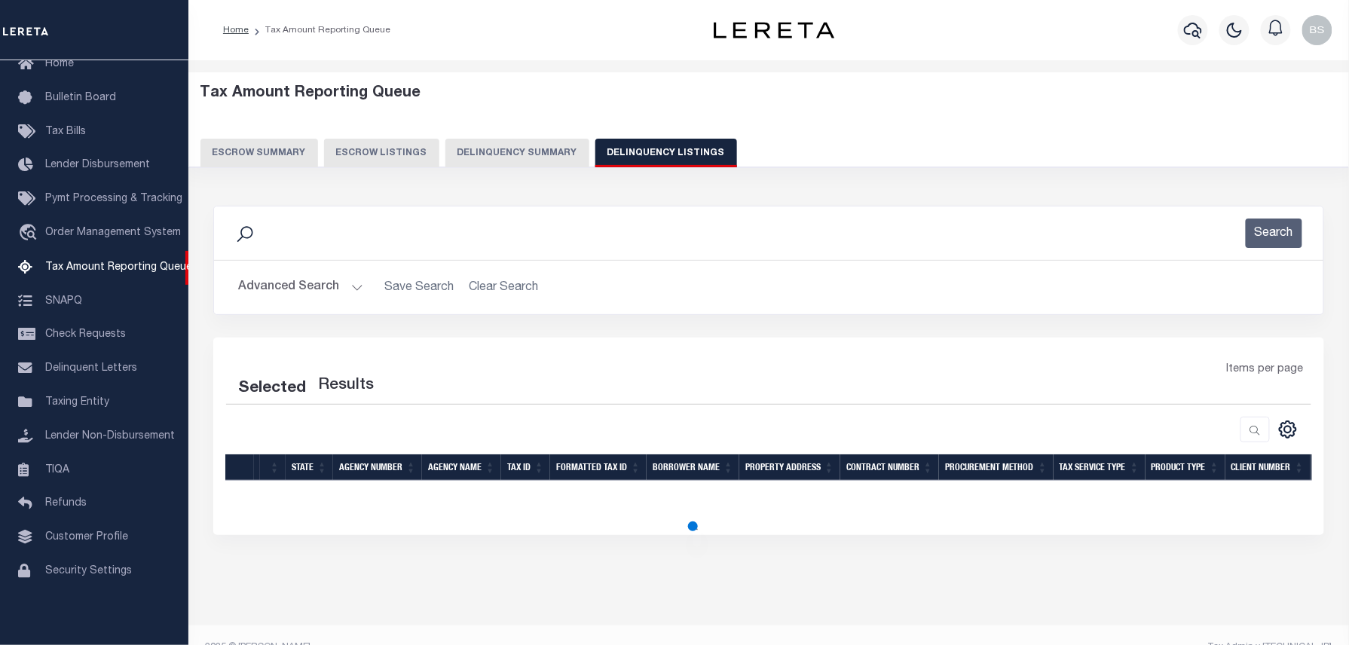
select select "100"
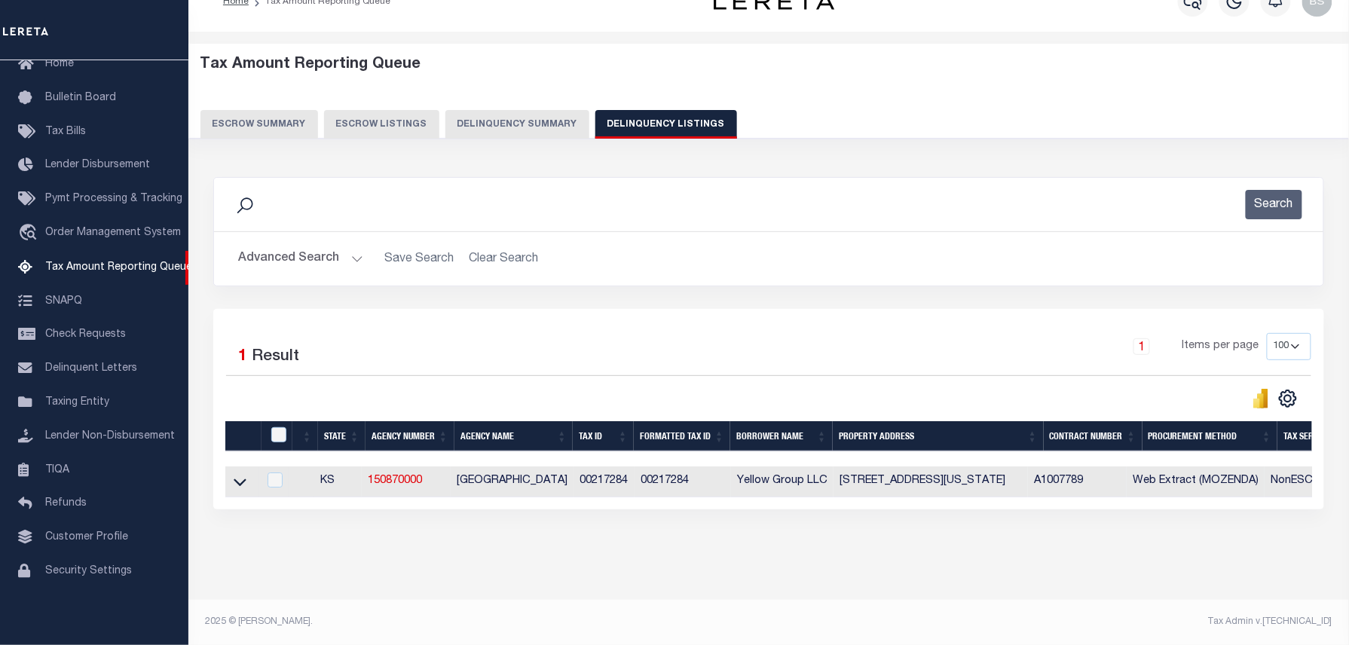
scroll to position [43, 0]
click at [243, 474] on icon at bounding box center [240, 482] width 13 height 16
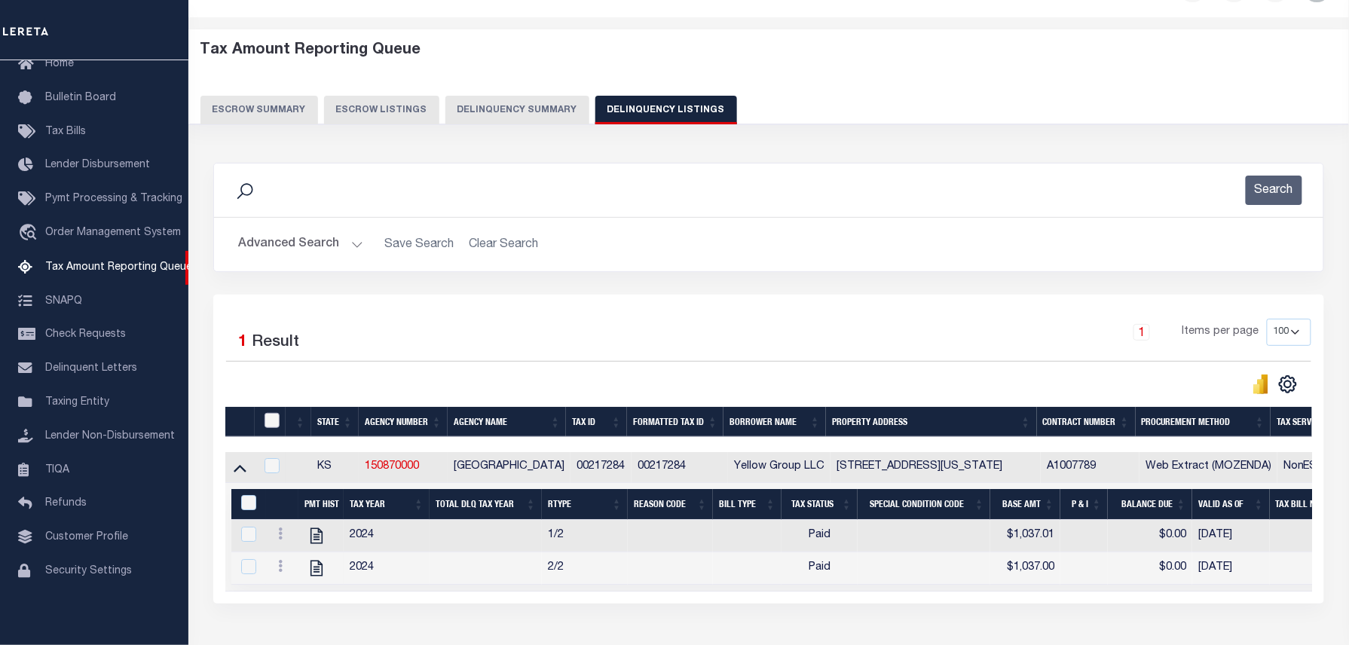
click at [270, 425] on input "checkbox" at bounding box center [271, 420] width 15 height 15
checkbox input "true"
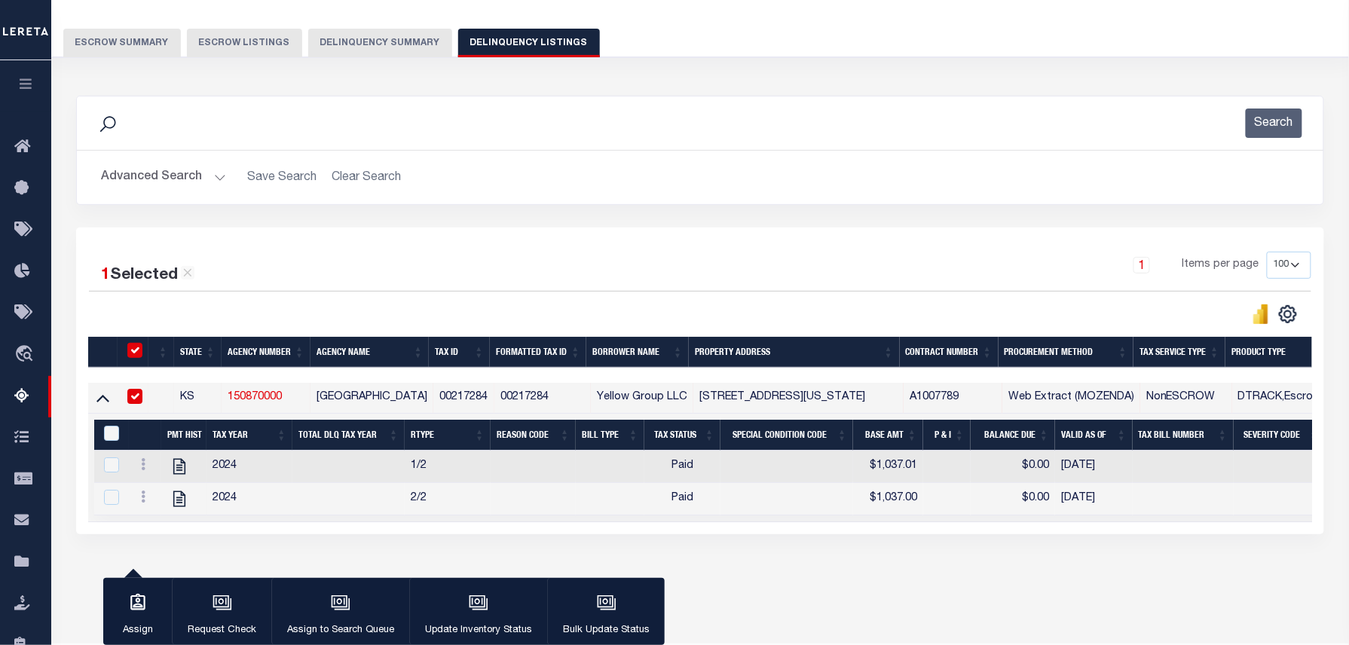
scroll to position [154, 0]
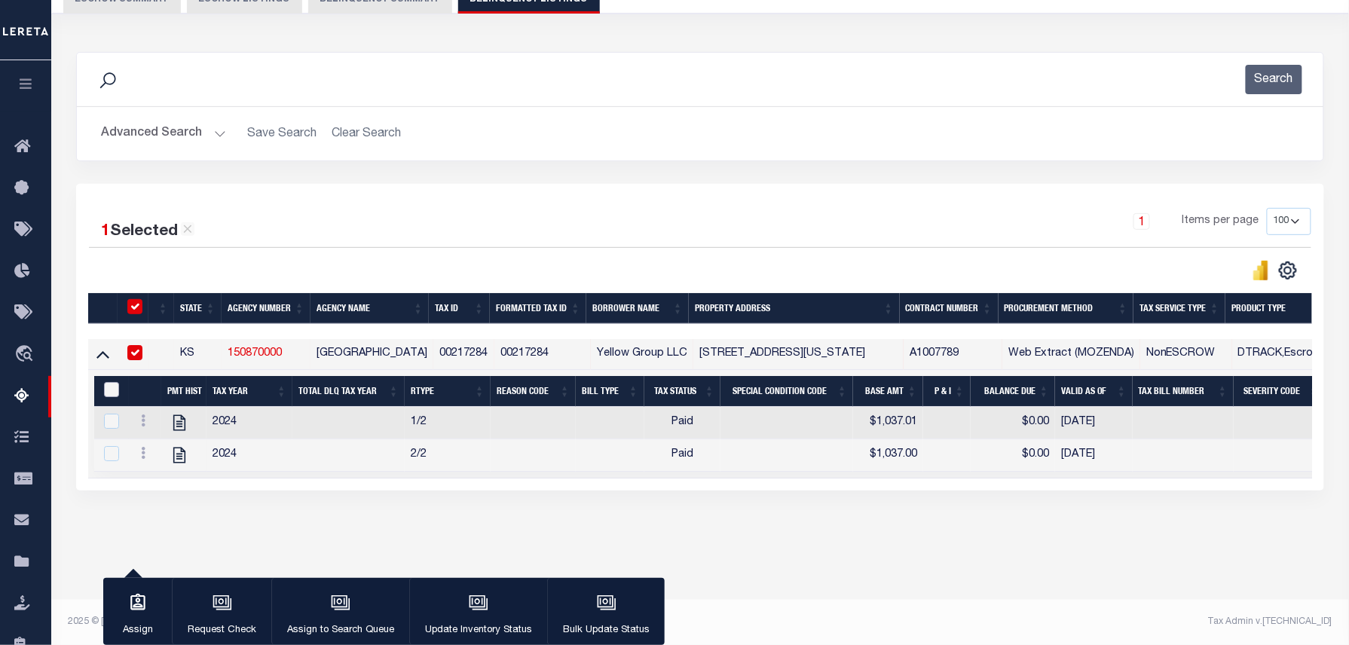
click at [106, 396] on input "&nbsp;" at bounding box center [111, 389] width 15 height 15
checkbox input "true"
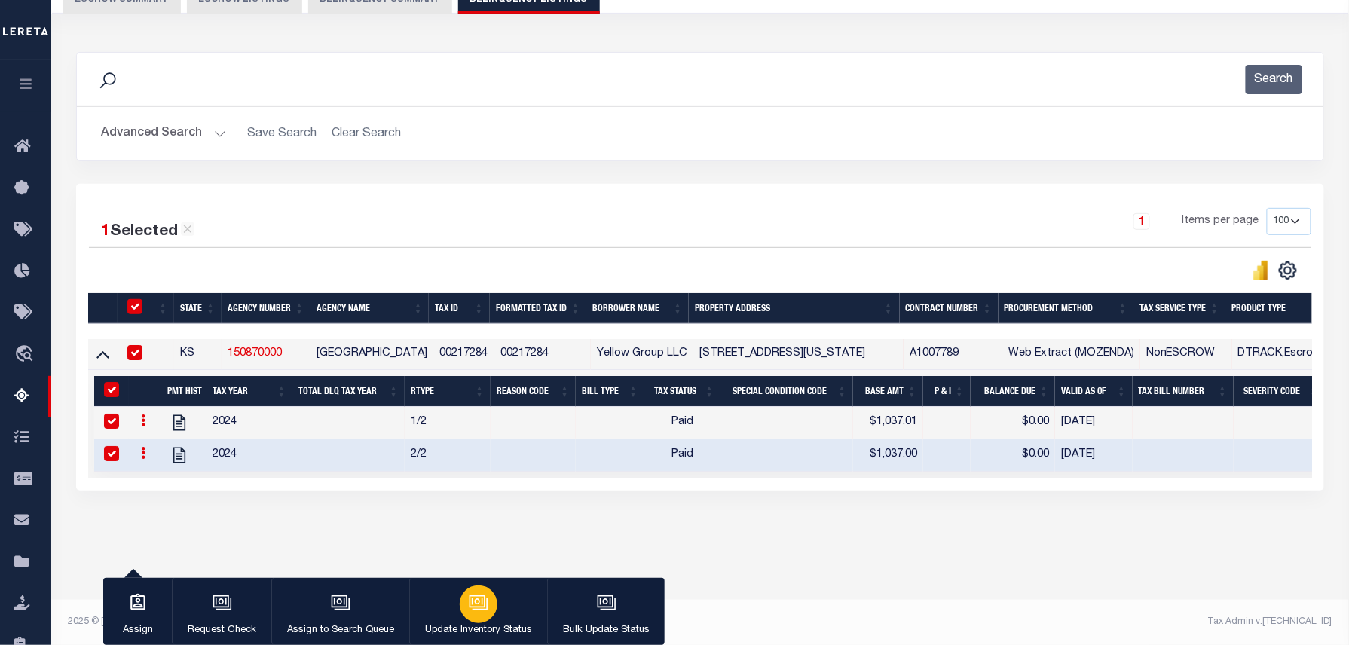
click at [435, 601] on button "Update Inventory Status" at bounding box center [478, 612] width 138 height 68
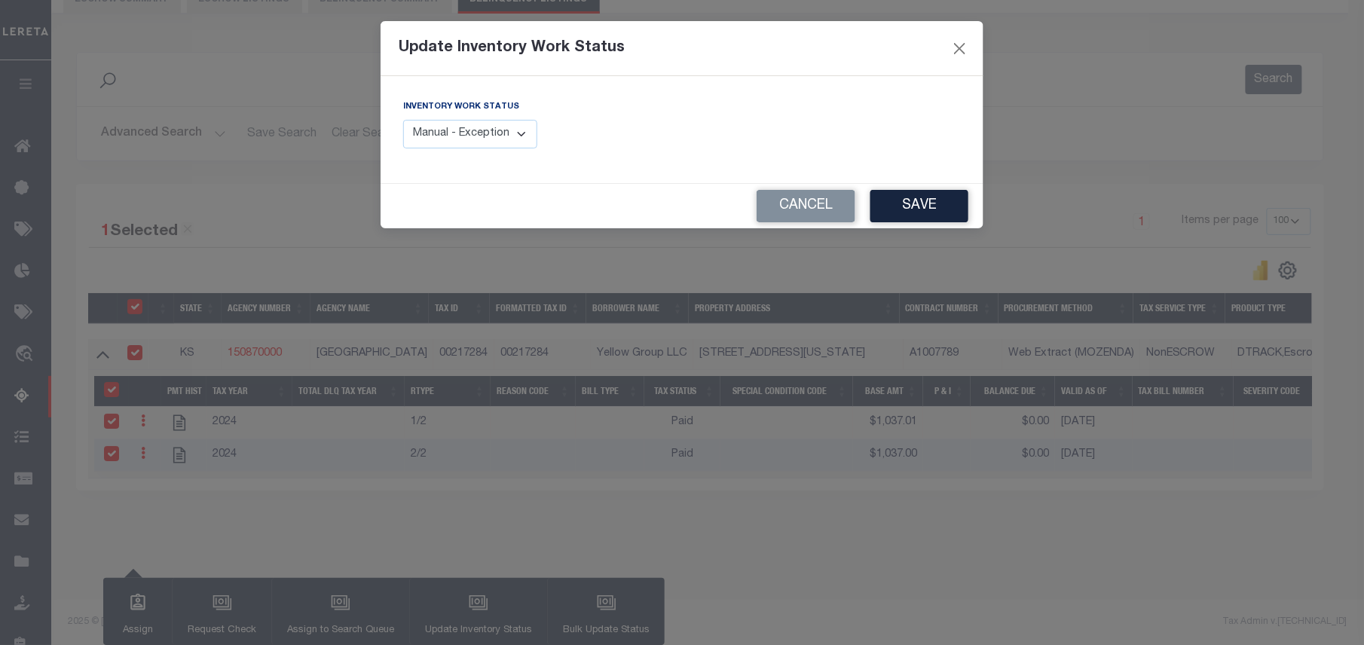
click at [494, 139] on select "Manual - Exception Pended - Awaiting Search Late Add Exception Completed" at bounding box center [470, 134] width 134 height 29
select select "4"
click at [403, 120] on select "Manual - Exception Pended - Awaiting Search Late Add Exception Completed" at bounding box center [470, 134] width 134 height 29
click at [930, 200] on button "Save" at bounding box center [919, 206] width 98 height 32
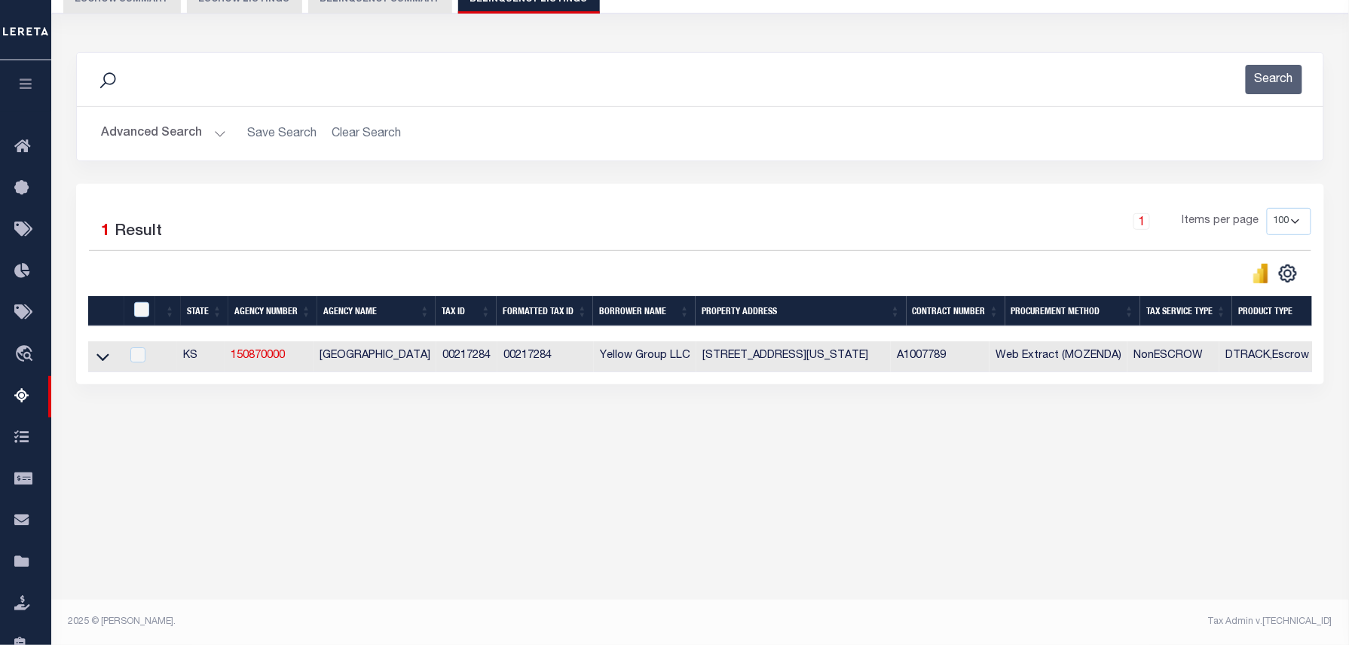
click at [154, 142] on button "Advanced Search" at bounding box center [163, 133] width 125 height 29
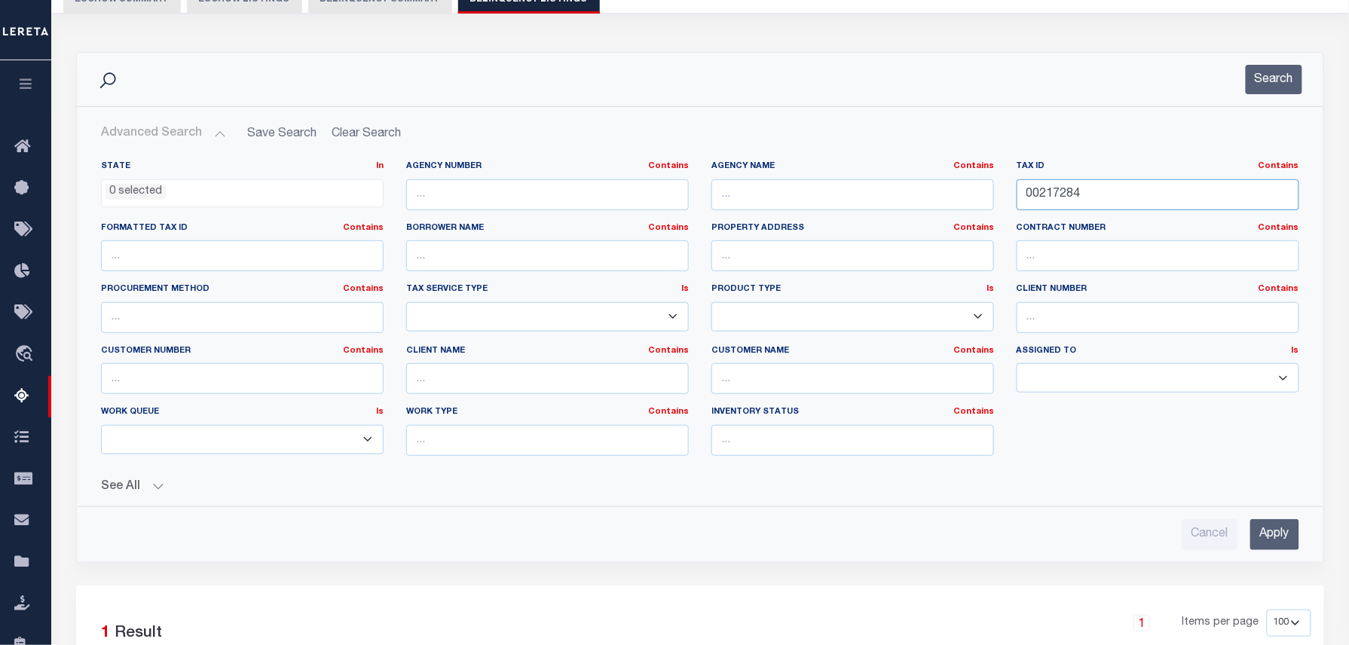
drag, startPoint x: 1062, startPoint y: 193, endPoint x: 1053, endPoint y: 182, distance: 14.0
click at [869, 182] on div "State In In AK AL AR AZ CA CO CT DC DE FL GA GU HI IA ID IL IN KS KY LA MA MD M…" at bounding box center [700, 313] width 1221 height 307
paste input "8065"
type input "00218065"
click at [1272, 86] on button "Search" at bounding box center [1273, 79] width 57 height 29
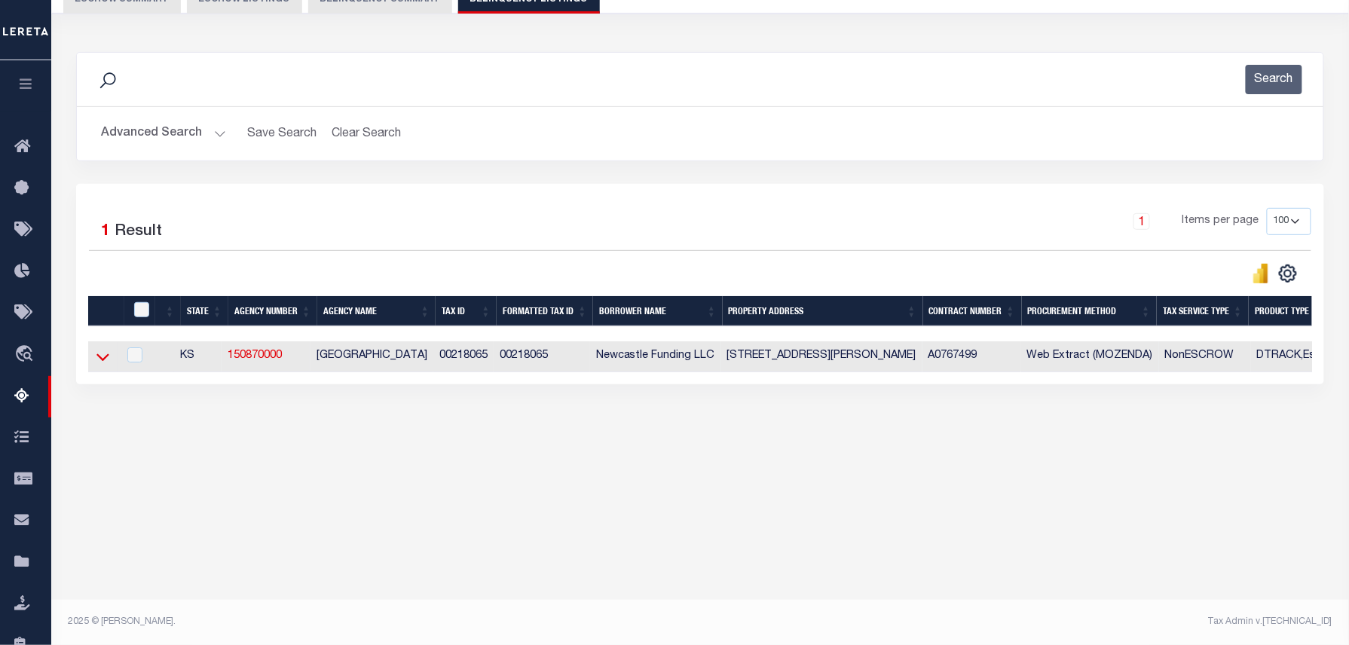
click at [101, 365] on icon at bounding box center [102, 357] width 13 height 16
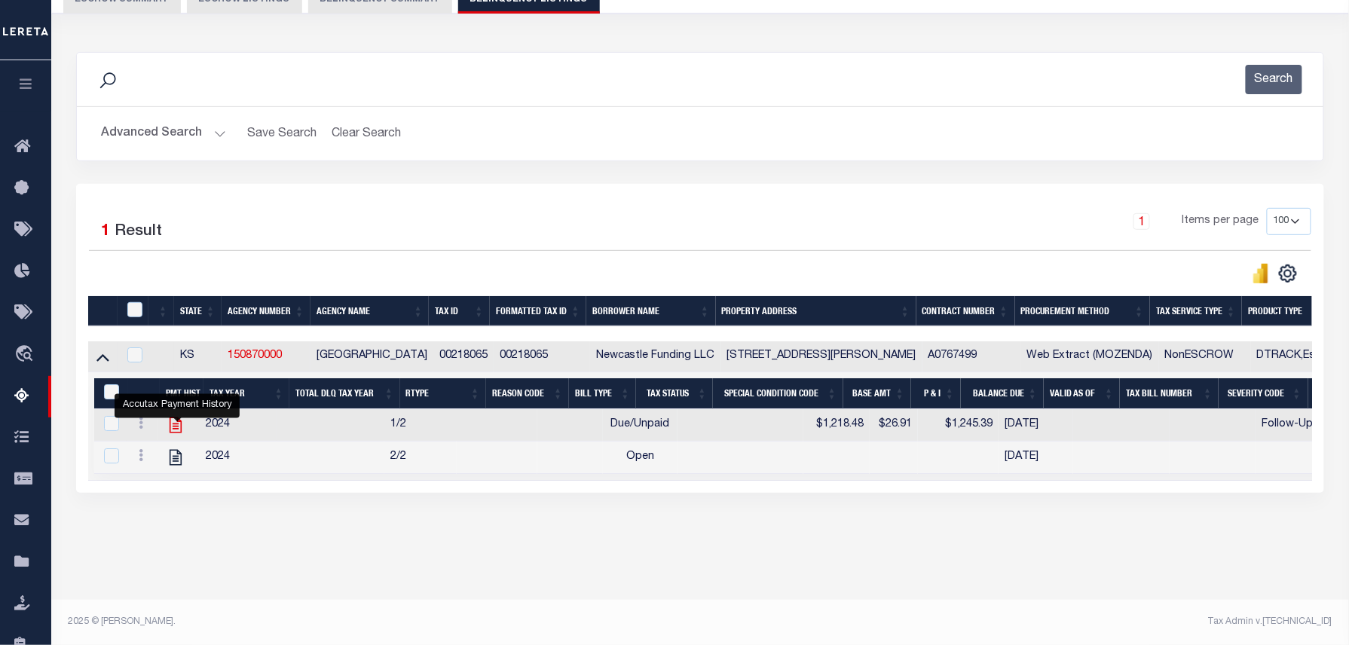
click at [176, 429] on icon "" at bounding box center [176, 425] width 12 height 16
checkbox input "false"
checkbox input "true"
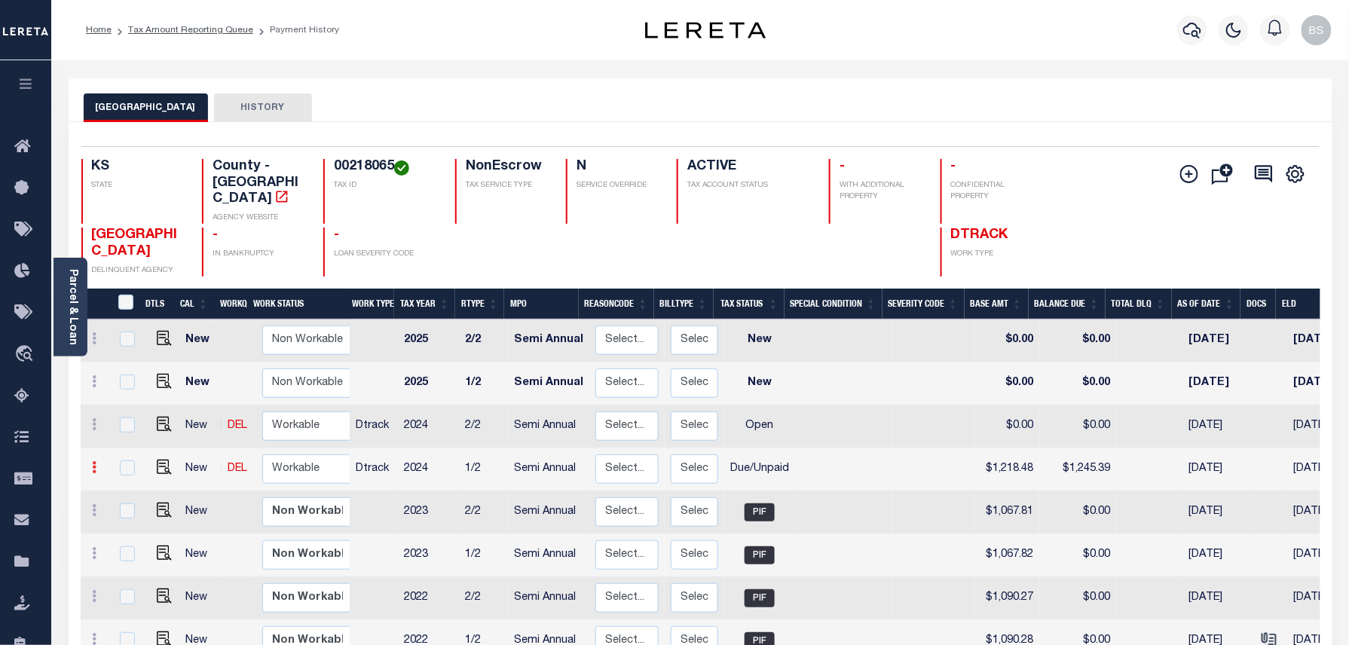
click at [95, 461] on icon at bounding box center [95, 467] width 5 height 12
click at [124, 512] on img at bounding box center [131, 520] width 15 height 16
select select "DUE"
type input "$1,218.48"
type input "$1,245.39"
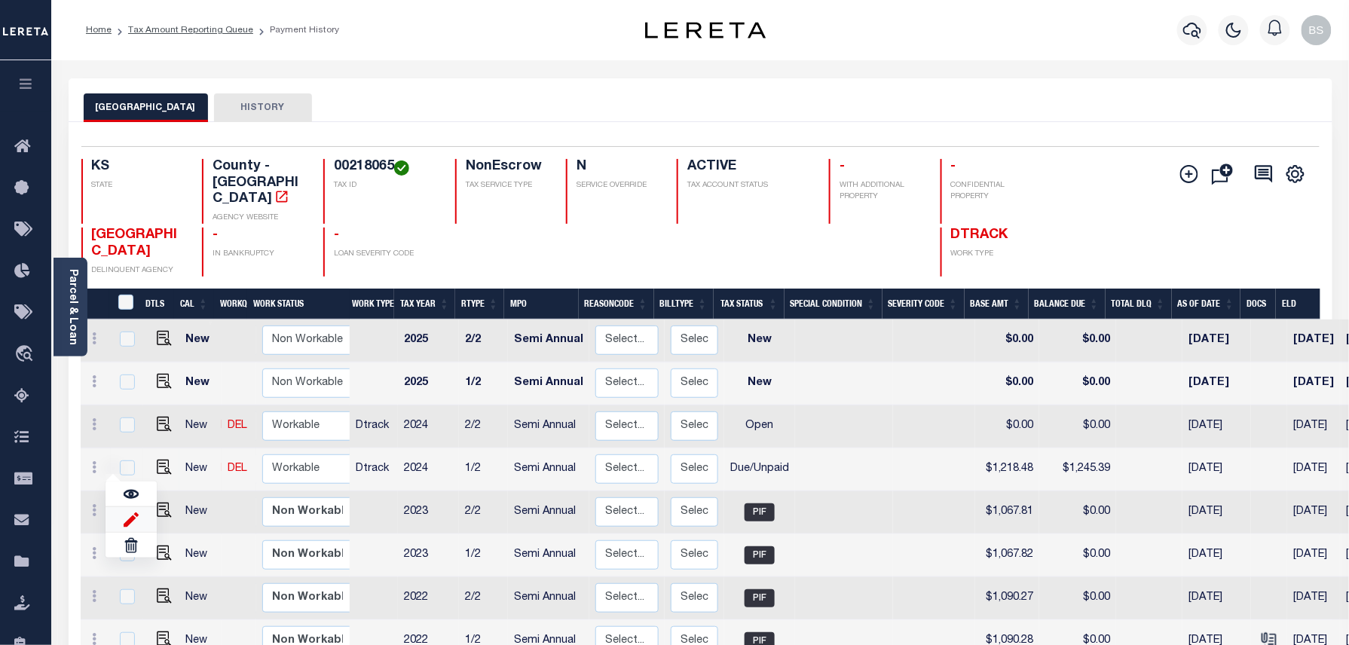
type input "[DATE]"
type input "$26.91"
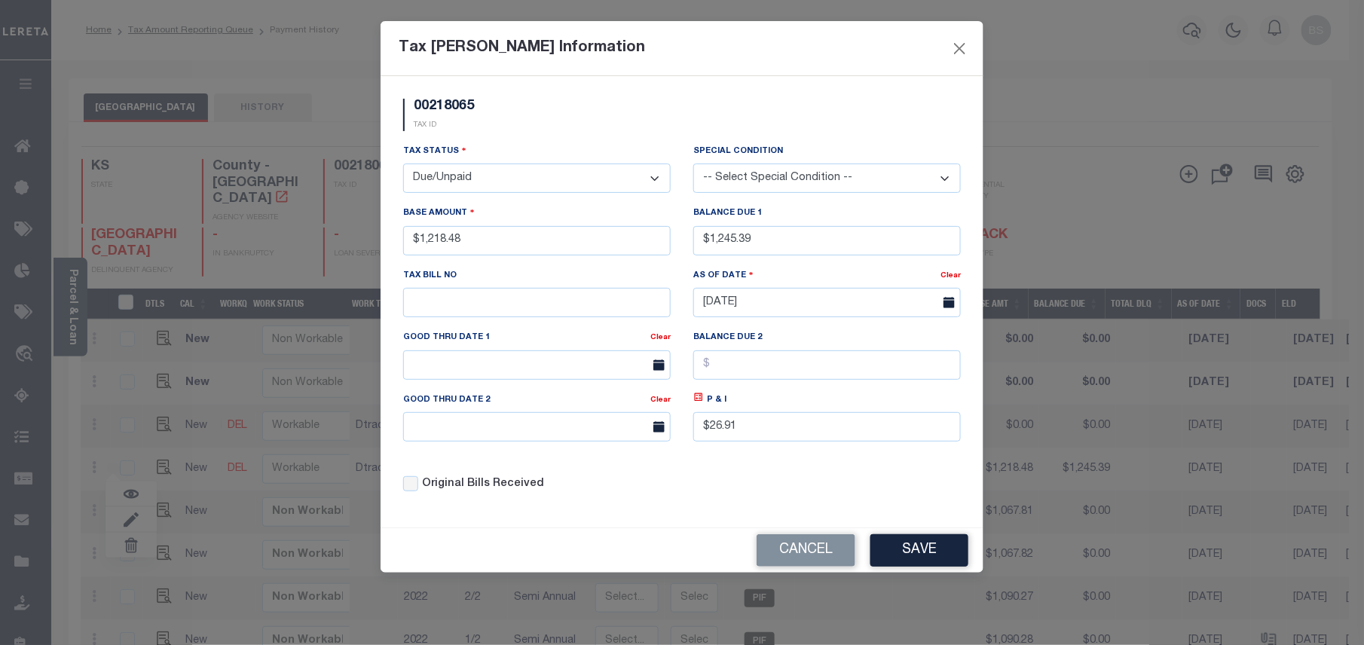
click at [465, 181] on select "- Select Status - Open Due/Unpaid Paid Incomplete No Tax Due Internal Refund Pr…" at bounding box center [536, 177] width 267 height 29
click at [466, 173] on select "- Select Status - Open Due/Unpaid Paid Incomplete No Tax Due Internal Refund Pr…" at bounding box center [536, 177] width 267 height 29
select select "PYD"
click at [403, 166] on select "- Select Status - Open Due/Unpaid Paid Incomplete No Tax Due Internal Refund Pr…" at bounding box center [536, 177] width 267 height 29
drag, startPoint x: 714, startPoint y: 245, endPoint x: 658, endPoint y: 241, distance: 56.6
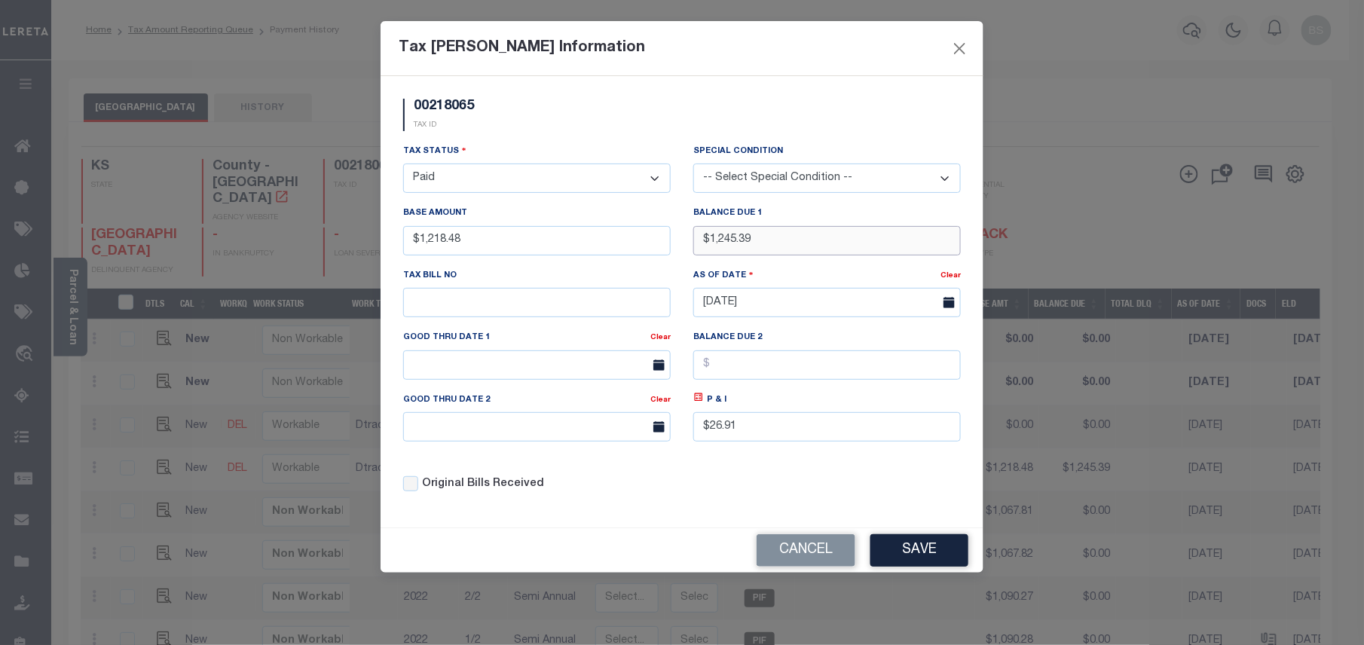
click at [658, 241] on div "Tax Status - Select Status - Open Due/Unpaid Paid Incomplete No Tax Due Interna…" at bounding box center [682, 324] width 580 height 362
type input "$0.00"
drag, startPoint x: 746, startPoint y: 438, endPoint x: 680, endPoint y: 441, distance: 66.4
click at [676, 438] on div "Tax Status - Select Status - Open Due/Unpaid Paid Incomplete No Tax Due Interna…" at bounding box center [682, 324] width 580 height 362
click at [942, 556] on button "Save" at bounding box center [919, 550] width 98 height 32
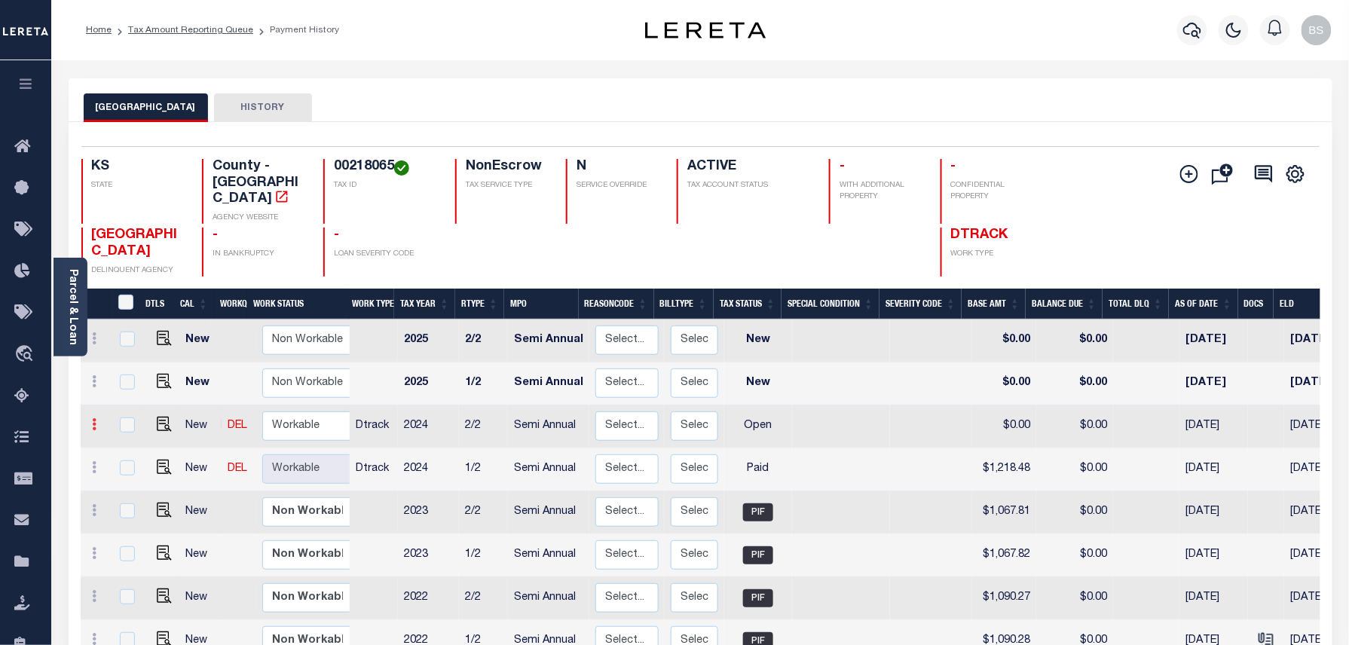
click at [96, 418] on icon at bounding box center [95, 424] width 5 height 12
click at [125, 469] on img at bounding box center [131, 477] width 15 height 16
select select "OP2"
type input "$0.00"
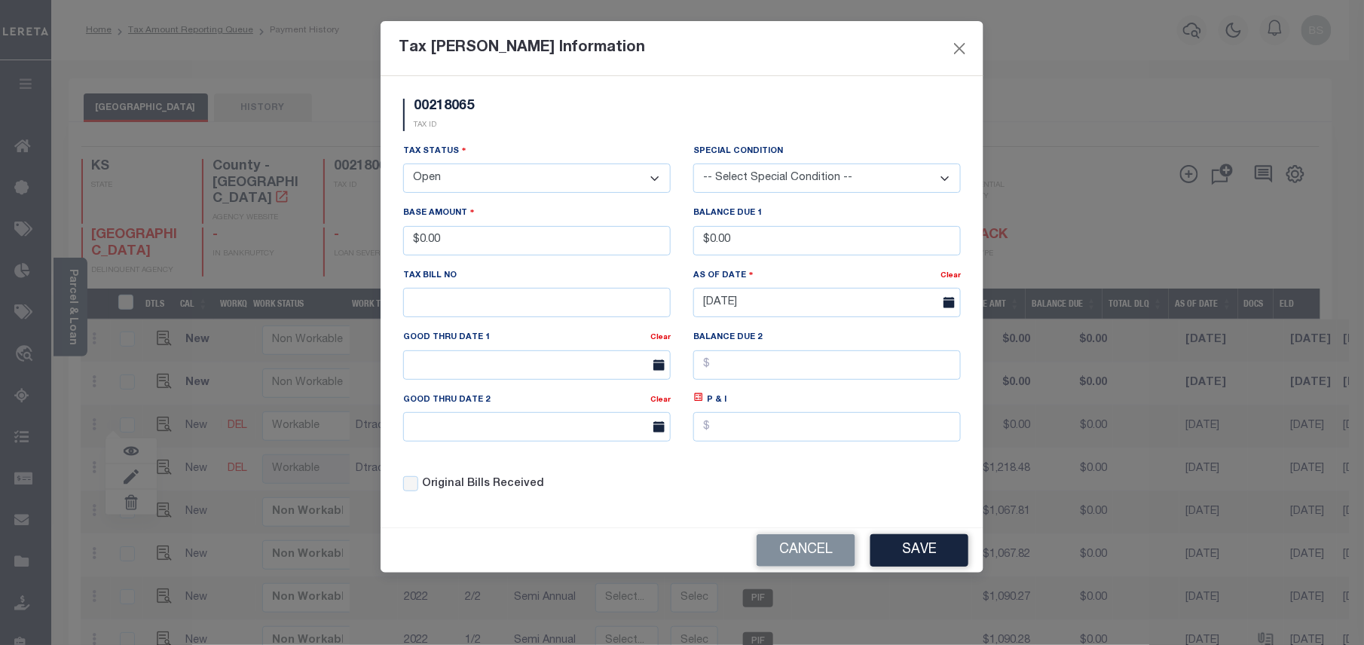
click at [521, 182] on select "- Select Status - Open Due/Unpaid Paid Incomplete No Tax Due Internal Refund Pr…" at bounding box center [536, 177] width 267 height 29
click at [532, 187] on select "- Select Status - Open Due/Unpaid Paid Incomplete No Tax Due Internal Refund Pr…" at bounding box center [536, 177] width 267 height 29
select select "DUE"
click at [403, 166] on select "- Select Status - Open Due/Unpaid Paid Incomplete No Tax Due Internal Refund Pr…" at bounding box center [536, 177] width 267 height 29
drag, startPoint x: 471, startPoint y: 247, endPoint x: 411, endPoint y: 235, distance: 60.7
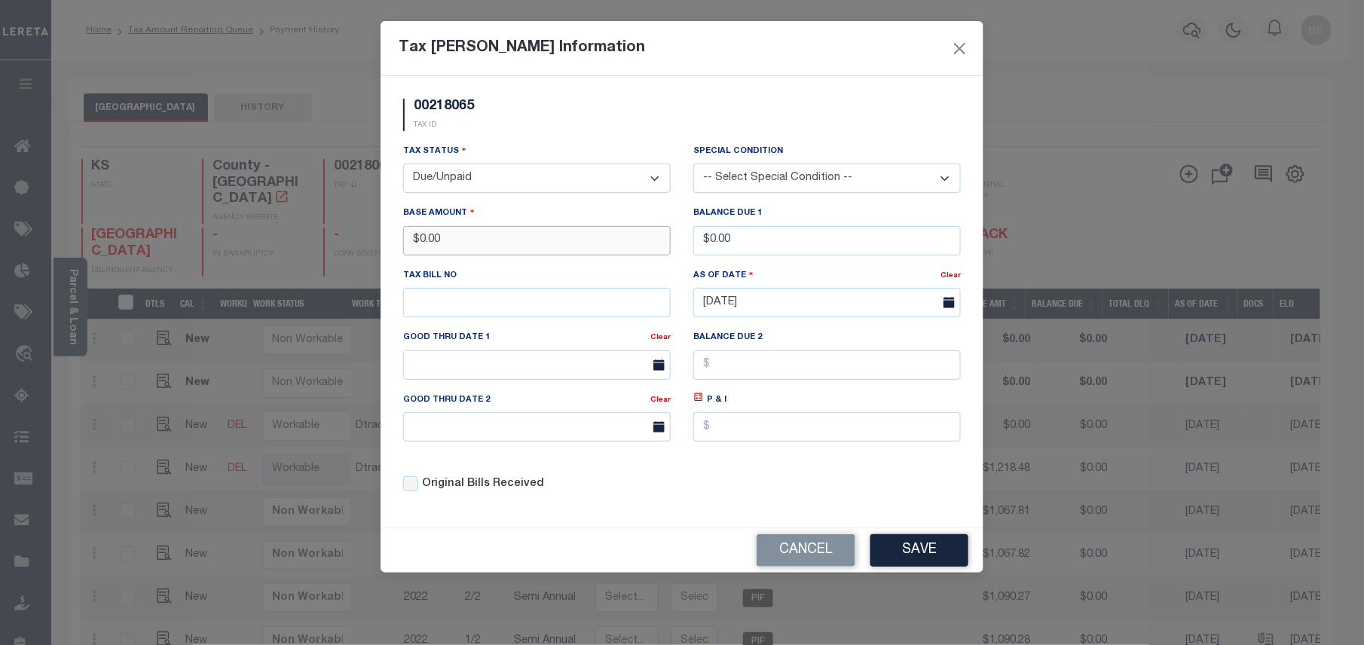
click at [411, 235] on input "$0.00" at bounding box center [536, 240] width 267 height 29
type input "$1,218.49"
drag, startPoint x: 752, startPoint y: 238, endPoint x: 671, endPoint y: 237, distance: 81.4
click at [671, 237] on div "Tax Status - Select Status - Open Due/Unpaid Paid Incomplete No Tax Due Interna…" at bounding box center [682, 324] width 580 height 362
type input "$30.86"
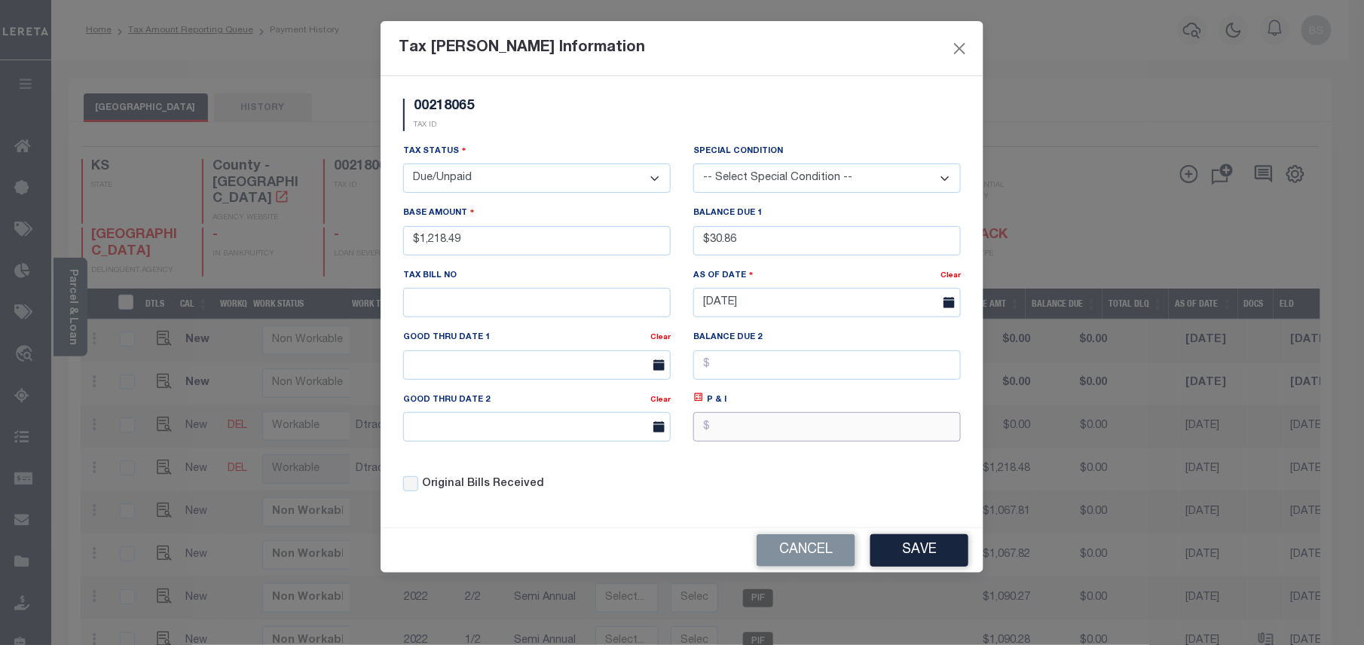
click at [758, 441] on input "text" at bounding box center [826, 426] width 267 height 29
type input "$16.00"
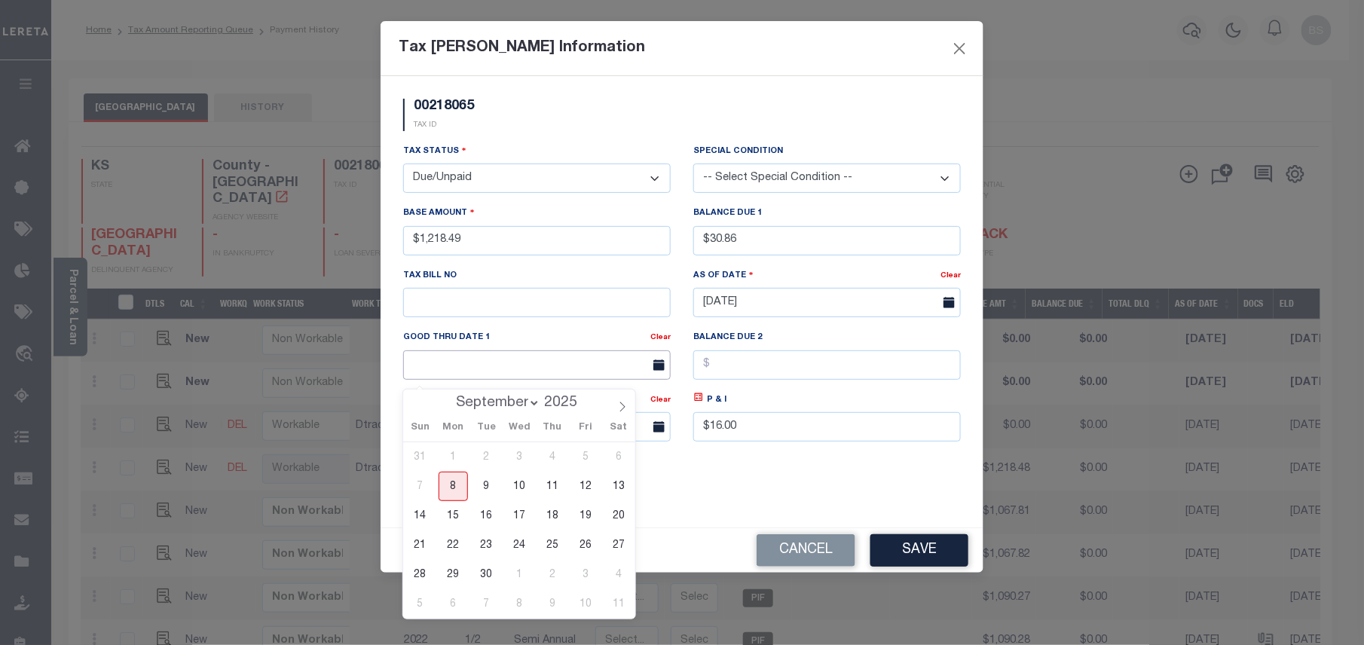
click at [501, 380] on input "text" at bounding box center [536, 364] width 267 height 29
click at [486, 570] on span "30" at bounding box center [486, 574] width 29 height 29
type input "09/30/2025"
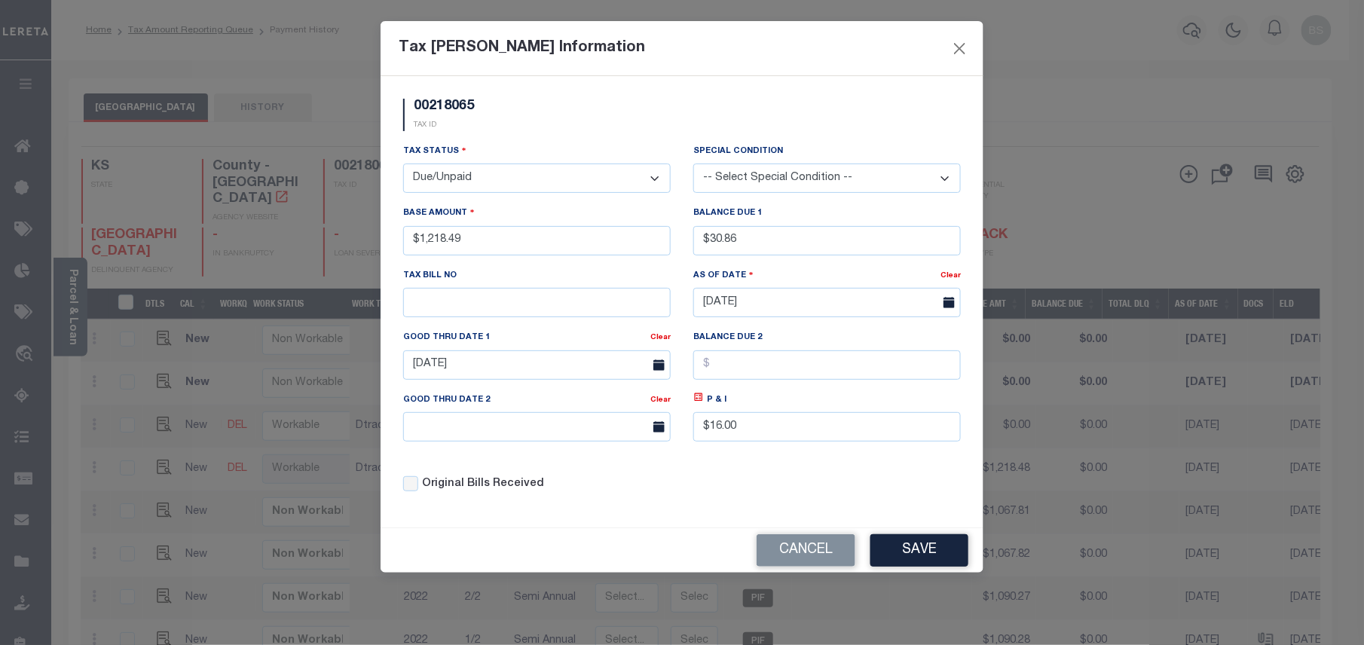
click at [800, 178] on select "-- Select Special Condition -- 3RD PARTY TAX LIEN AGENCY TAX LIEN (A.K.A Inside…" at bounding box center [826, 177] width 267 height 29
select select "15"
click at [784, 124] on div "00218065 TAX ID" at bounding box center [682, 121] width 580 height 44
click at [941, 550] on button "Save" at bounding box center [919, 550] width 98 height 32
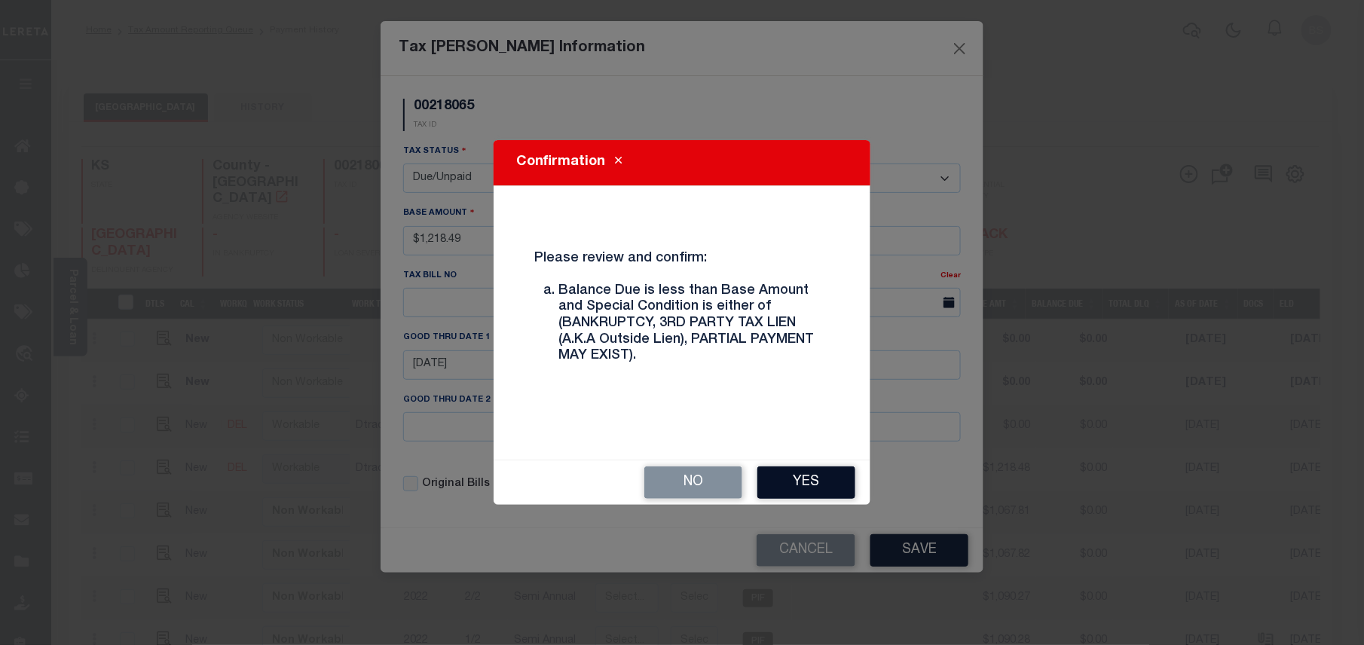
click at [809, 480] on button "Yes" at bounding box center [806, 482] width 98 height 32
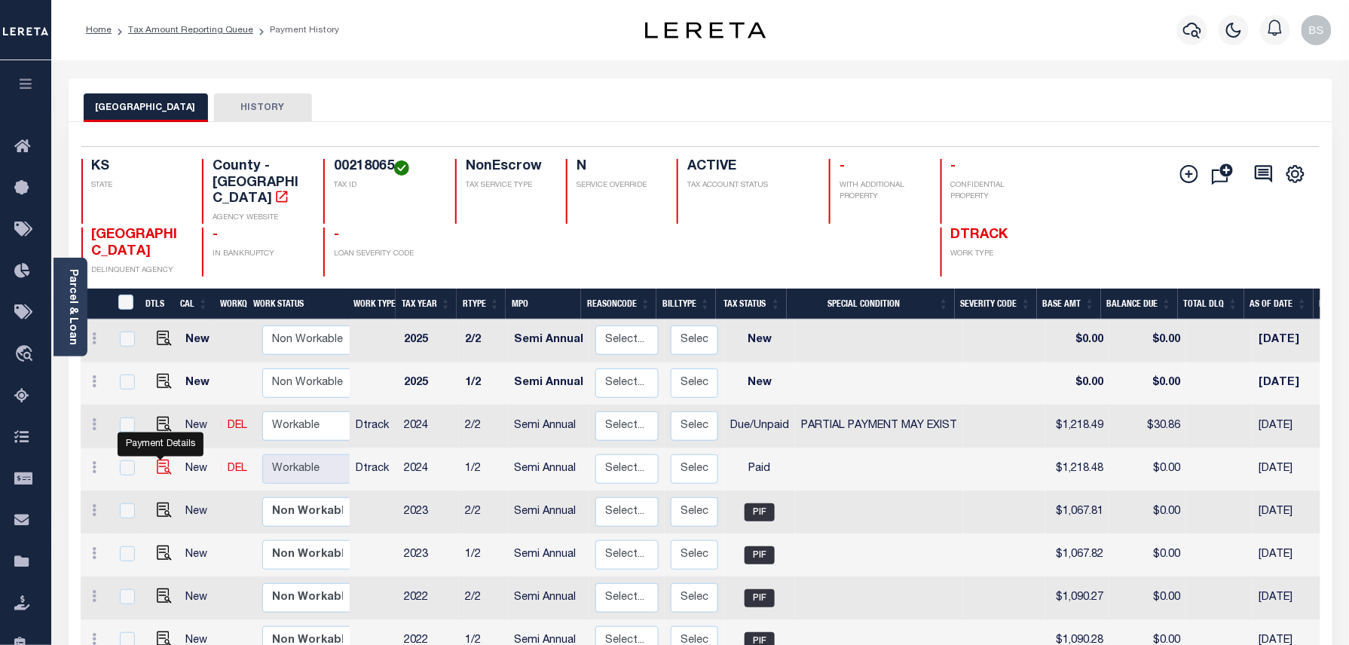
click at [163, 460] on img at bounding box center [164, 467] width 15 height 15
checkbox input "true"
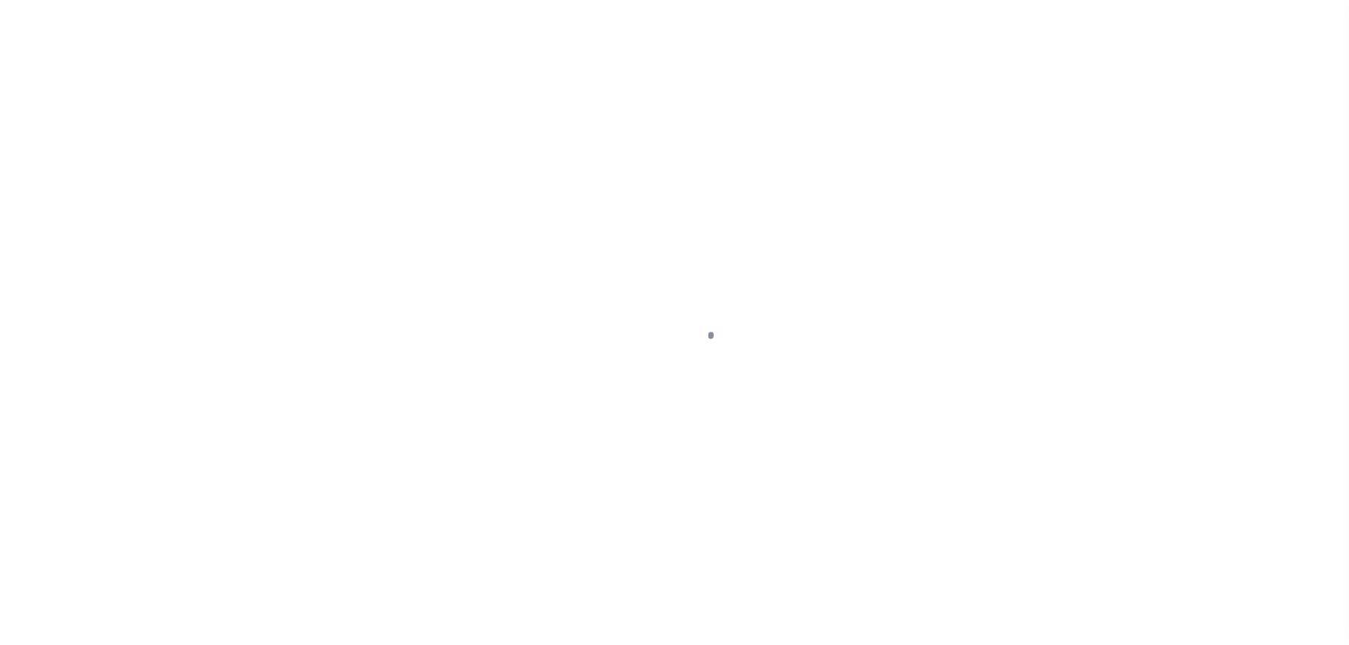
select select "PYD"
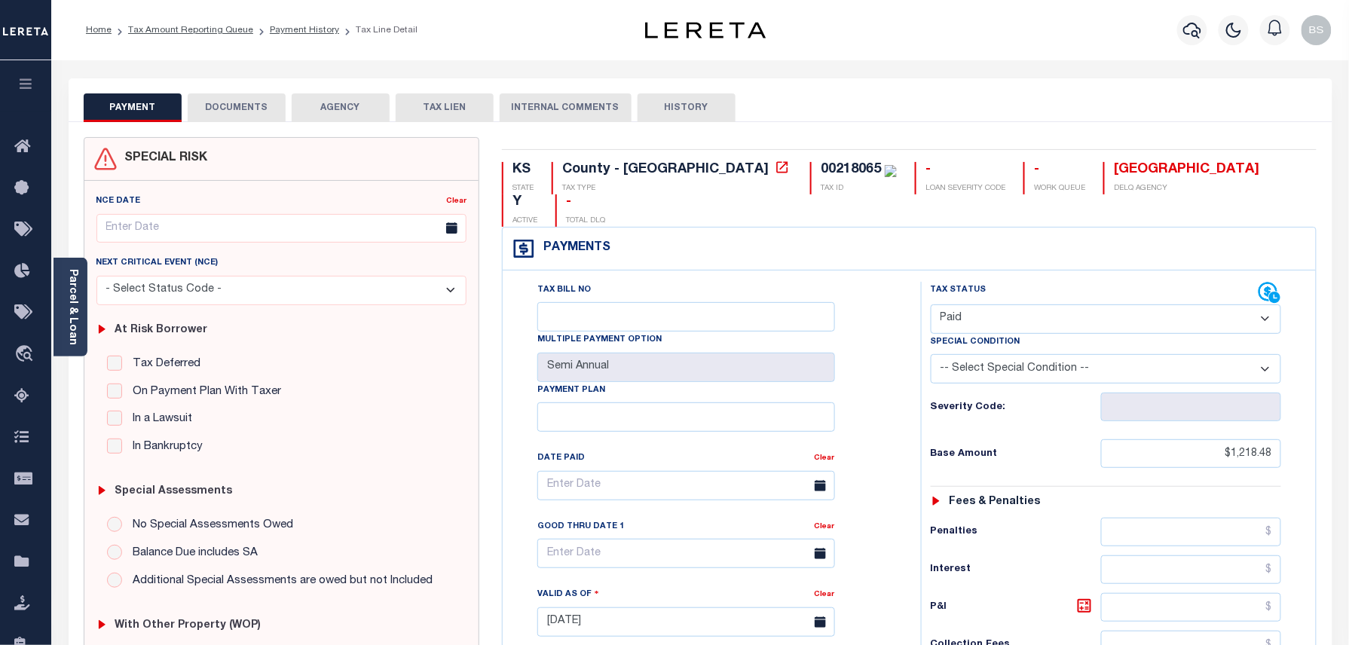
click at [258, 115] on button "DOCUMENTS" at bounding box center [237, 107] width 98 height 29
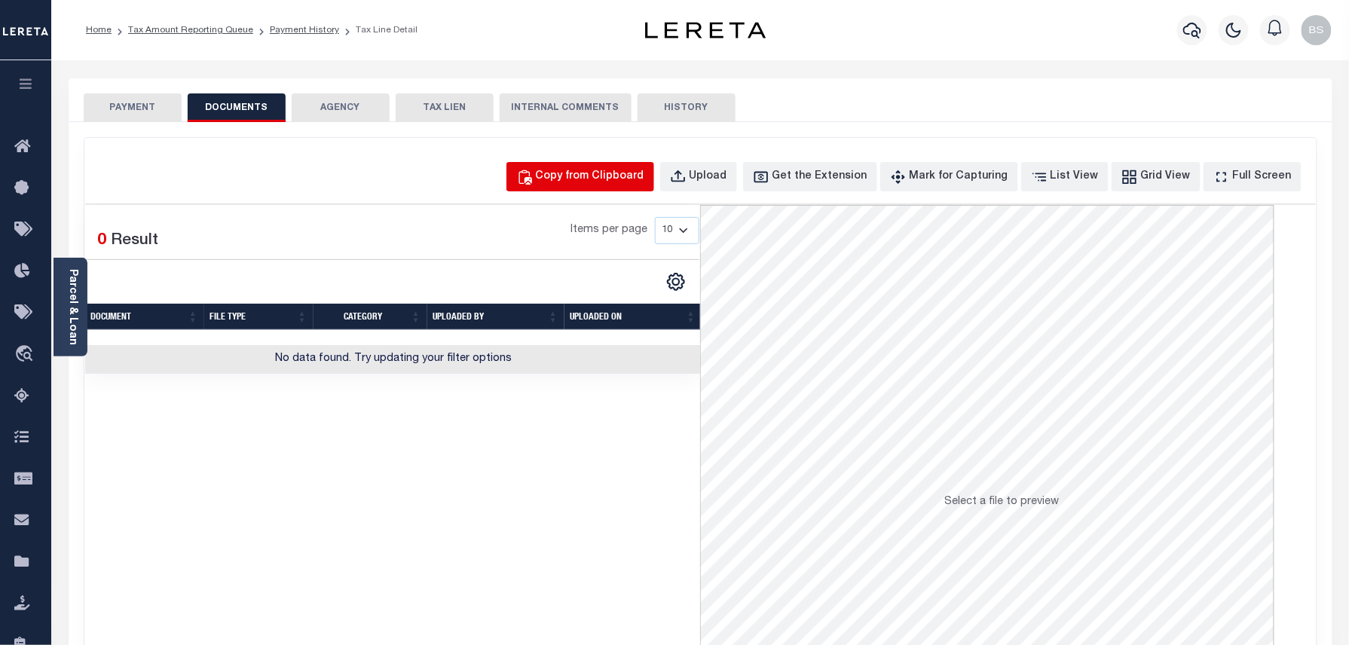
click at [616, 182] on div "Copy from Clipboard" at bounding box center [590, 177] width 108 height 17
select select "POP"
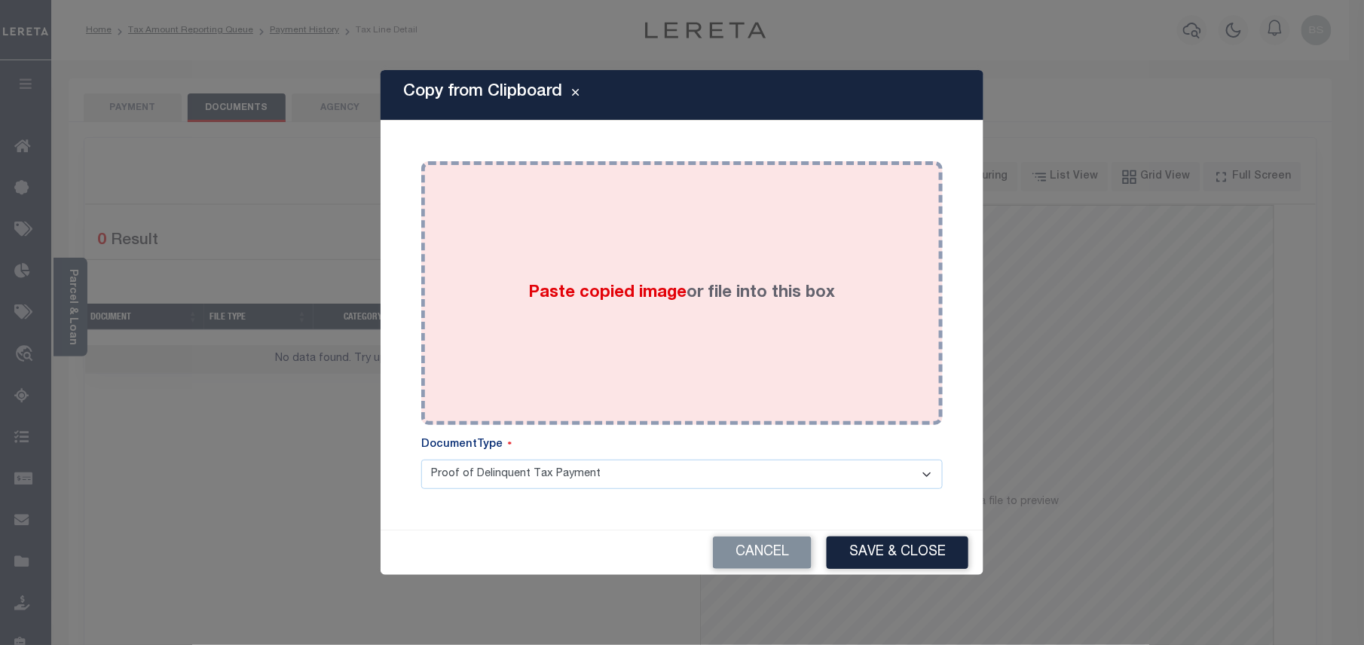
click at [717, 256] on div "Paste copied image or file into this box" at bounding box center [681, 293] width 499 height 241
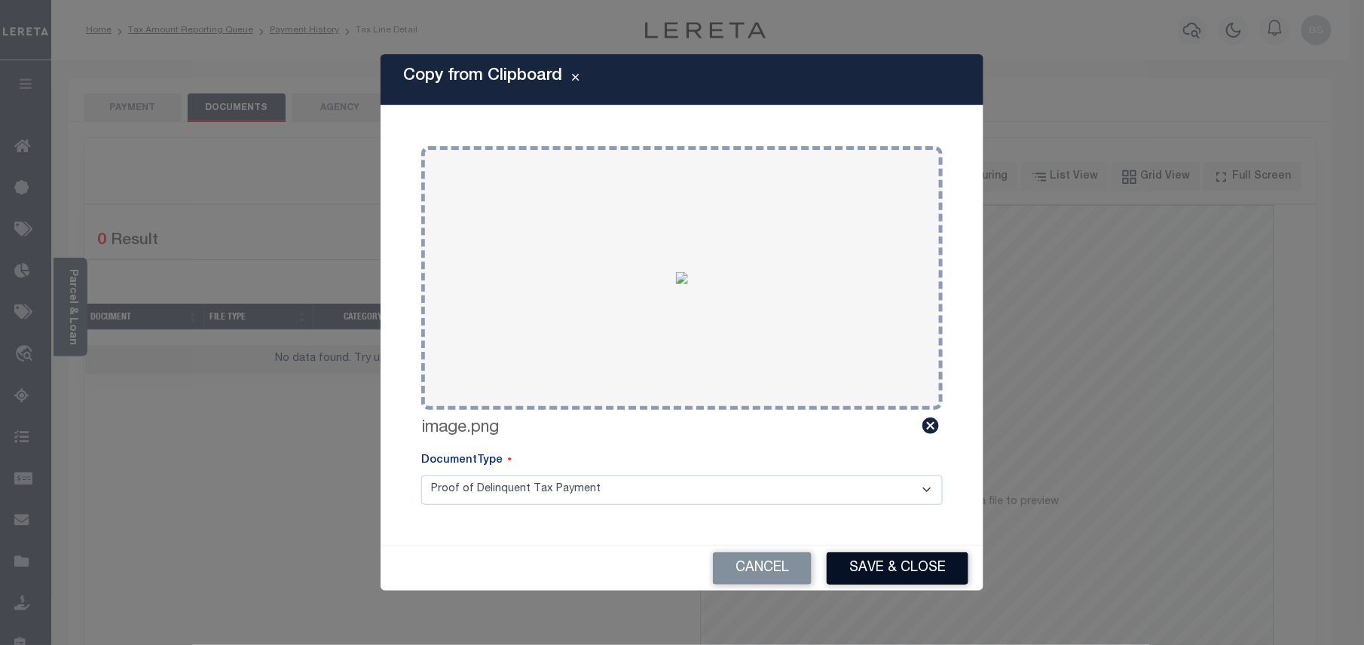
click at [884, 561] on button "Save & Close" at bounding box center [897, 568] width 142 height 32
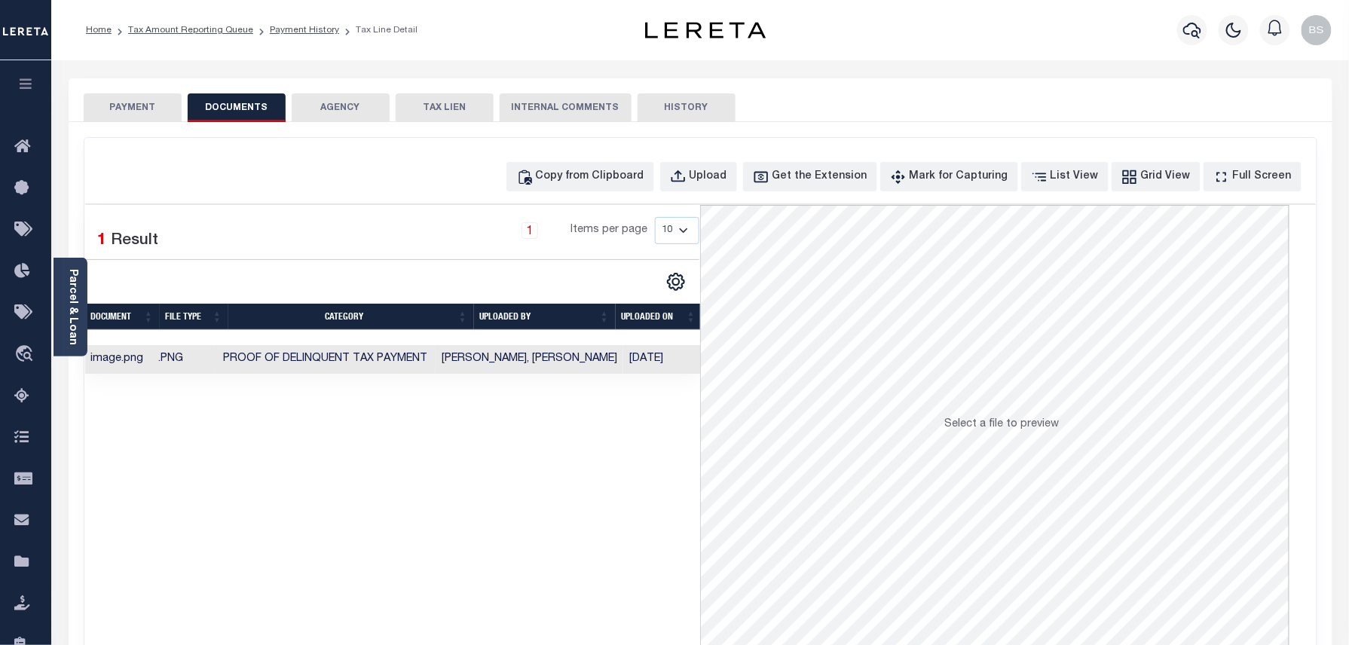
click at [318, 27] on link "Payment History" at bounding box center [304, 30] width 69 height 9
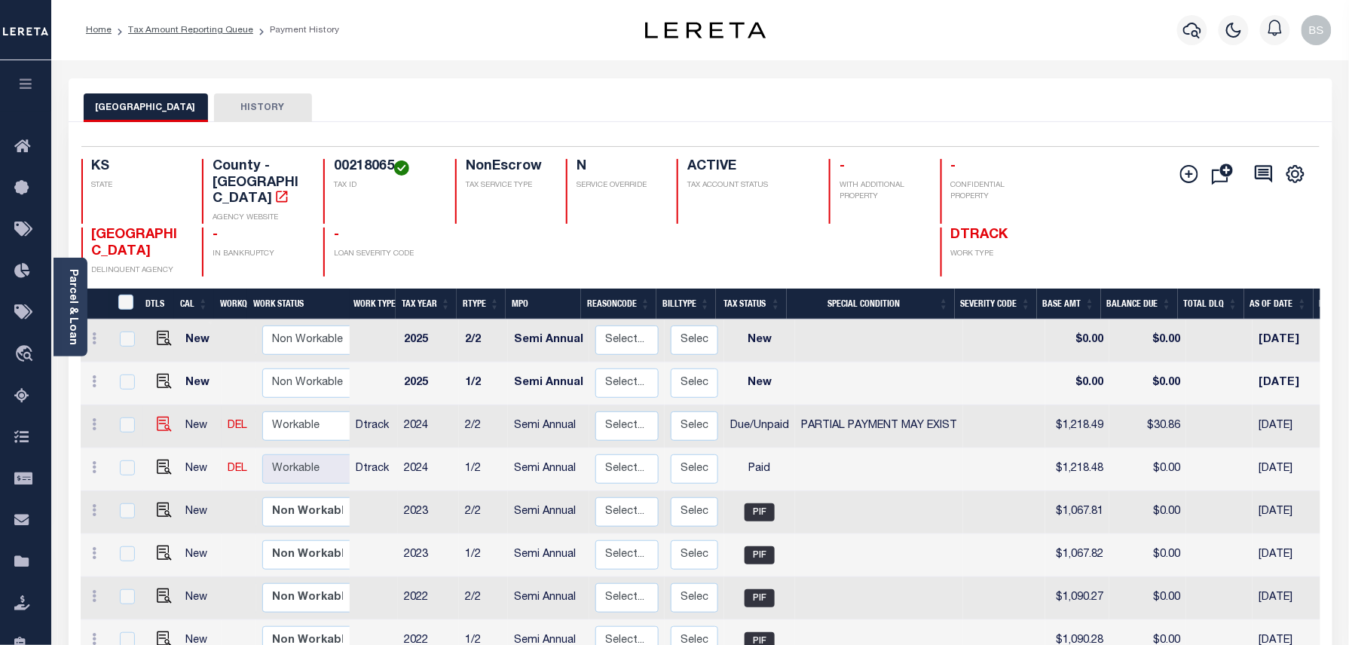
click at [158, 417] on img at bounding box center [164, 424] width 15 height 15
checkbox input "true"
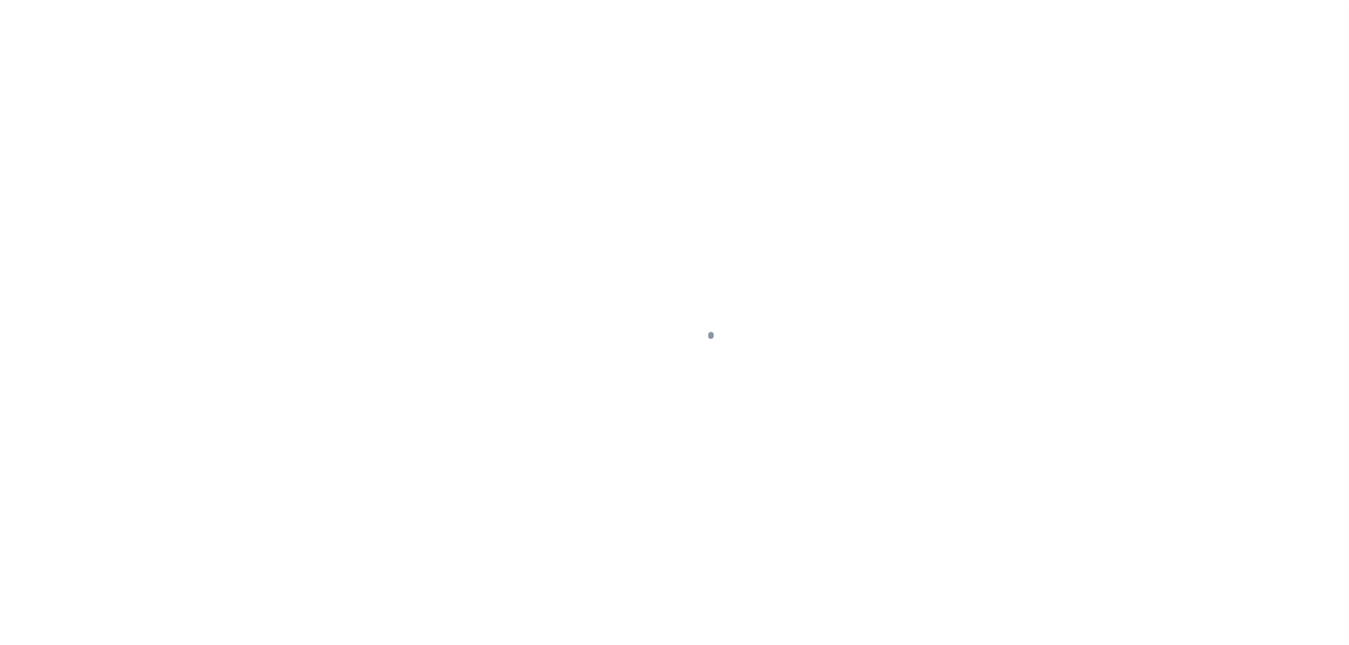
select select "DUE"
select select "15"
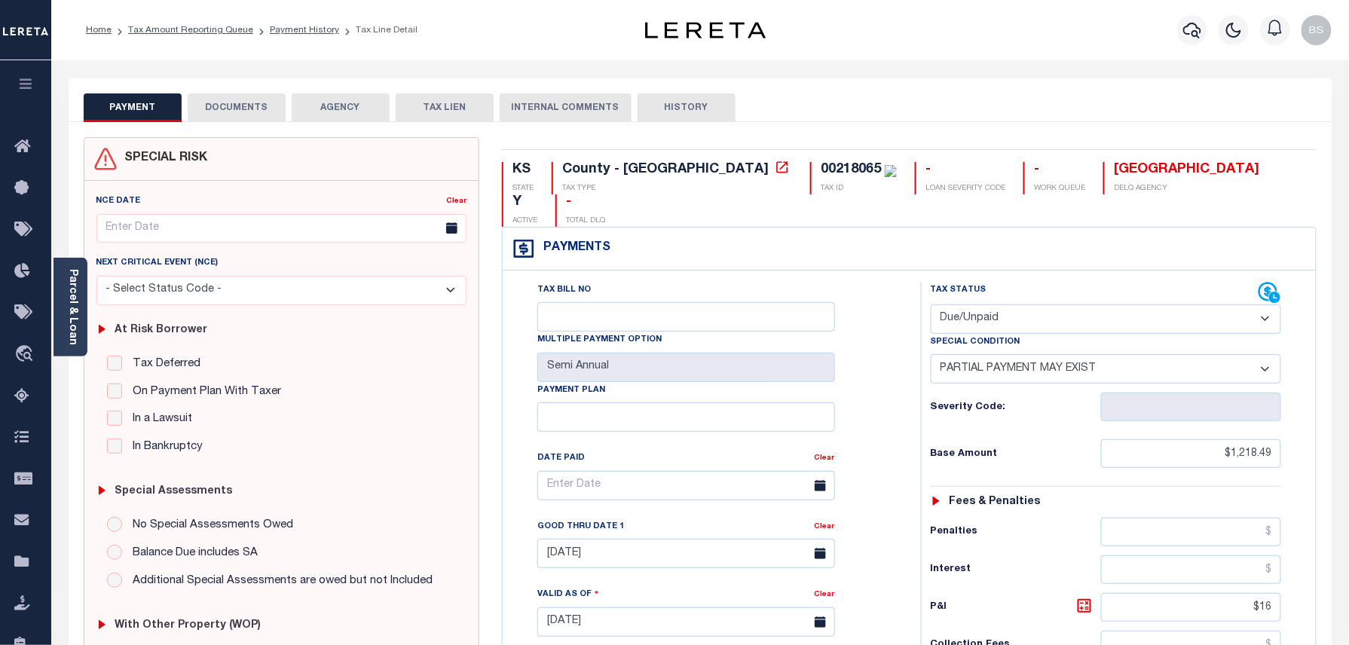
click at [227, 100] on button "DOCUMENTS" at bounding box center [237, 107] width 98 height 29
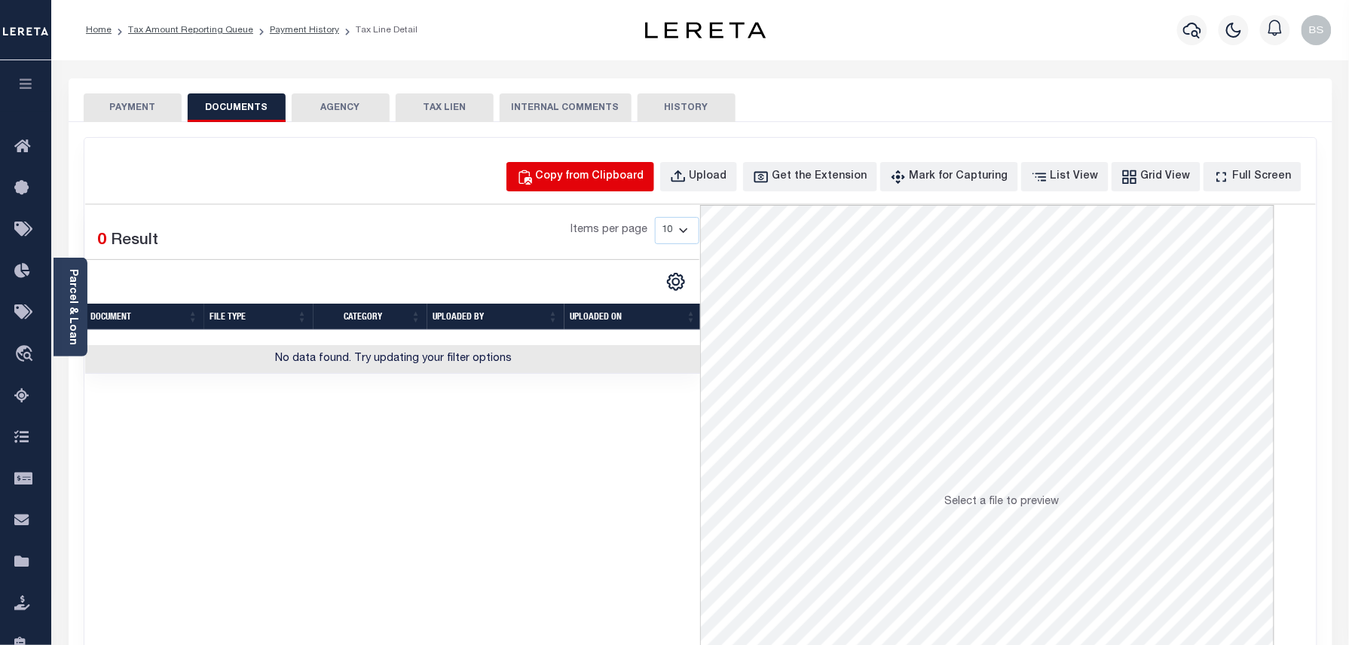
click at [601, 176] on div "Copy from Clipboard" at bounding box center [590, 177] width 108 height 17
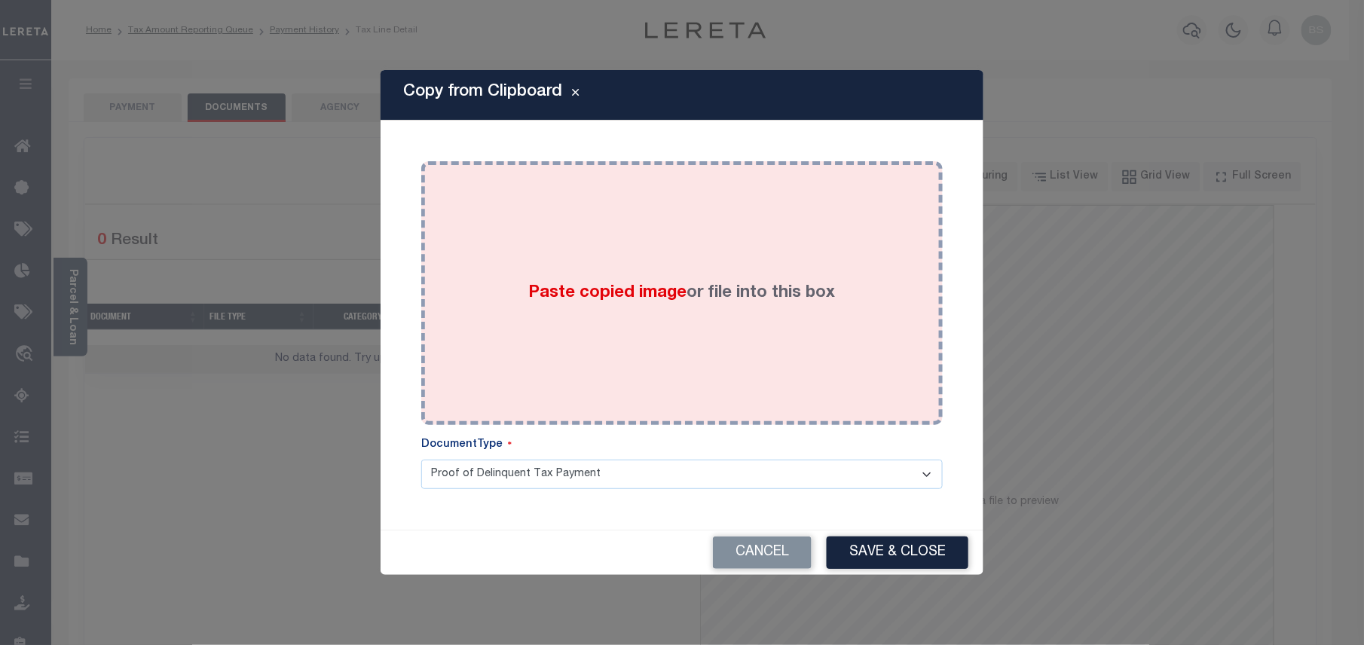
click at [655, 252] on div "Paste copied image or file into this box" at bounding box center [681, 293] width 499 height 241
click at [723, 365] on div "Paste copied image or file into this box" at bounding box center [681, 293] width 499 height 241
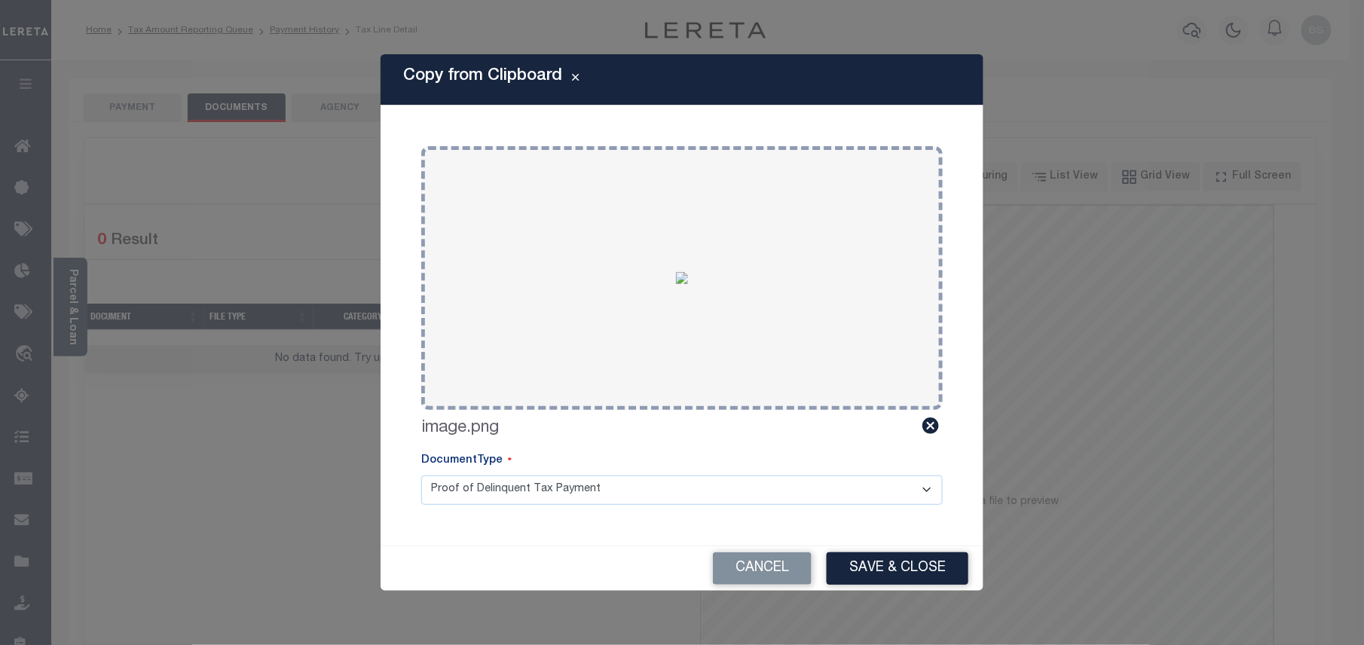
click at [896, 564] on button "Save & Close" at bounding box center [897, 568] width 142 height 32
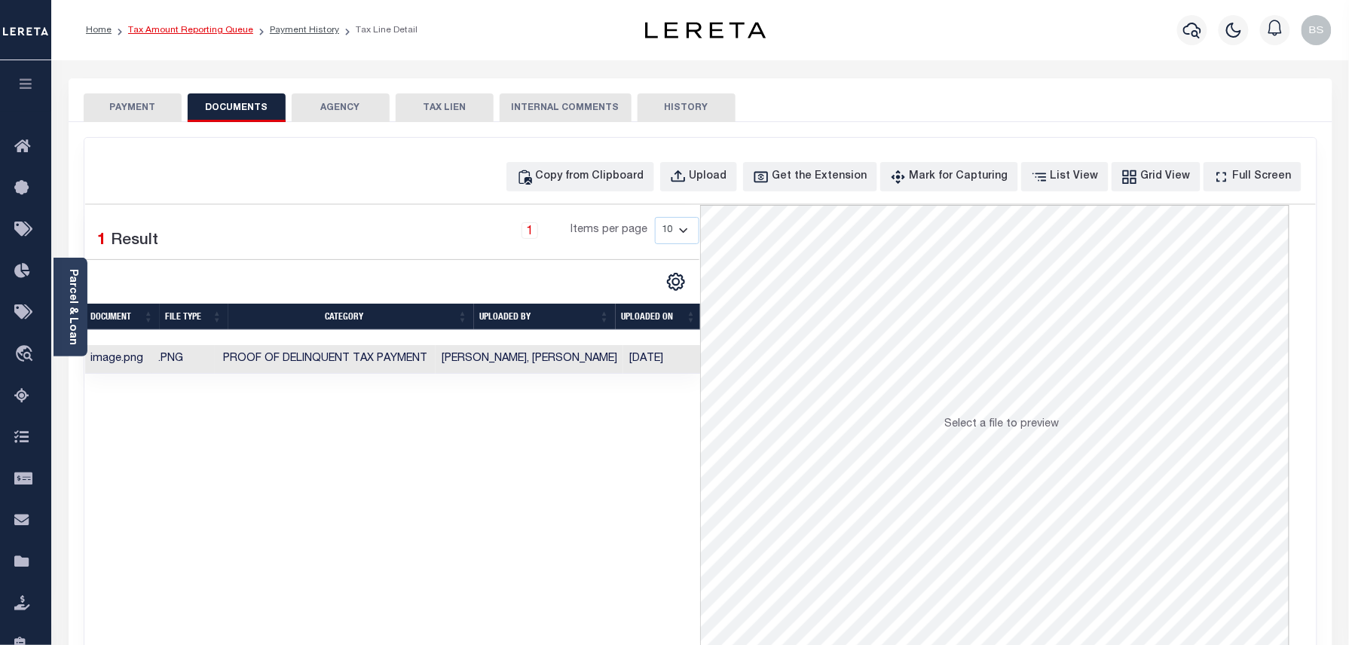
click at [217, 30] on link "Tax Amount Reporting Queue" at bounding box center [190, 30] width 125 height 9
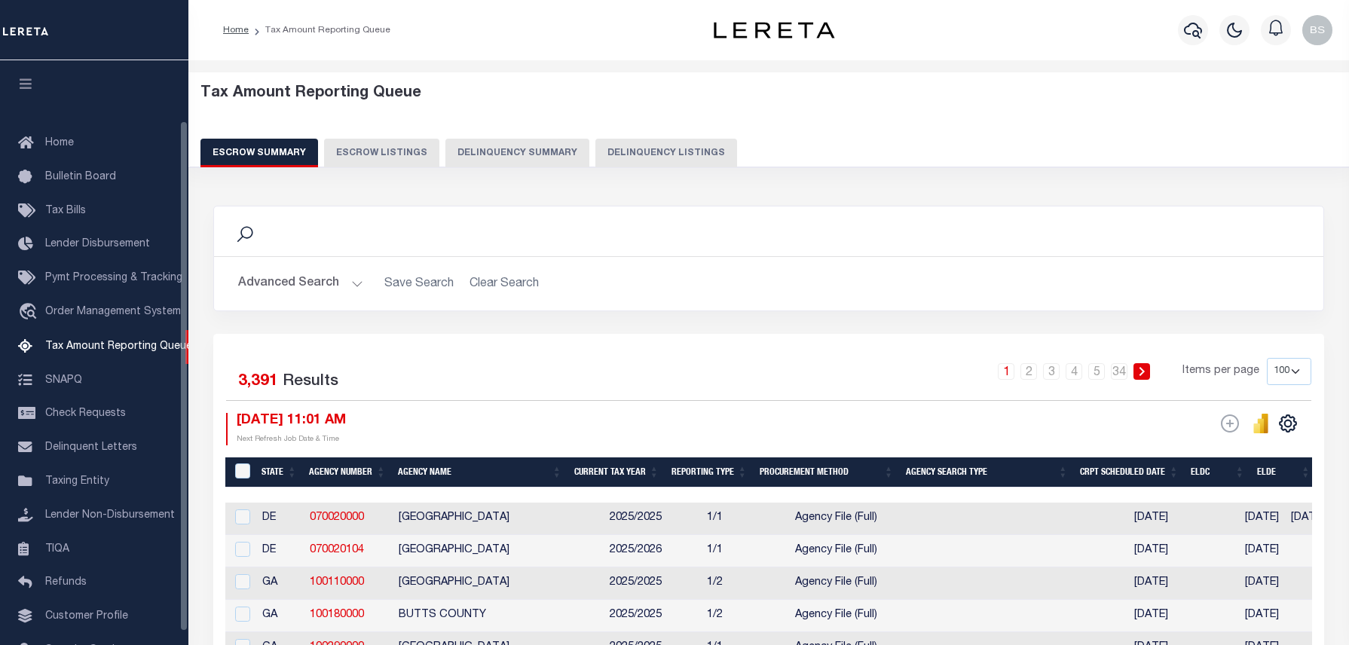
select select "100"
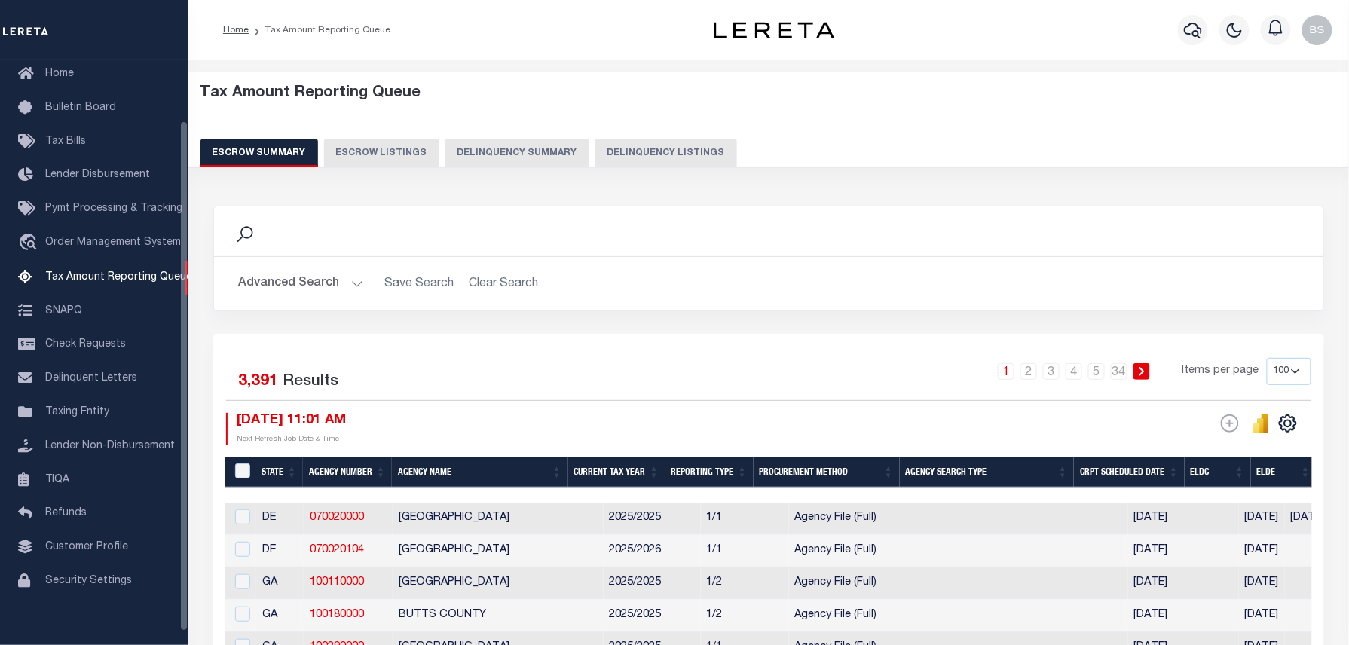
click at [595, 154] on button "Delinquency Listings" at bounding box center [666, 153] width 142 height 29
select select "100"
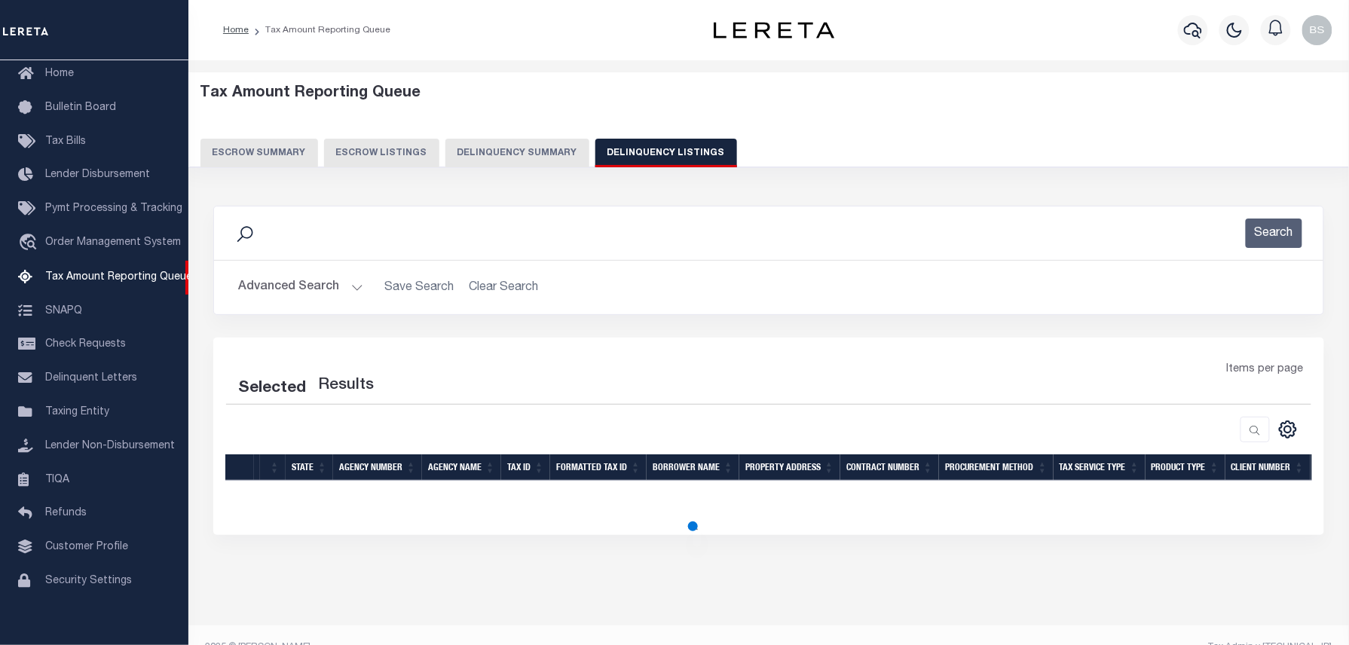
select select "100"
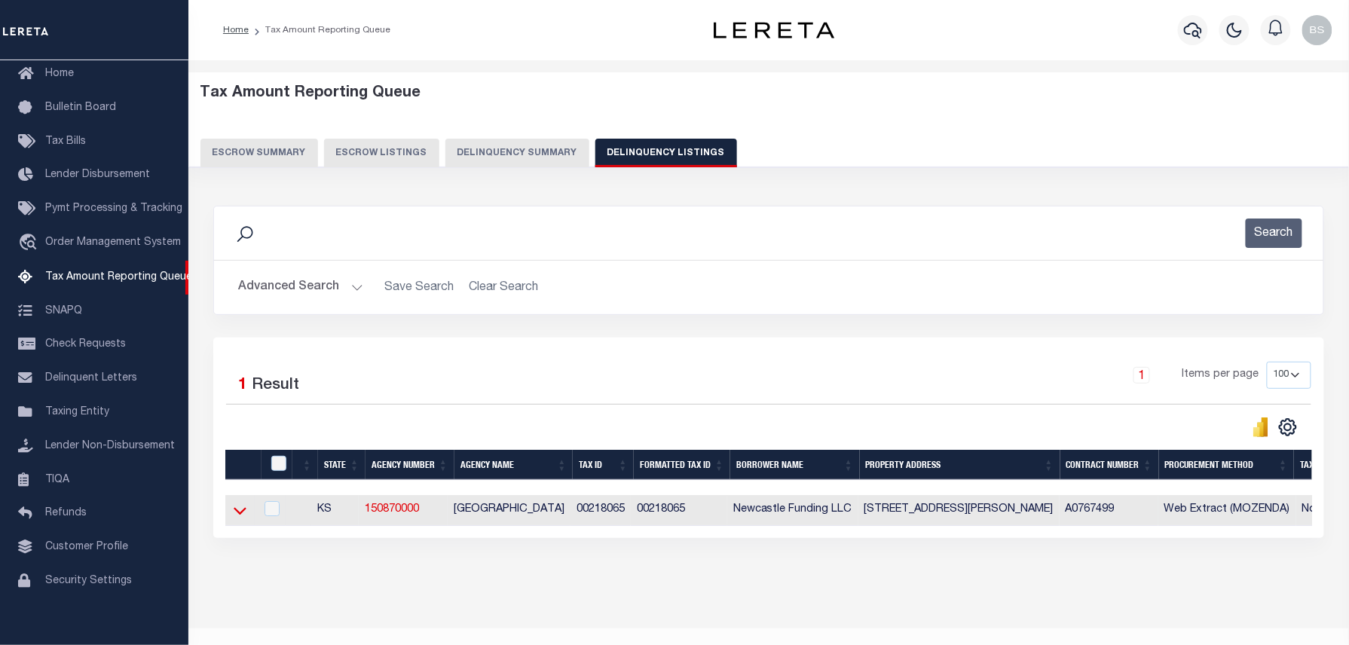
click at [238, 515] on icon at bounding box center [240, 511] width 13 height 16
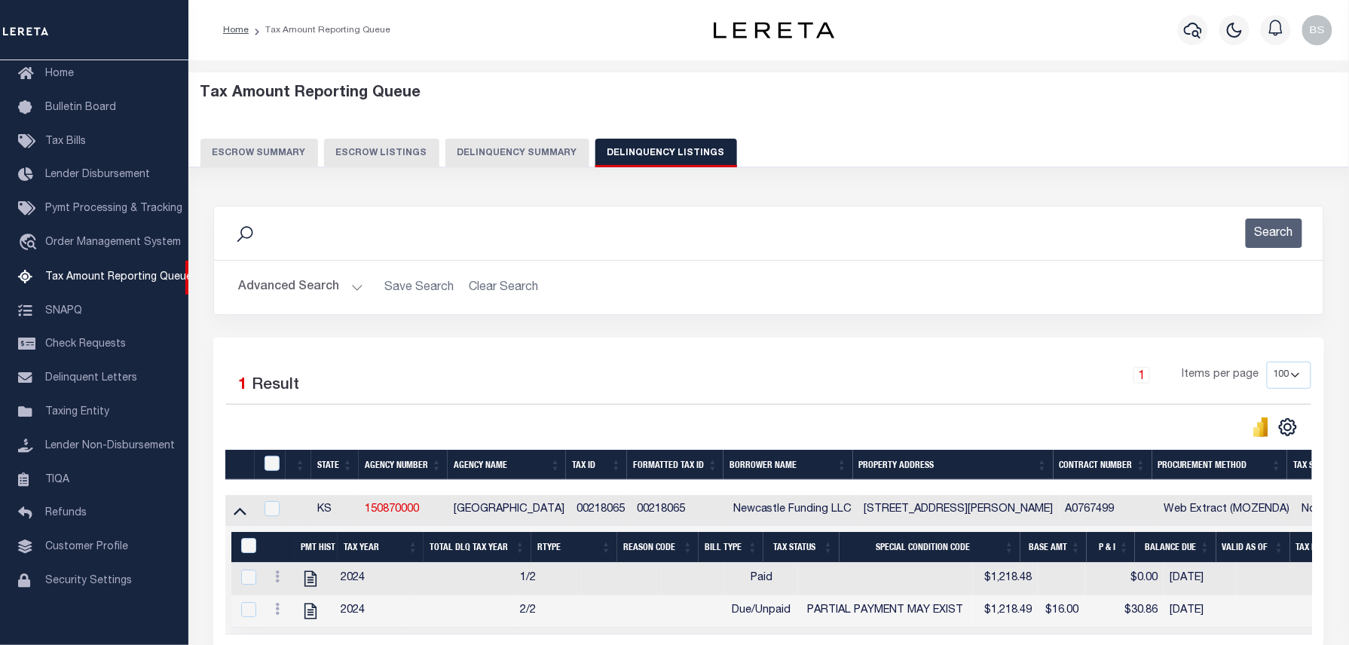
scroll to position [140, 0]
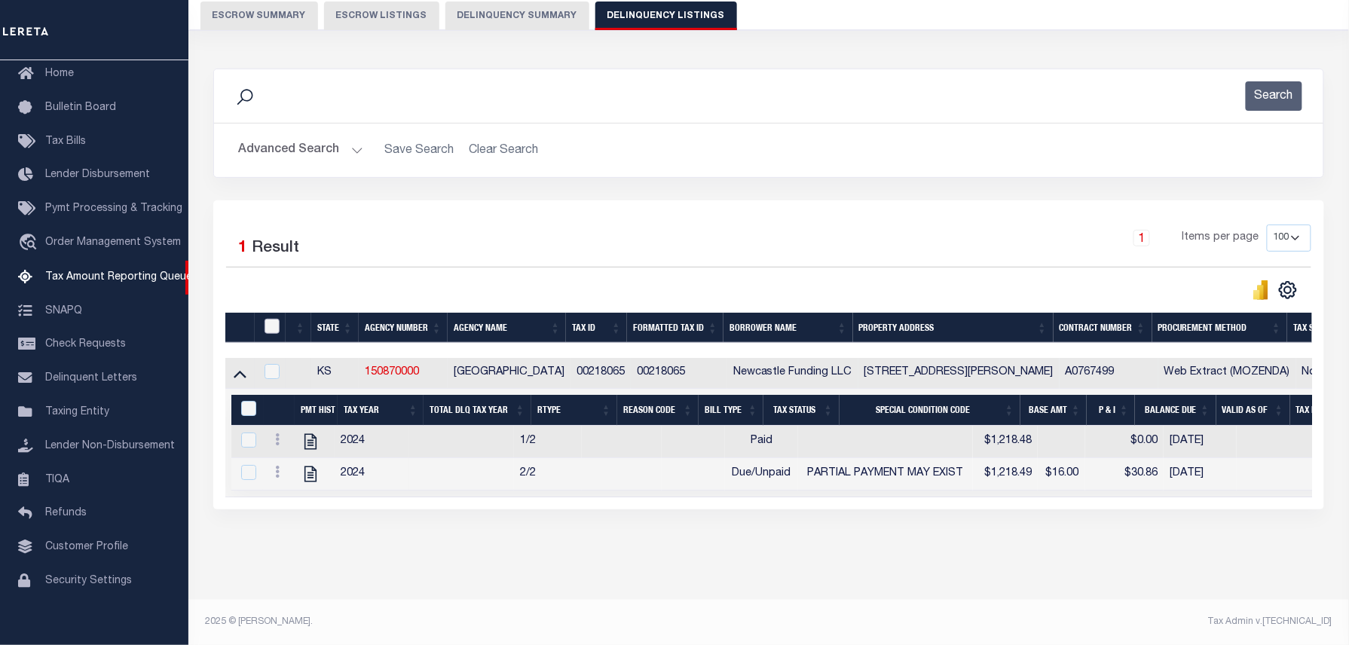
click at [275, 331] on input "checkbox" at bounding box center [271, 326] width 15 height 15
checkbox input "true"
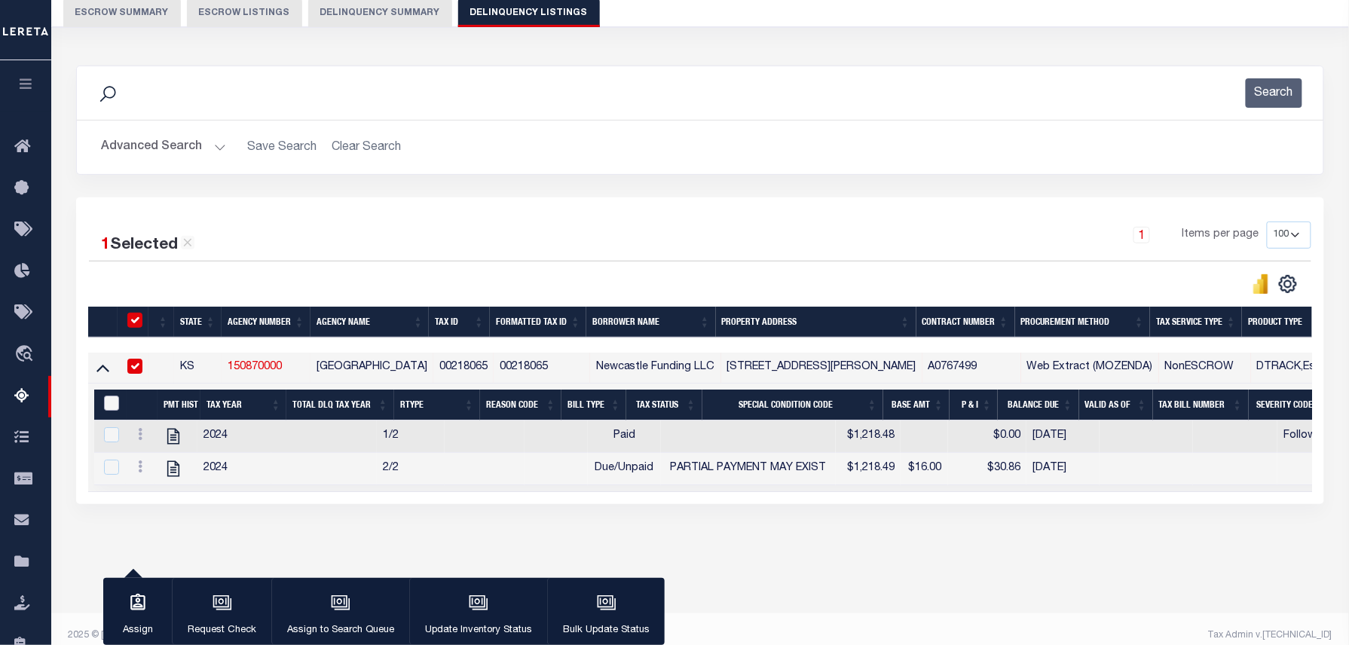
click at [112, 405] on input "&nbsp;" at bounding box center [111, 403] width 15 height 15
checkbox input "true"
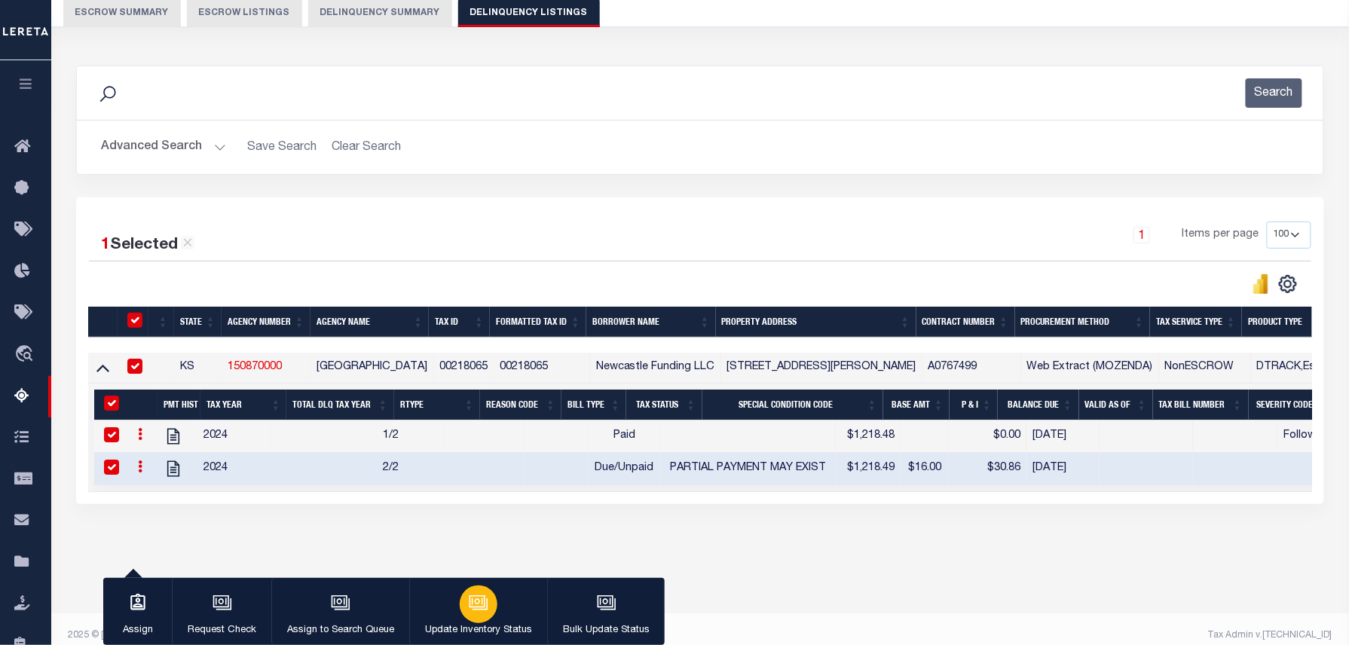
click at [505, 625] on p "Update Inventory Status" at bounding box center [478, 630] width 107 height 15
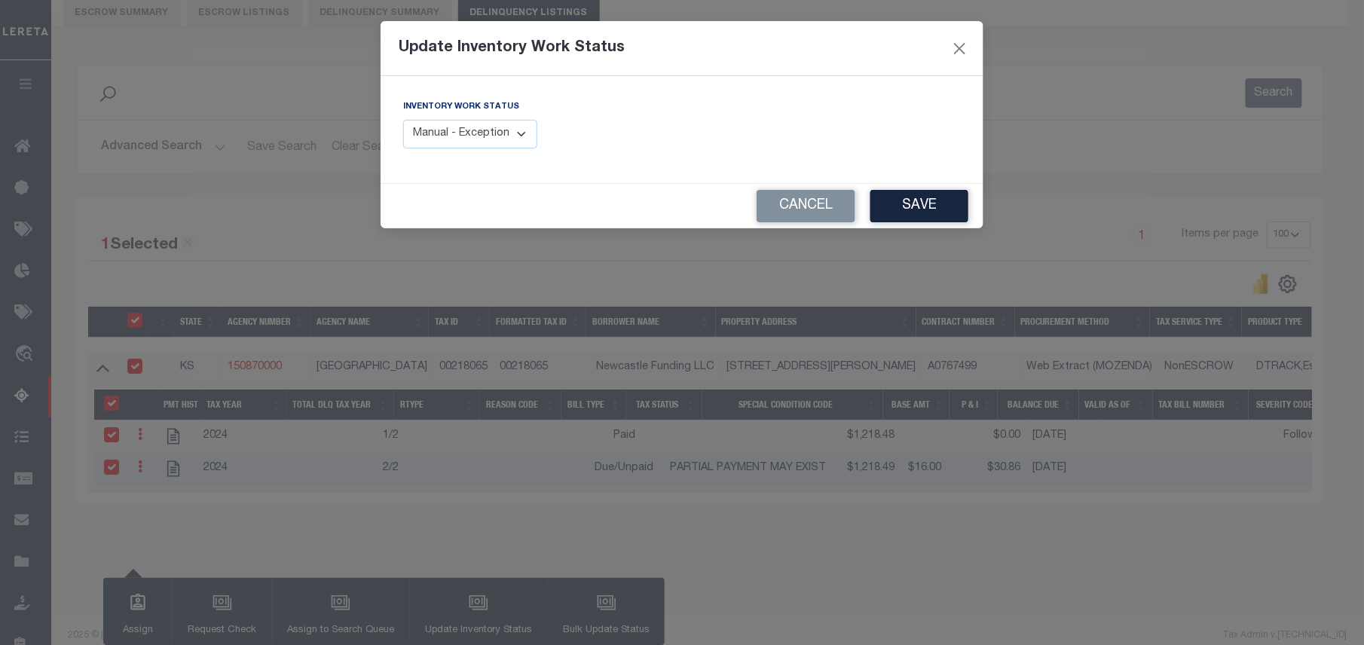
click at [494, 136] on select "Manual - Exception Pended - Awaiting Search Late Add Exception Completed" at bounding box center [470, 134] width 134 height 29
click at [403, 120] on select "Manual - Exception Pended - Awaiting Search Late Add Exception Completed" at bounding box center [470, 134] width 134 height 29
click at [470, 143] on select "Manual - Exception Pended - Awaiting Search Late Add Exception Completed" at bounding box center [470, 134] width 134 height 29
select select "4"
click at [403, 120] on select "Manual - Exception Pended - Awaiting Search Late Add Exception Completed" at bounding box center [470, 134] width 134 height 29
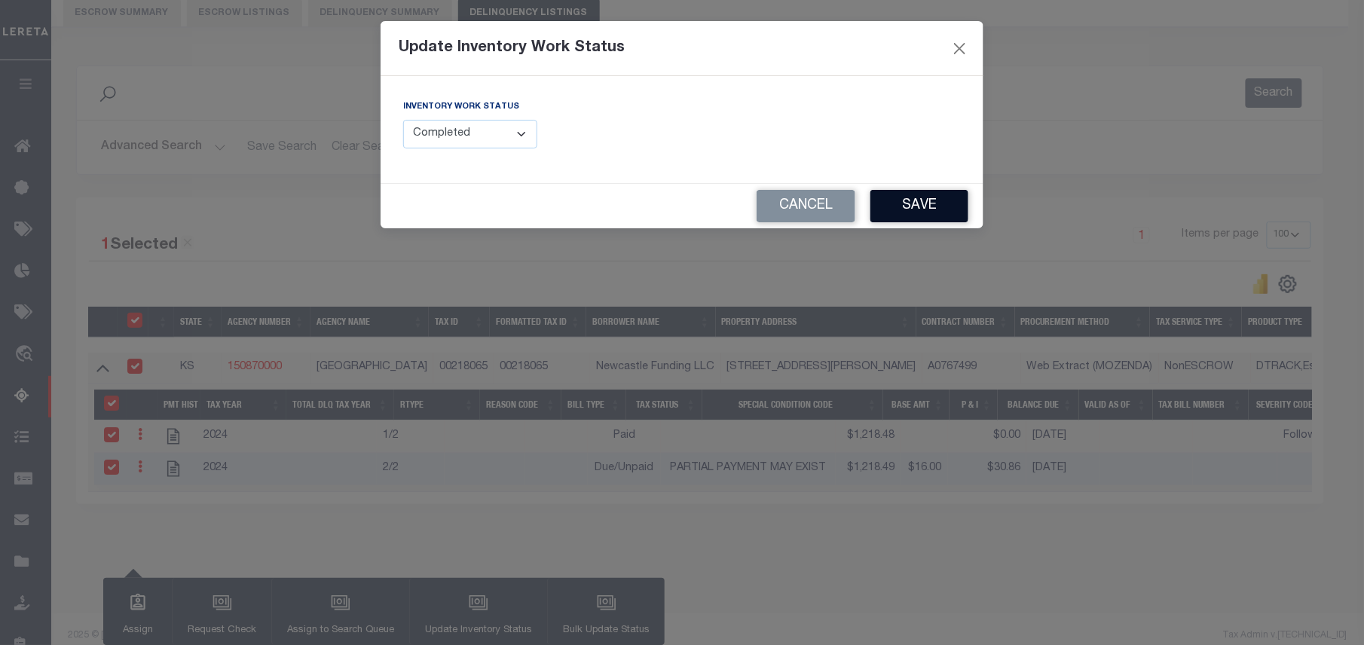
click at [904, 214] on button "Save" at bounding box center [919, 206] width 98 height 32
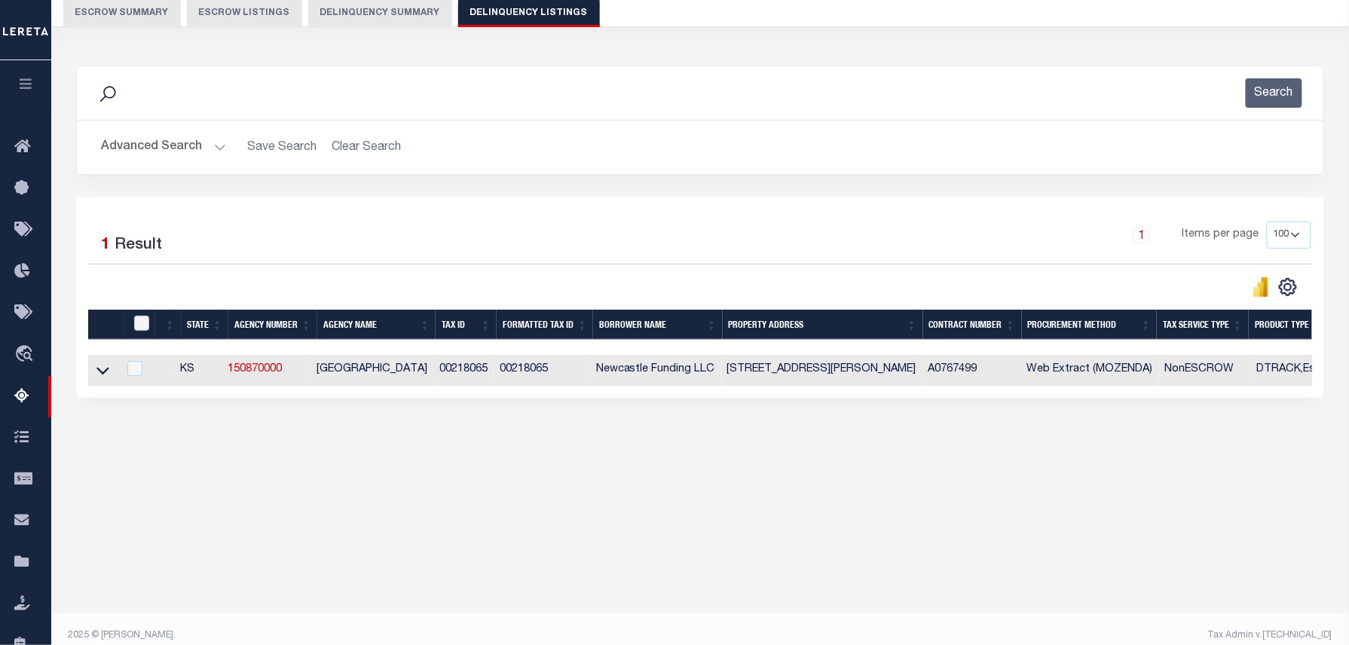
click at [121, 148] on button "Advanced Search" at bounding box center [163, 147] width 125 height 29
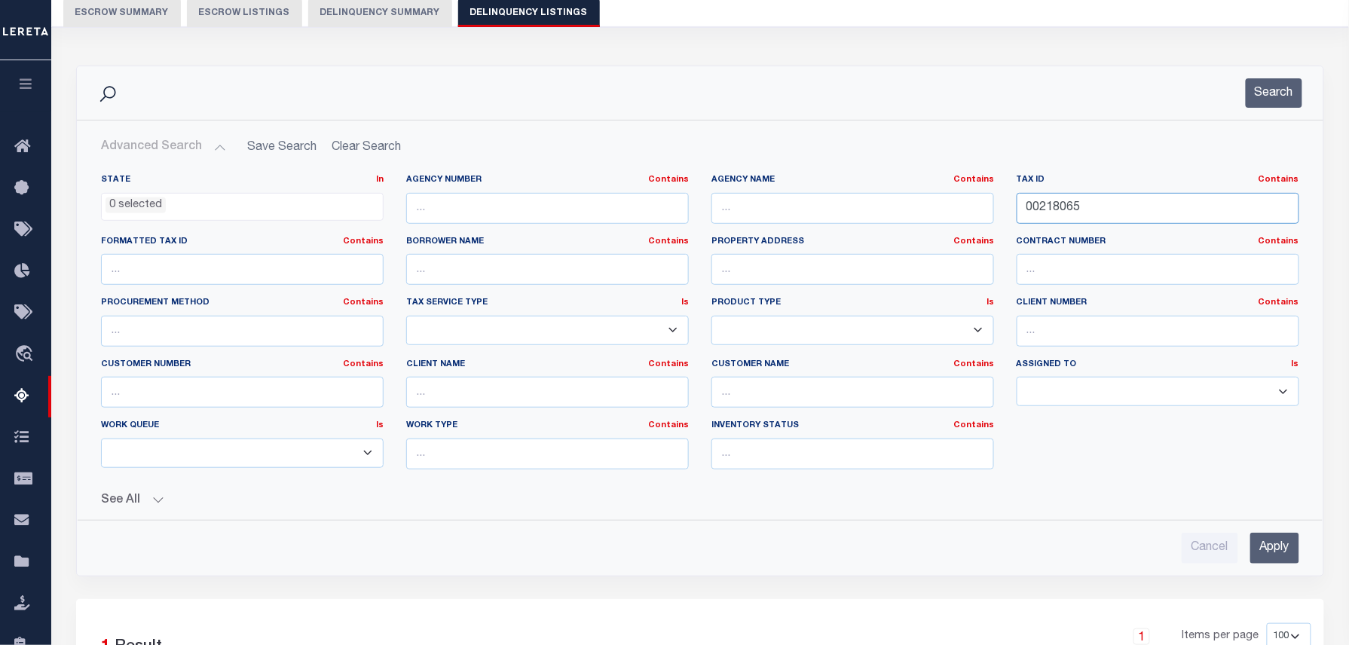
drag, startPoint x: 1104, startPoint y: 215, endPoint x: 929, endPoint y: 197, distance: 175.7
click at [929, 197] on div "State In In AK AL AR AZ CA CO CT DC DE FL GA GU HI IA ID IL IN KS KY LA MA MD M…" at bounding box center [700, 327] width 1221 height 307
paste input "913"
type input "00219135"
click at [1270, 95] on button "Search" at bounding box center [1273, 92] width 57 height 29
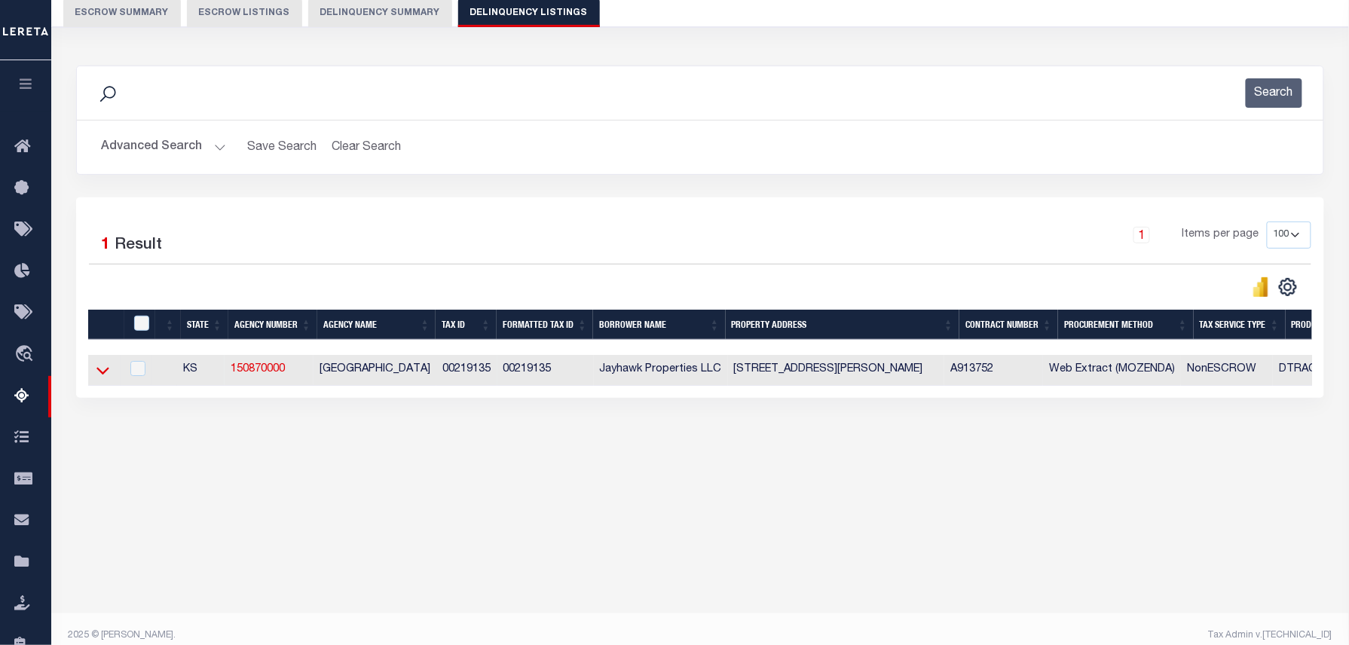
click at [104, 371] on icon at bounding box center [102, 370] width 13 height 16
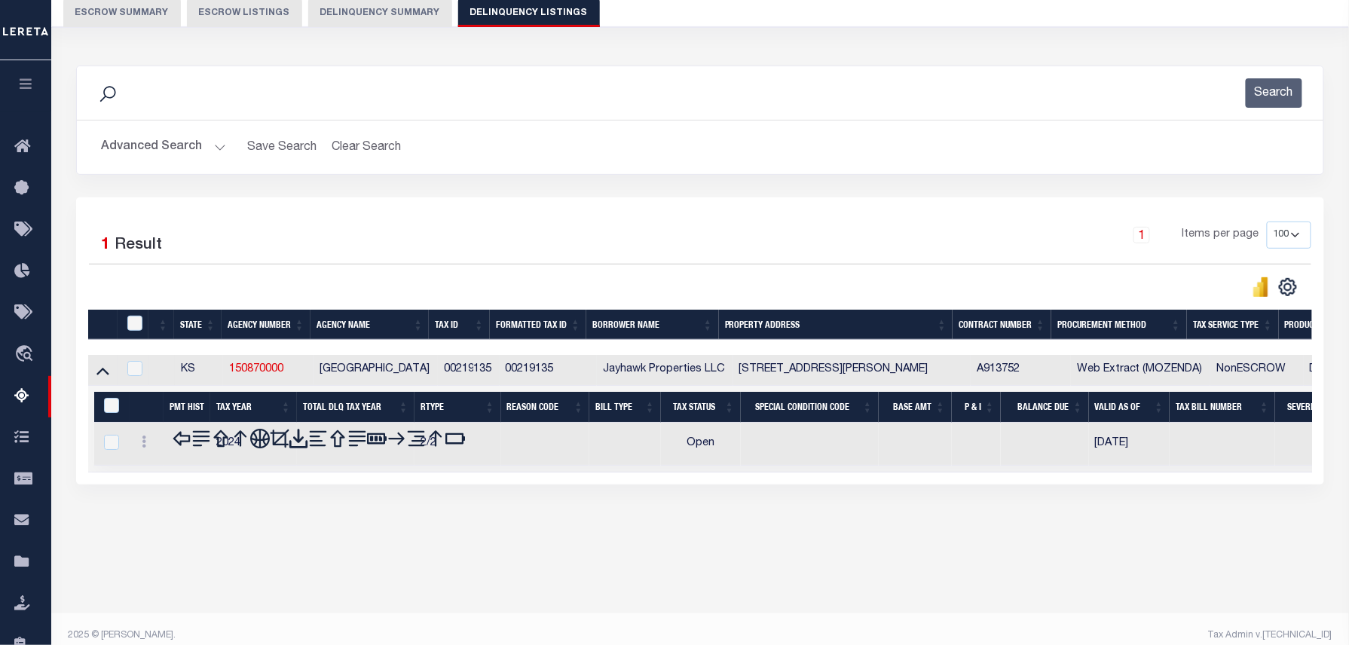
scroll to position [154, 0]
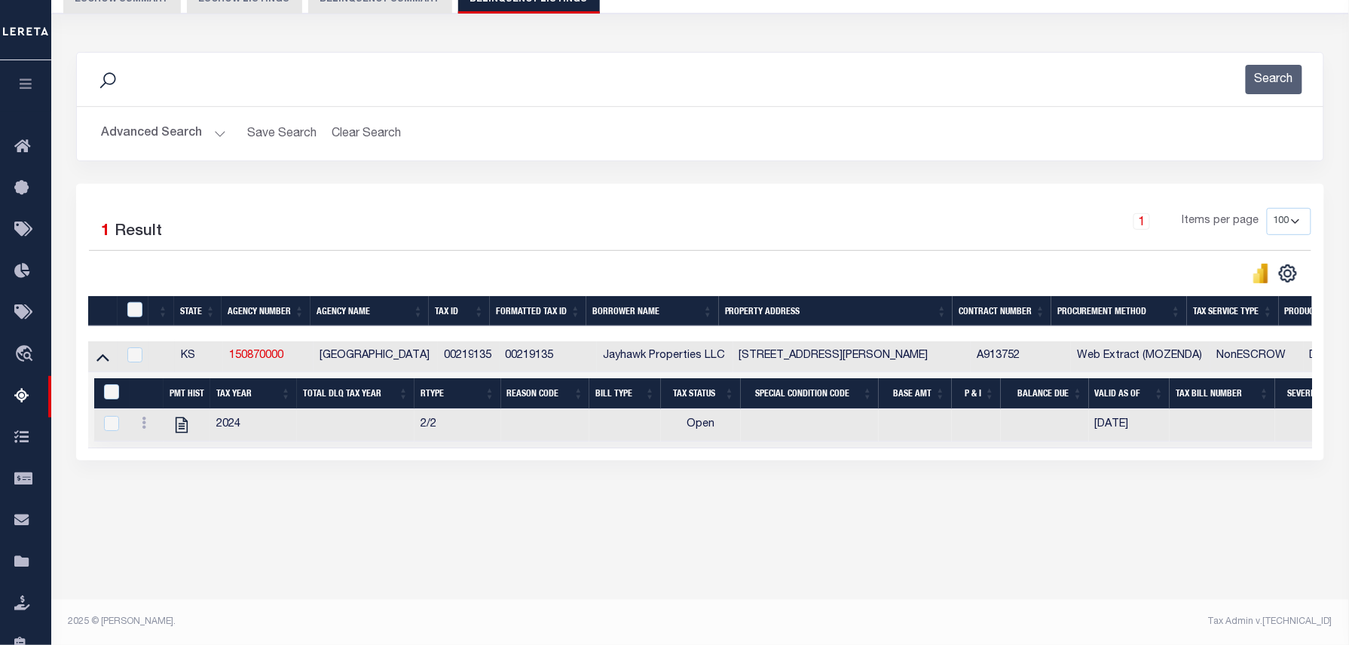
click at [184, 432] on icon at bounding box center [181, 425] width 12 height 16
checkbox input "true"
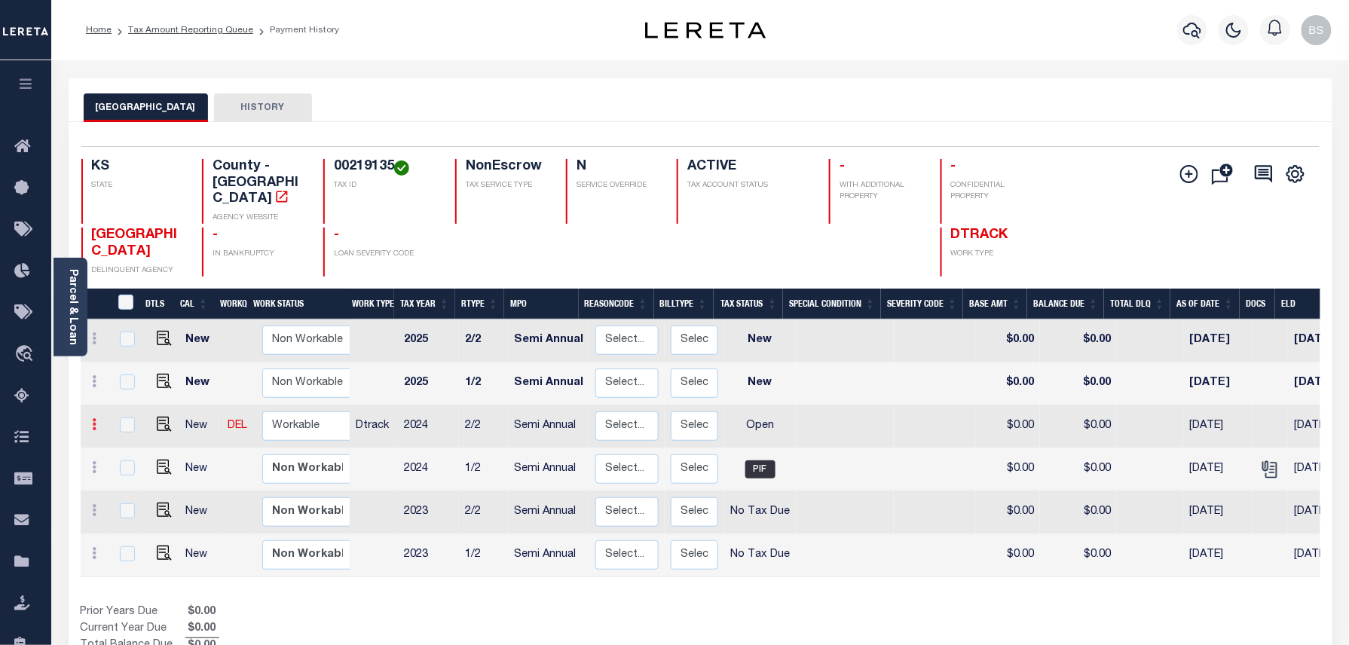
click at [94, 418] on icon at bounding box center [95, 424] width 5 height 12
click at [131, 469] on img at bounding box center [131, 477] width 15 height 16
select select "OP2"
type input "$0.00"
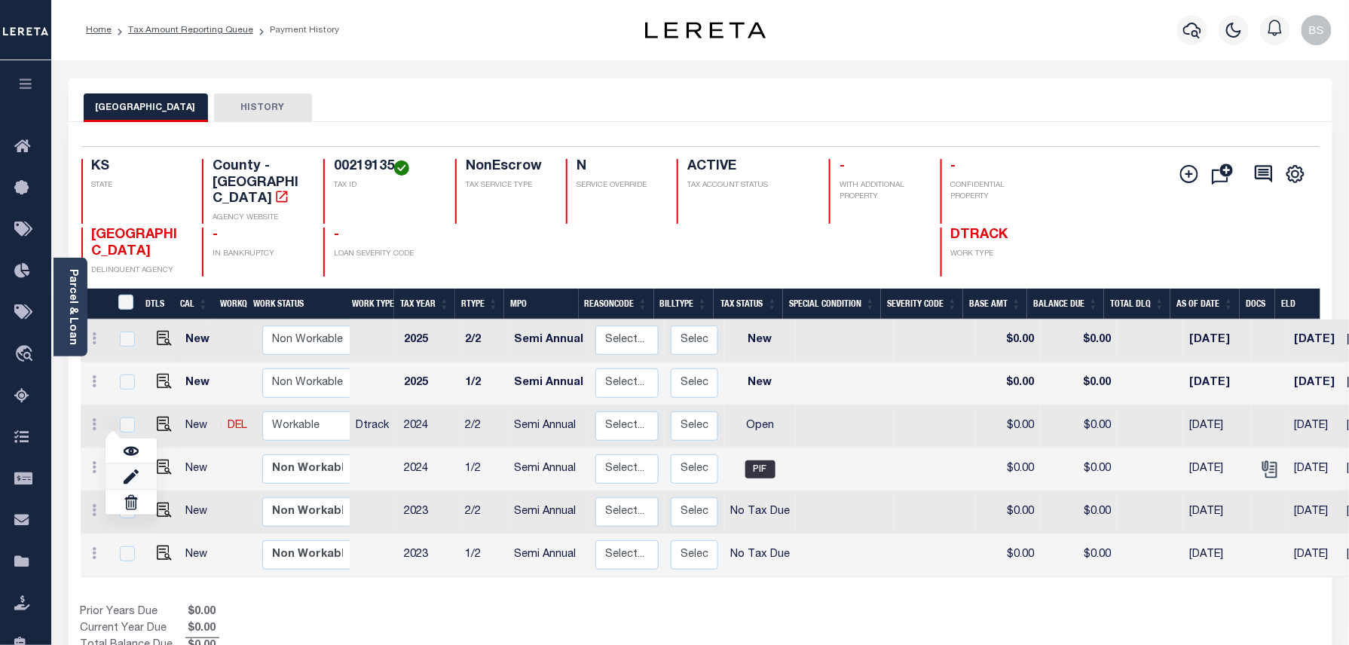
type input "[DATE]"
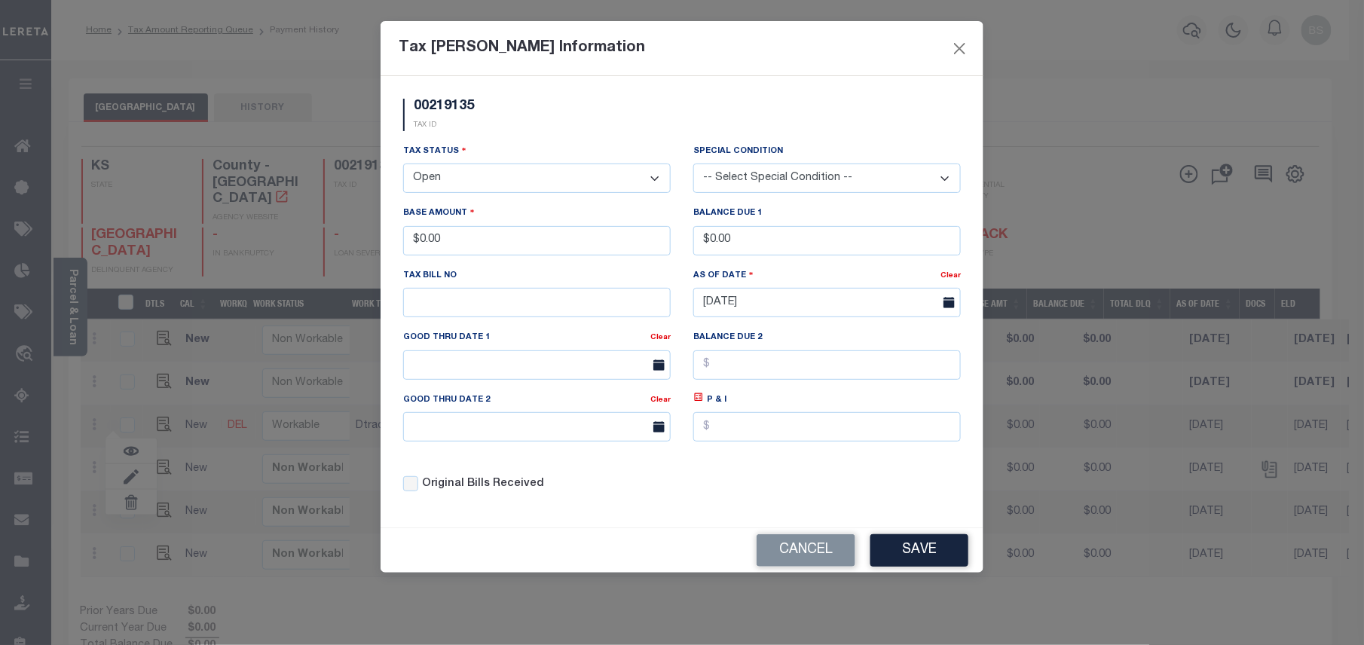
click at [483, 181] on select "- Select Status - Open Due/Unpaid Paid Incomplete No Tax Due Internal Refund Pr…" at bounding box center [536, 177] width 267 height 29
